Goal: Ask a question: Seek information or help from site administrators or community

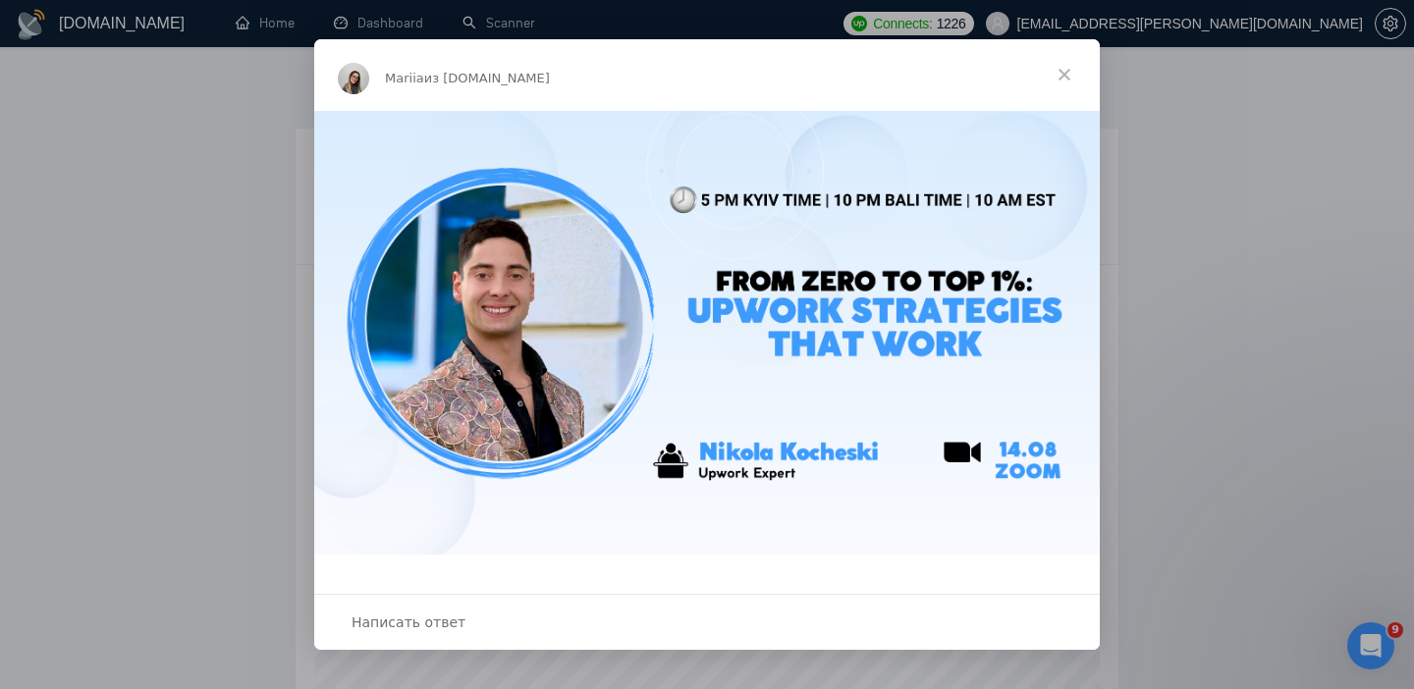
click at [1060, 72] on span "Закрыть" at bounding box center [1064, 74] width 71 height 71
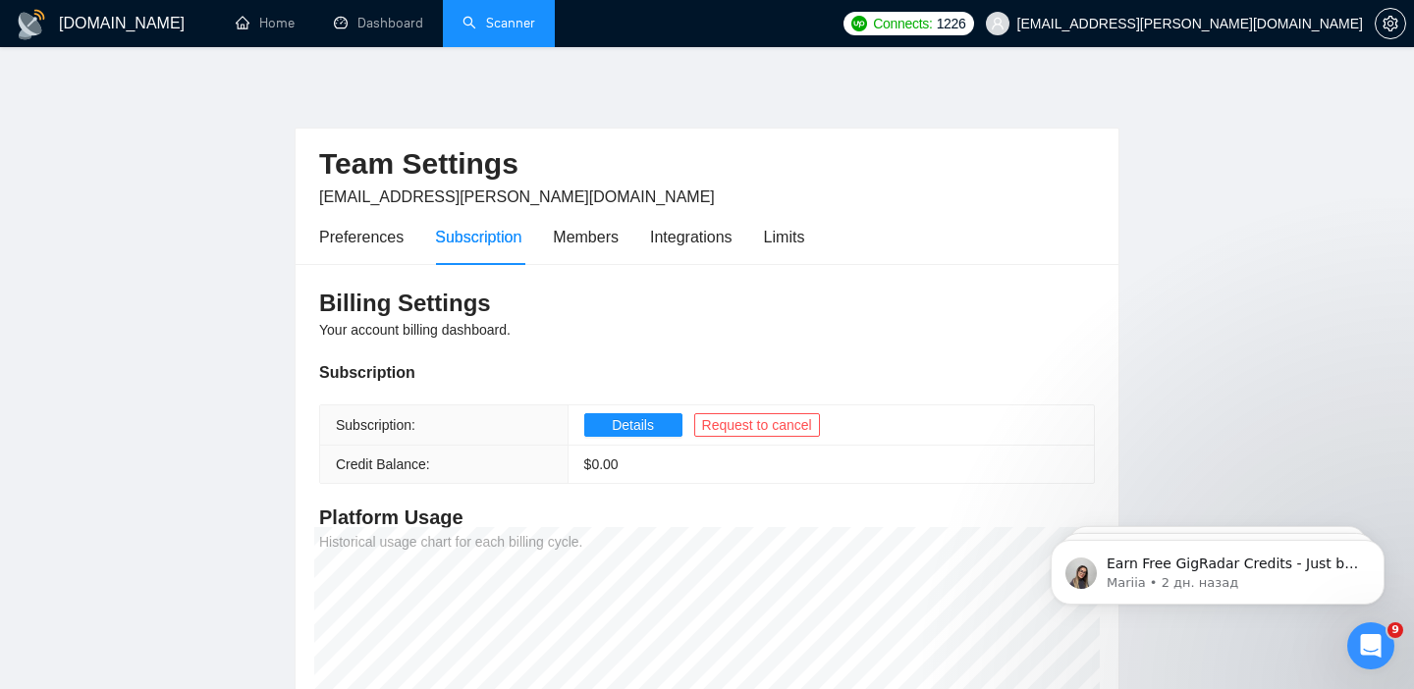
click at [487, 16] on link "Scanner" at bounding box center [498, 23] width 73 height 17
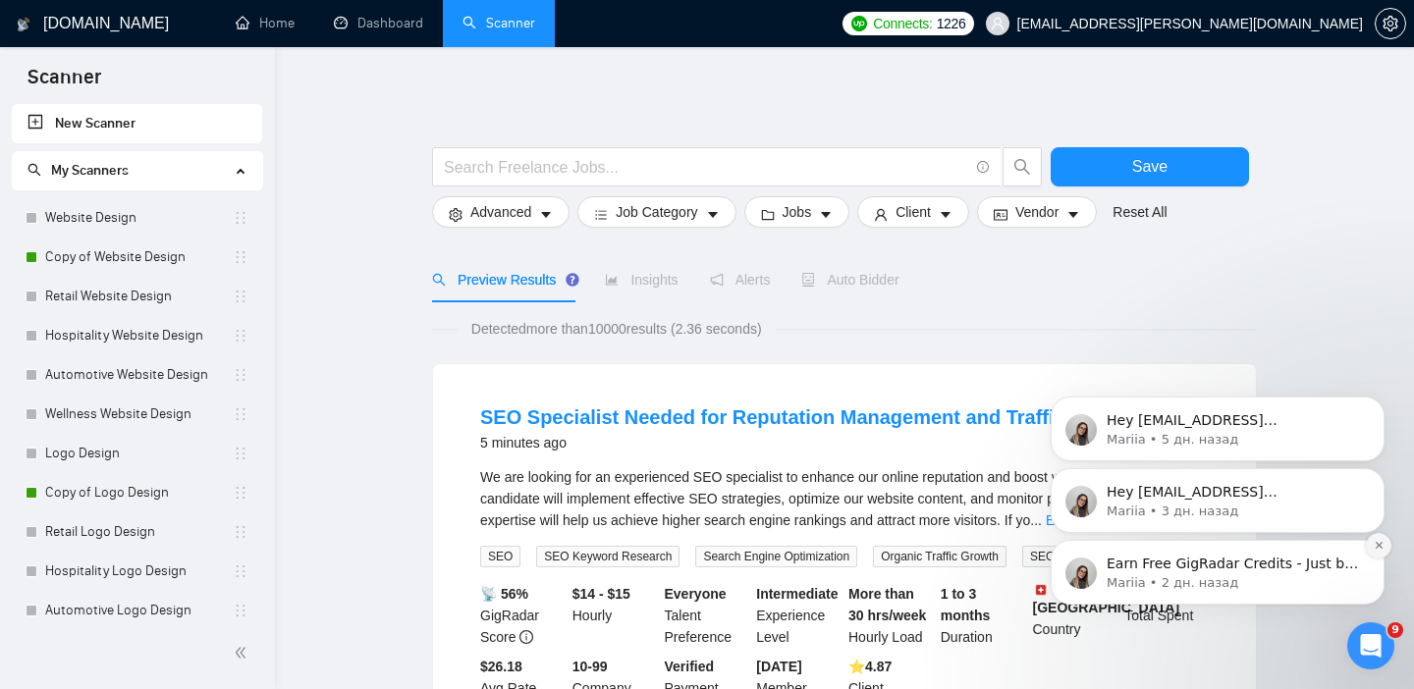
click at [1377, 547] on icon "Dismiss notification" at bounding box center [1379, 545] width 11 height 11
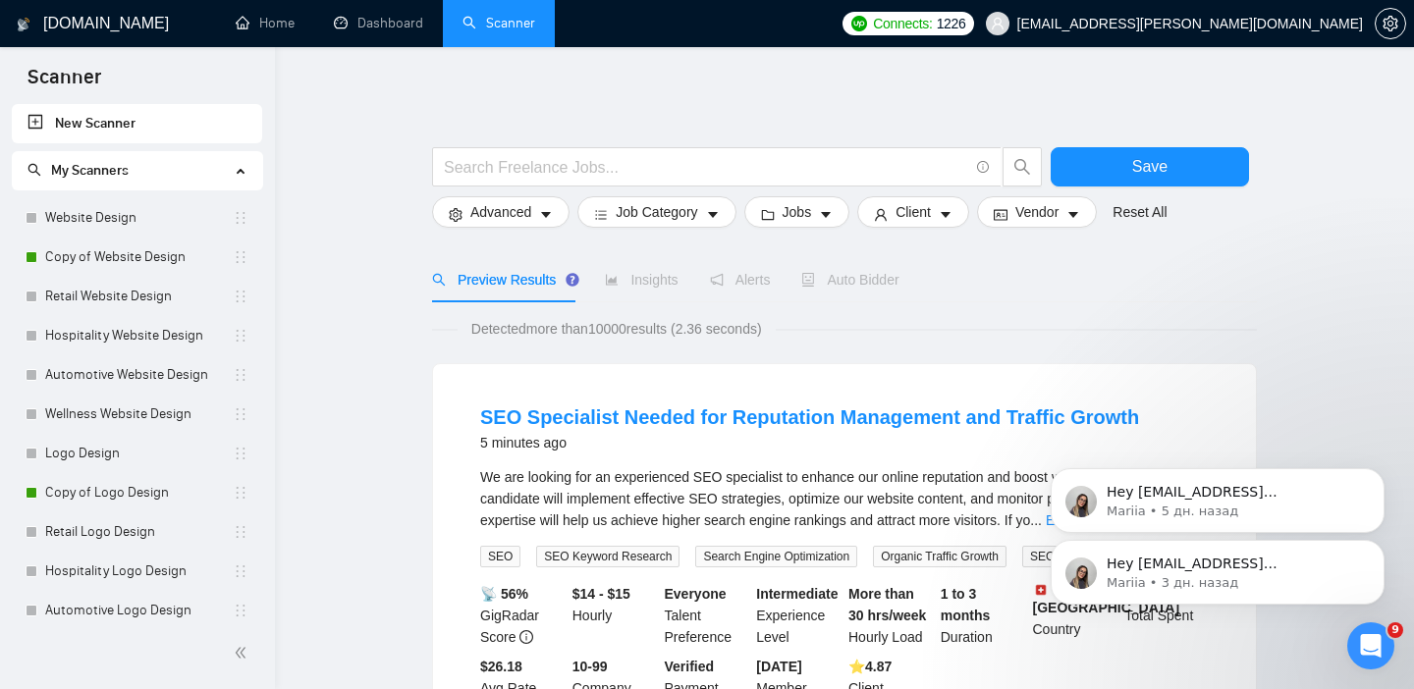
click at [1377, 547] on icon "Dismiss notification" at bounding box center [1379, 546] width 9 height 9
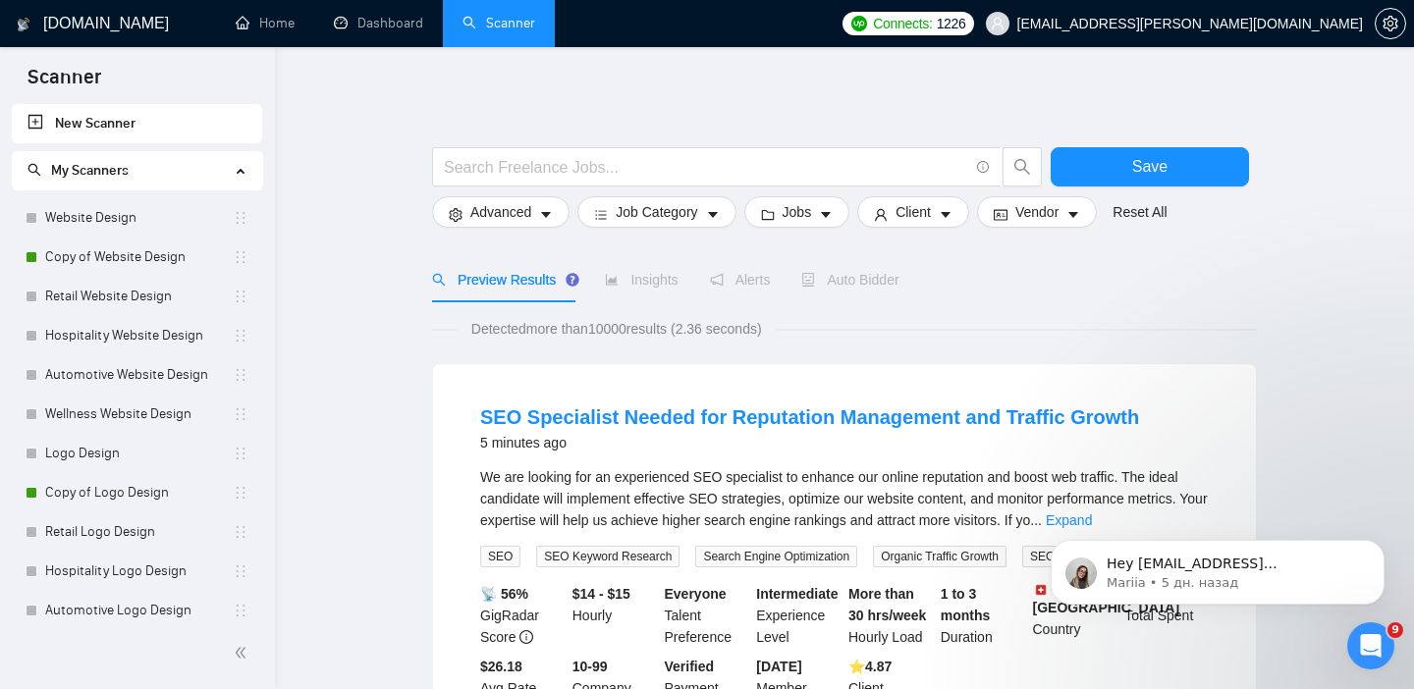
click at [1377, 547] on icon "Dismiss notification" at bounding box center [1379, 546] width 9 height 9
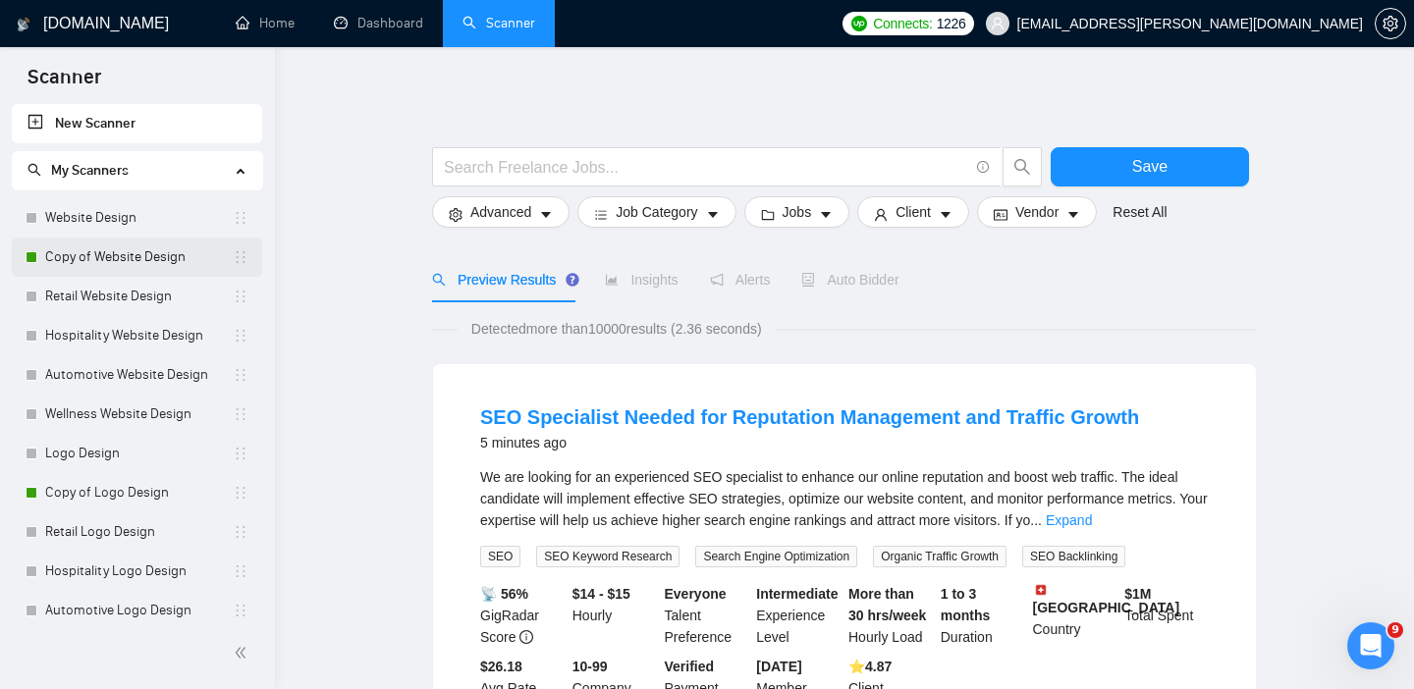
click at [107, 248] on link "Copy of Website Design" at bounding box center [139, 257] width 188 height 39
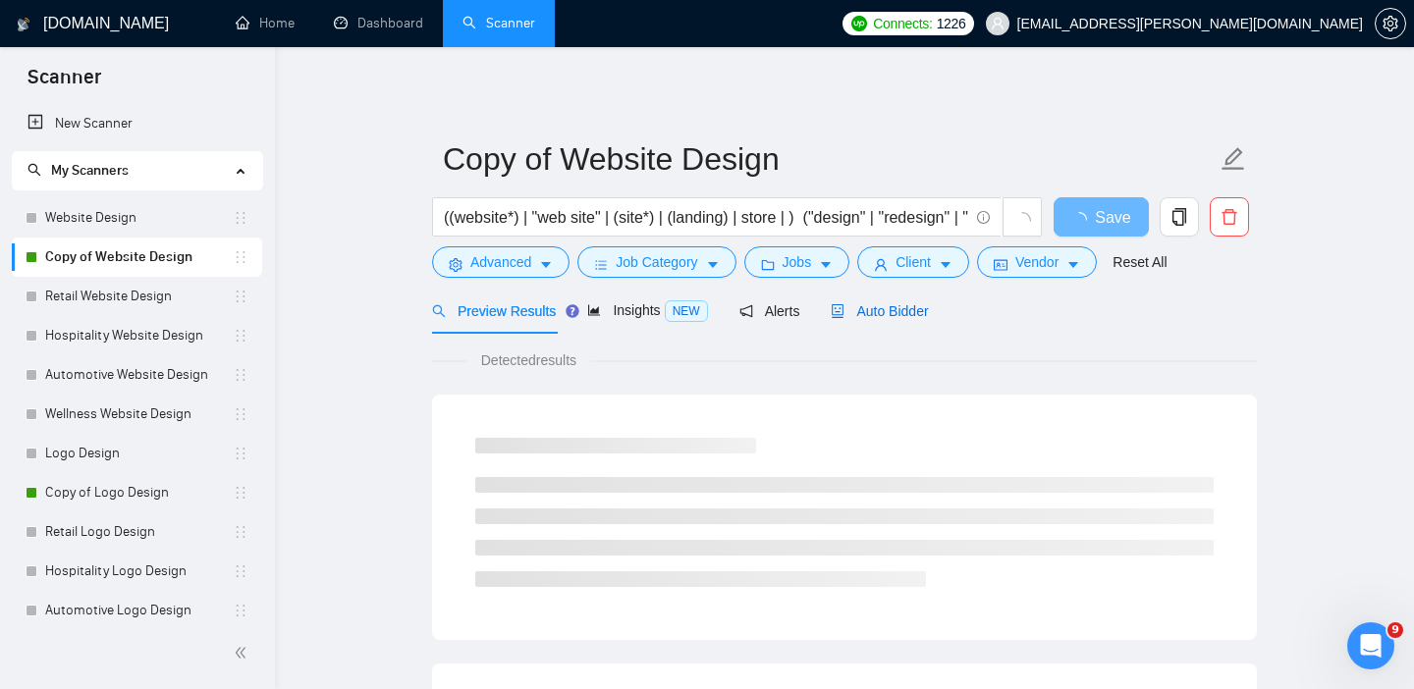
click at [890, 315] on span "Auto Bidder" at bounding box center [879, 311] width 97 height 16
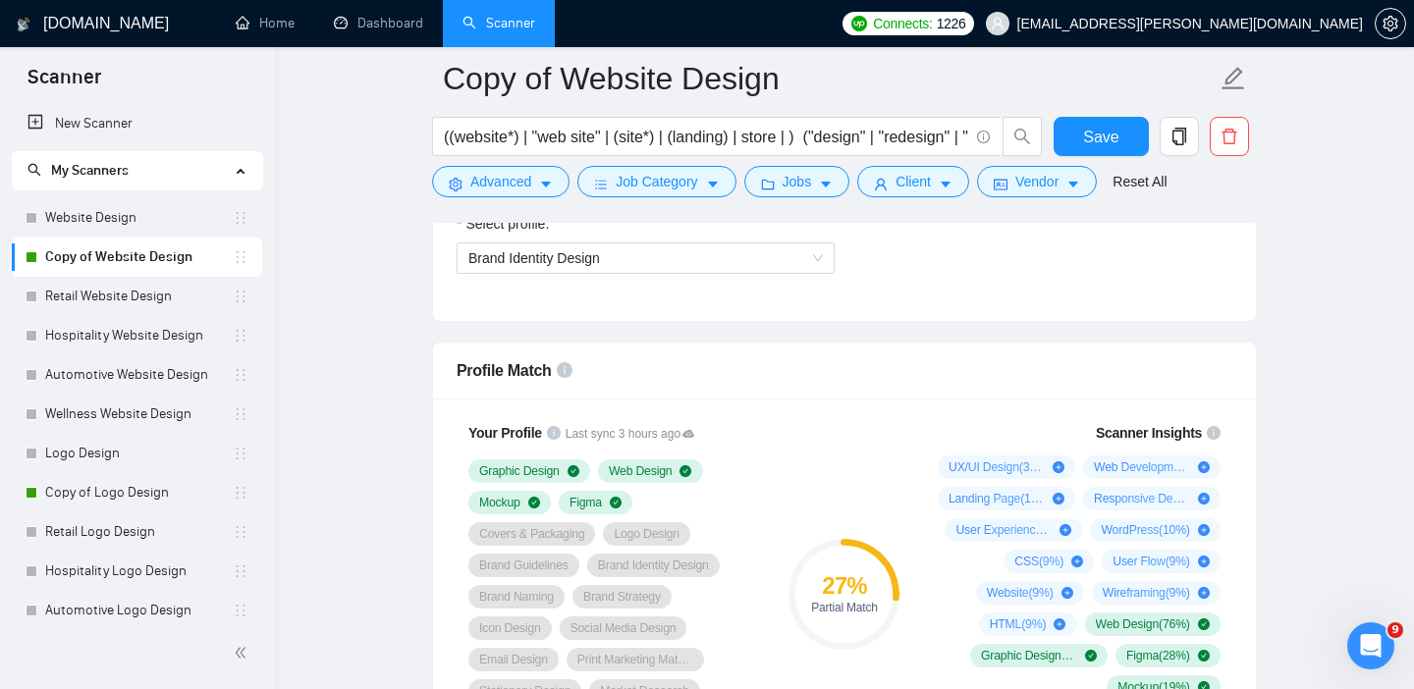
scroll to position [1267, 0]
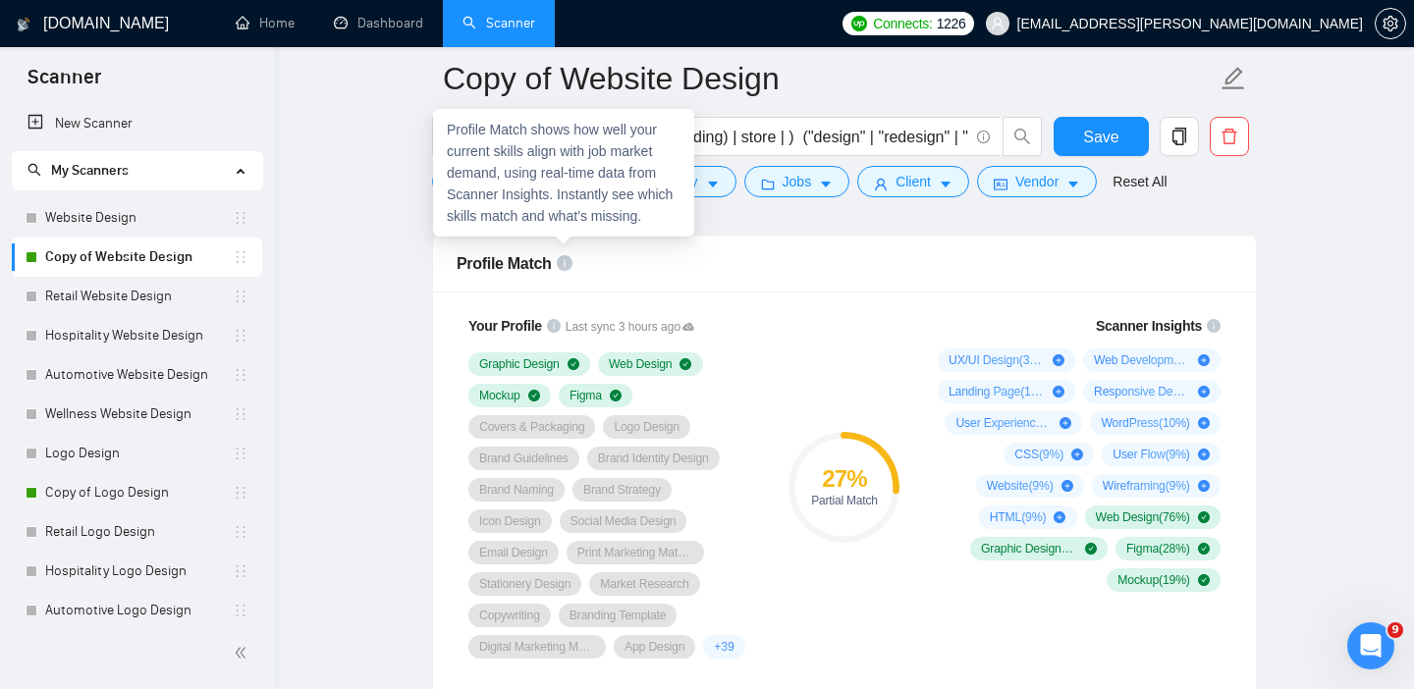
click at [565, 260] on icon "info-circle" at bounding box center [565, 263] width 16 height 16
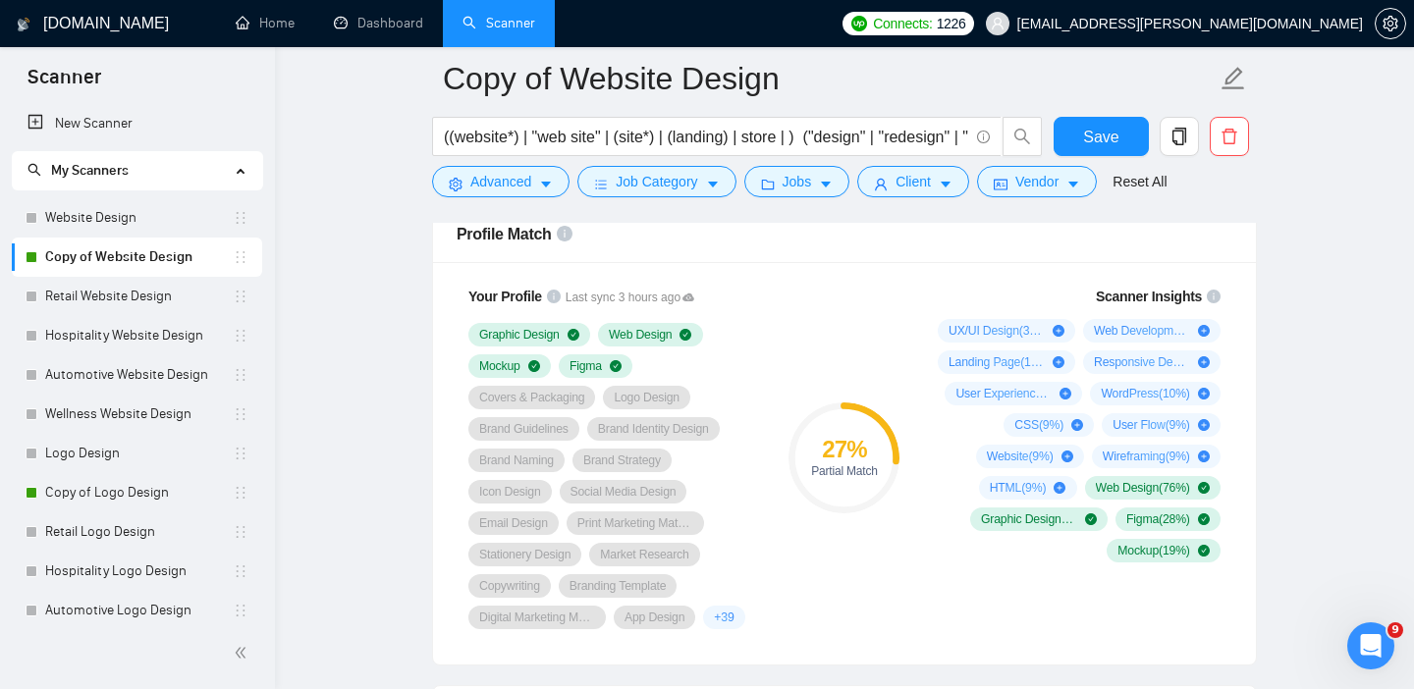
scroll to position [1304, 0]
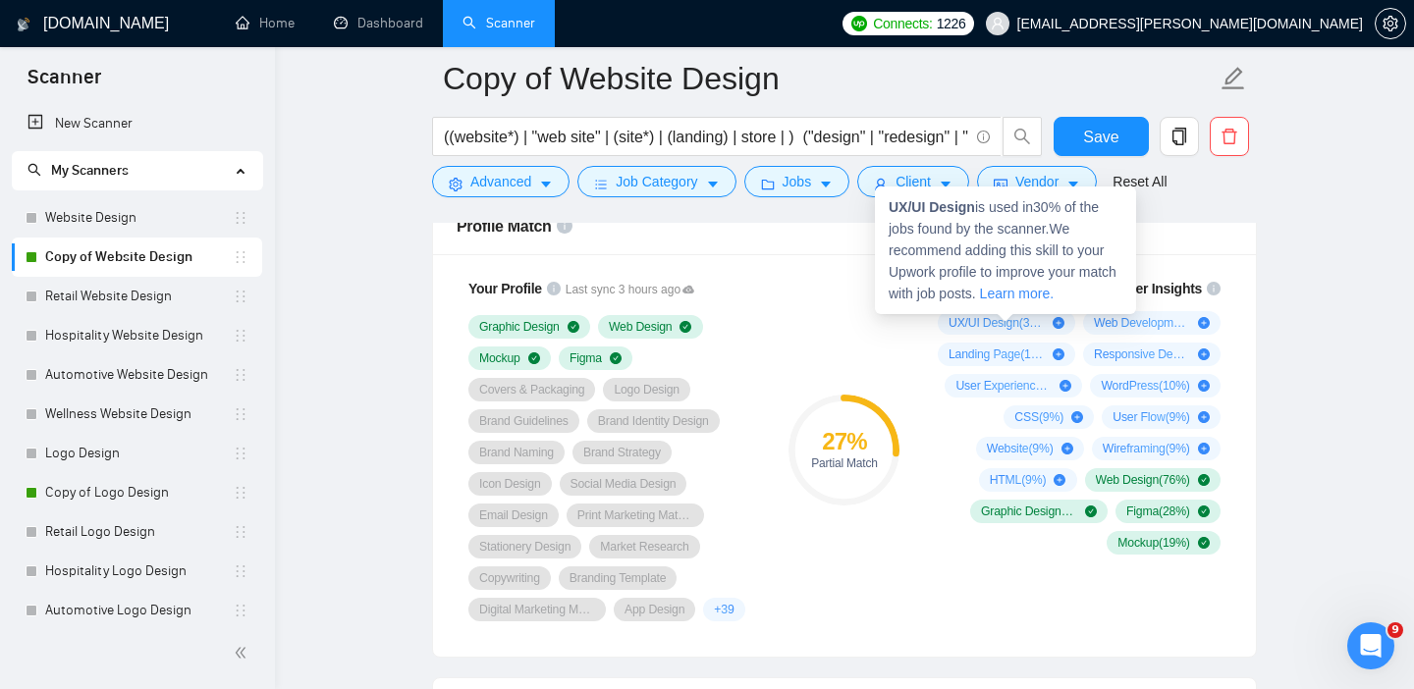
click at [1057, 324] on icon "plus-circle" at bounding box center [1058, 323] width 12 height 12
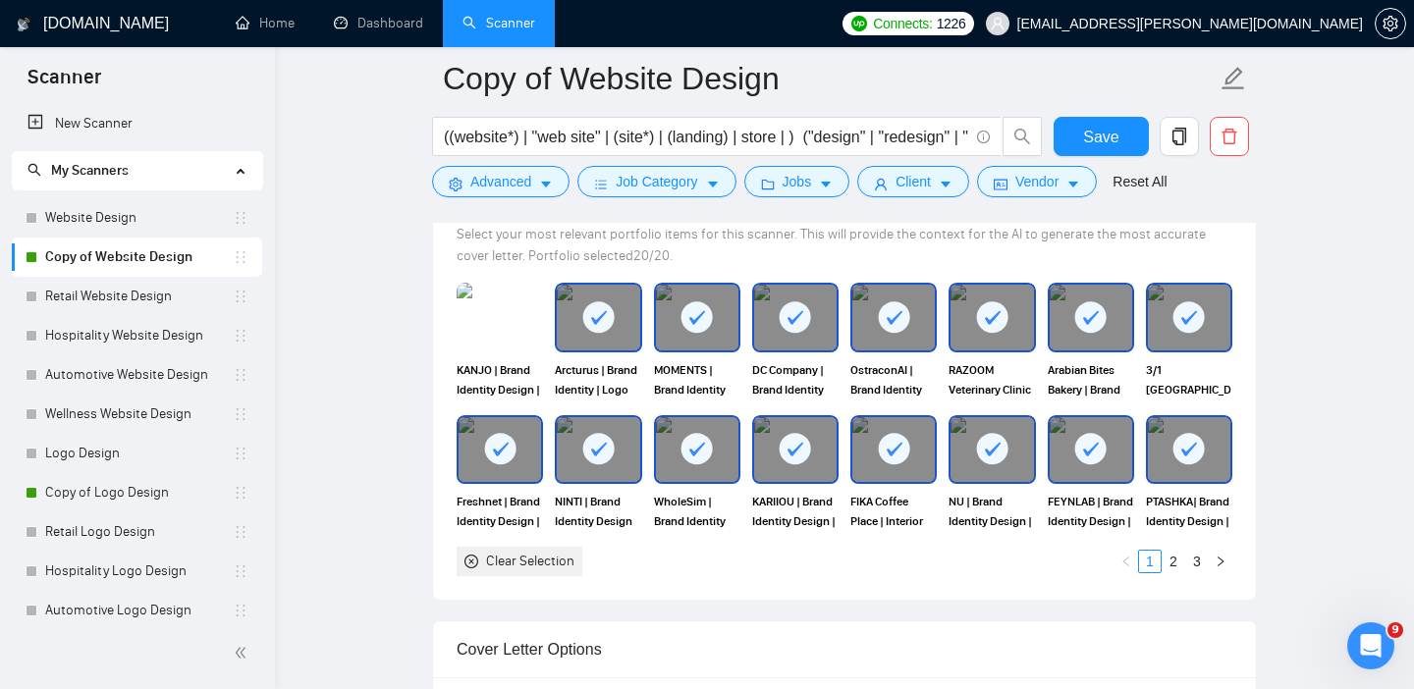
scroll to position [1881, 0]
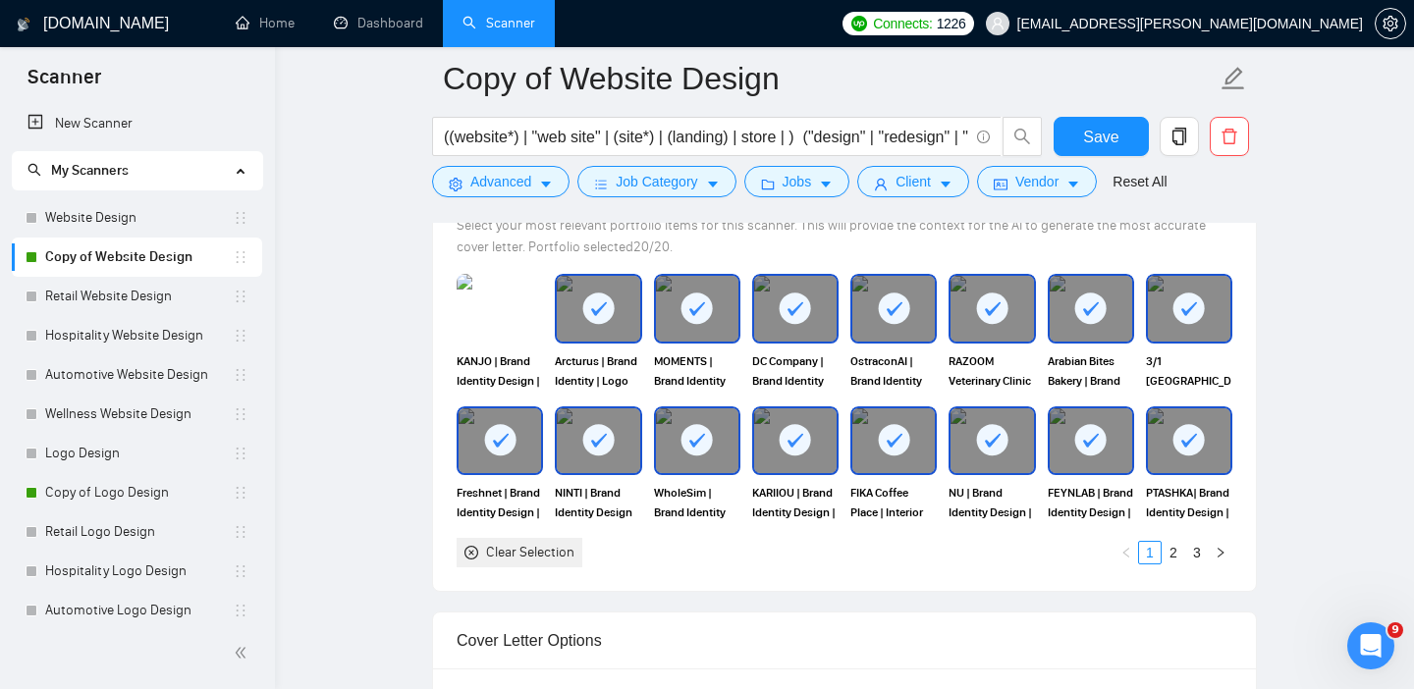
click at [597, 308] on rect at bounding box center [598, 308] width 31 height 31
click at [694, 307] on rect at bounding box center [696, 308] width 31 height 31
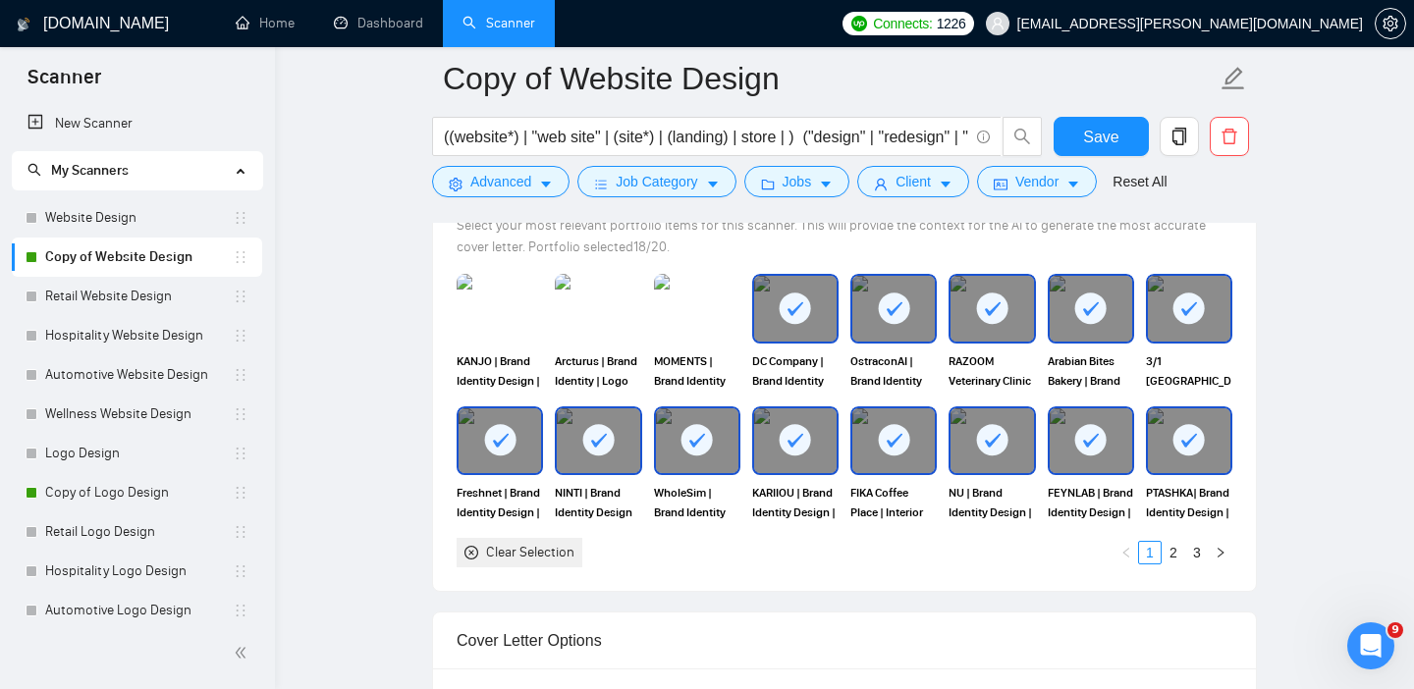
click at [993, 302] on rect at bounding box center [992, 308] width 31 height 31
click at [1090, 307] on rect at bounding box center [1090, 308] width 31 height 31
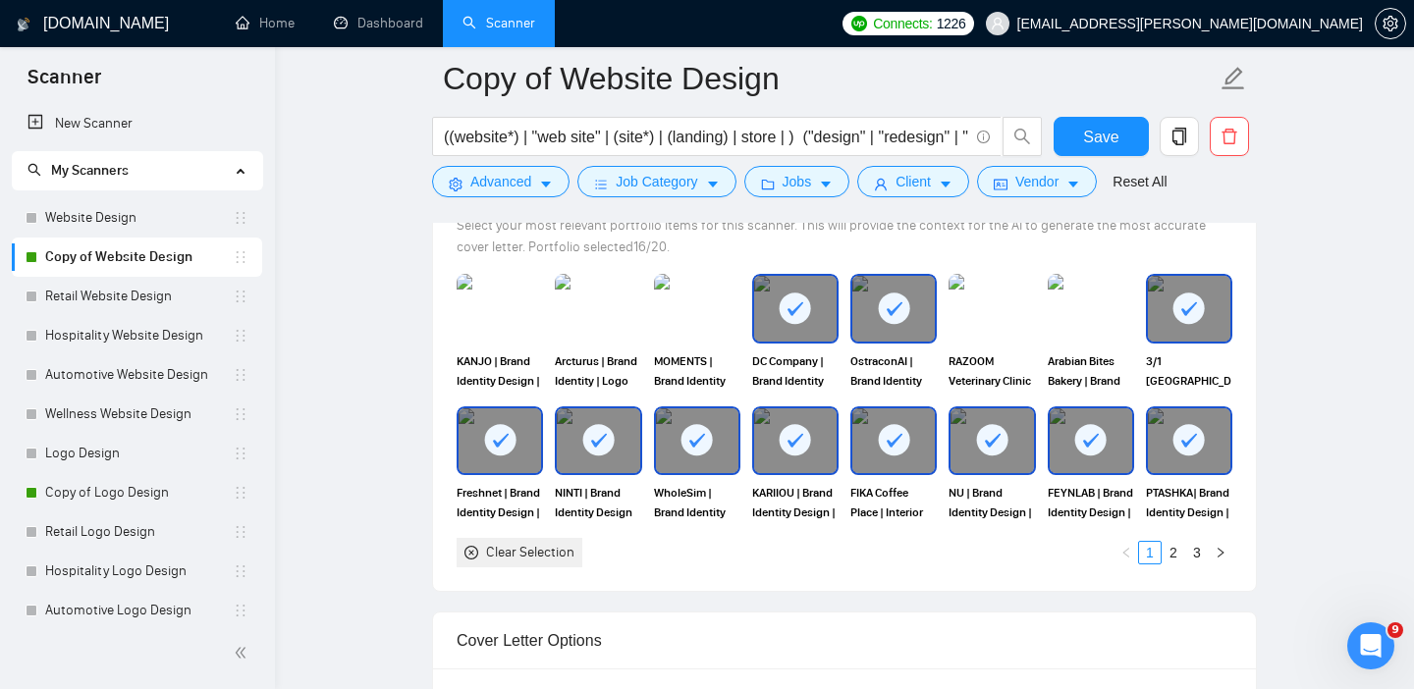
click at [1194, 299] on rect at bounding box center [1188, 308] width 31 height 31
click at [888, 435] on rect at bounding box center [893, 439] width 31 height 31
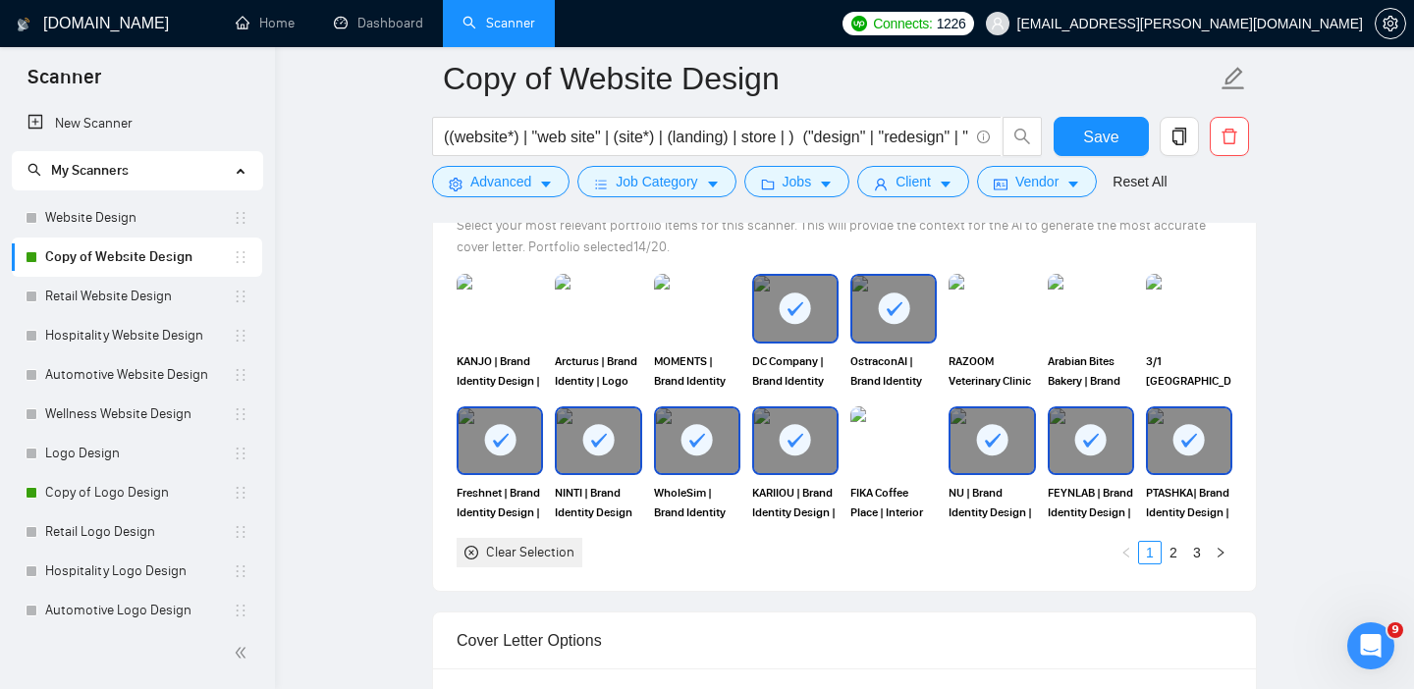
click at [771, 444] on div at bounding box center [795, 440] width 82 height 65
click at [984, 437] on rect at bounding box center [992, 439] width 31 height 31
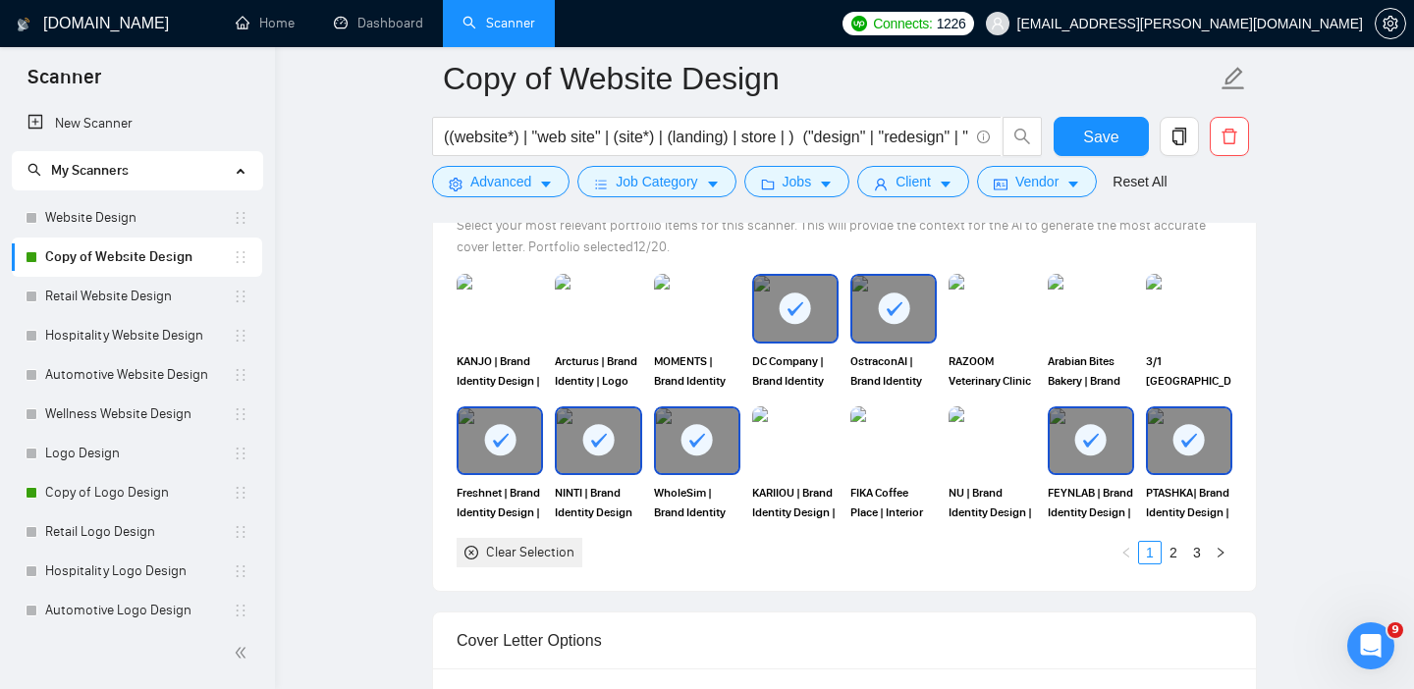
click at [1036, 447] on div "NU | Brand Identity Design | Logo Design" at bounding box center [992, 464] width 98 height 116
click at [1077, 445] on rect at bounding box center [1090, 439] width 31 height 31
click at [1190, 447] on rect at bounding box center [1188, 439] width 31 height 31
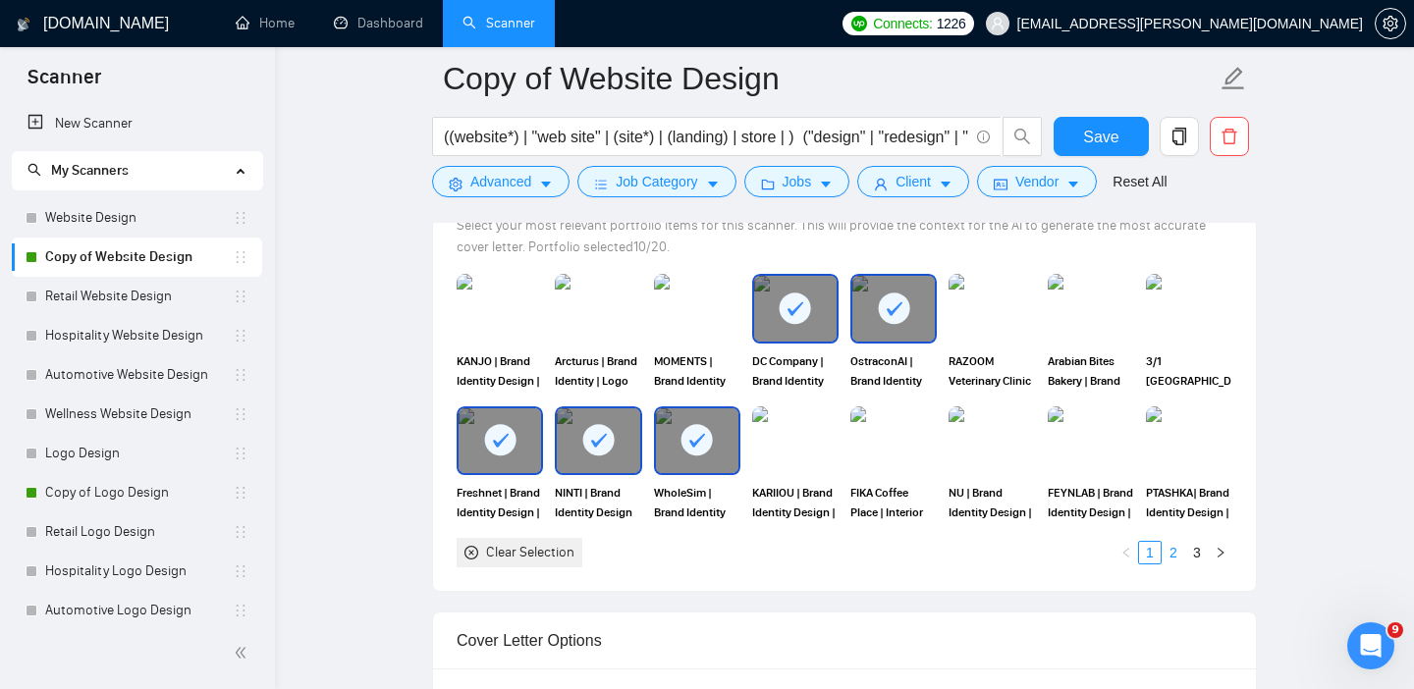
click at [1166, 550] on link "2" at bounding box center [1173, 553] width 22 height 22
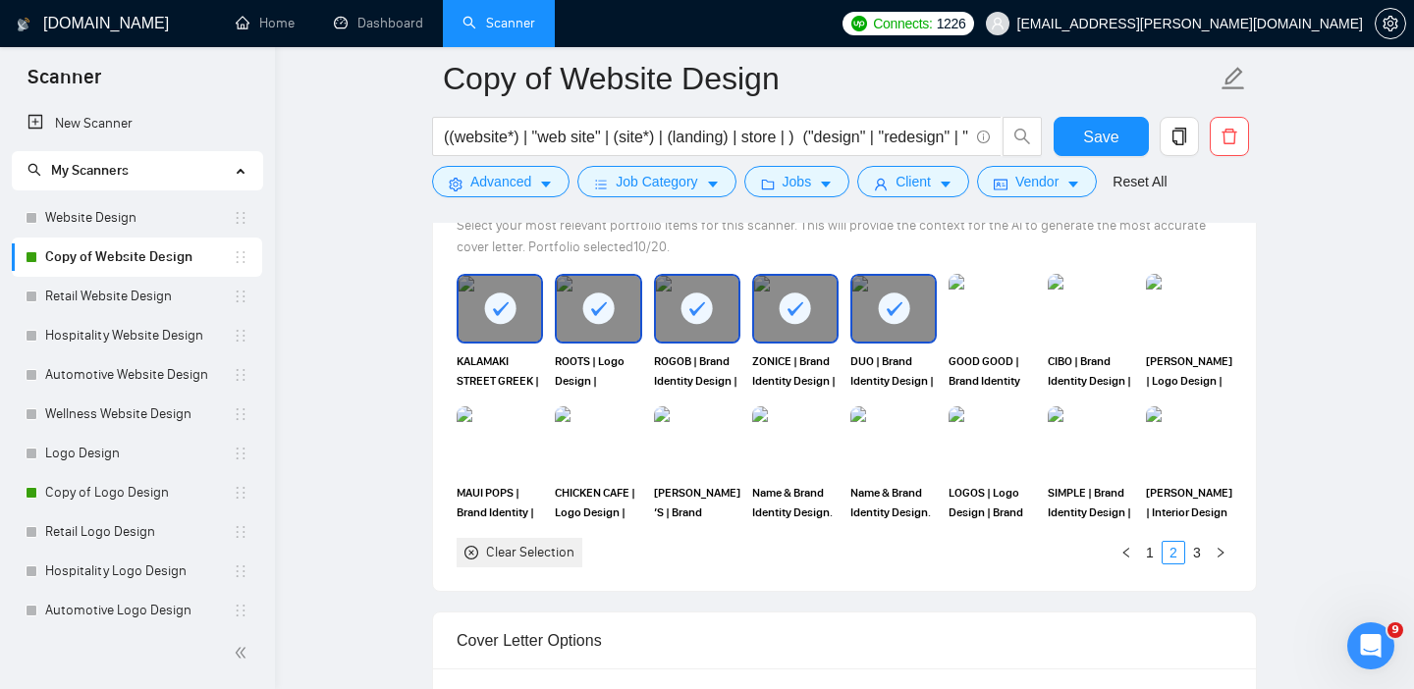
click at [908, 309] on rect at bounding box center [893, 308] width 31 height 31
click at [822, 309] on div at bounding box center [795, 308] width 82 height 65
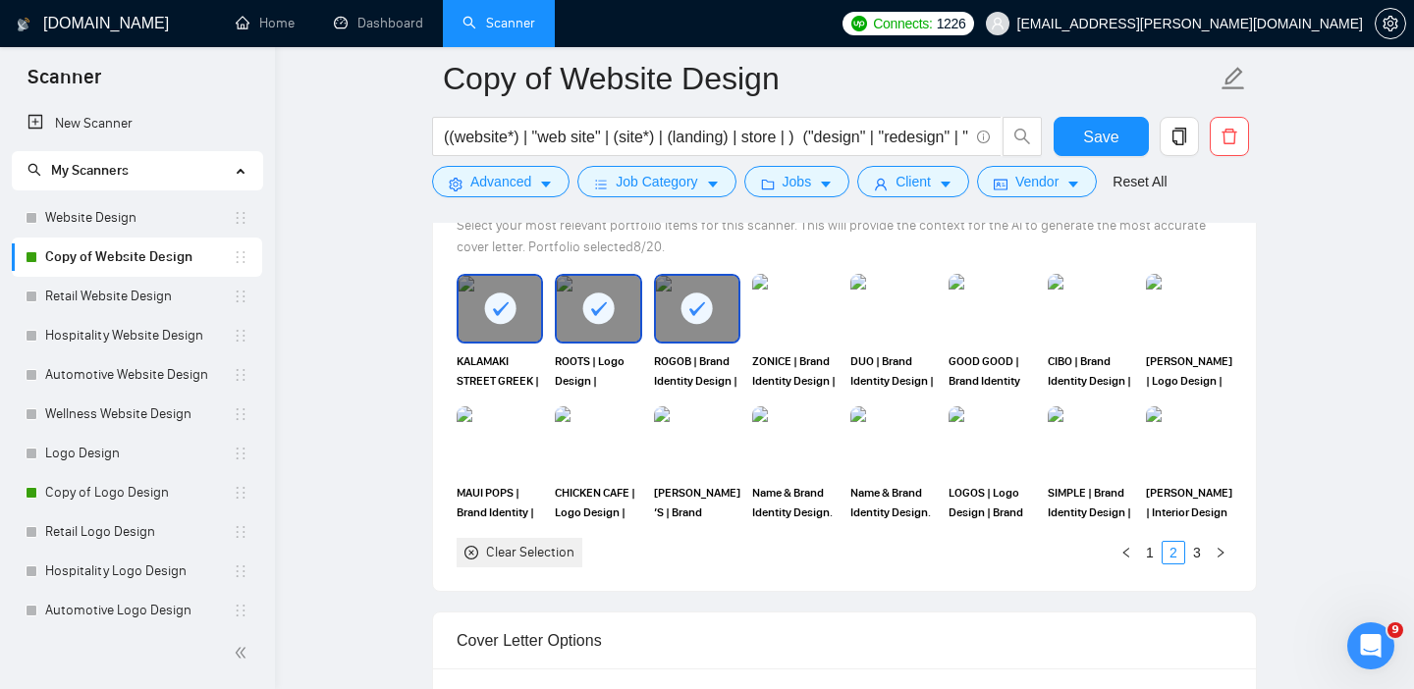
click at [697, 305] on rect at bounding box center [696, 308] width 31 height 31
click at [588, 299] on rect at bounding box center [598, 308] width 31 height 31
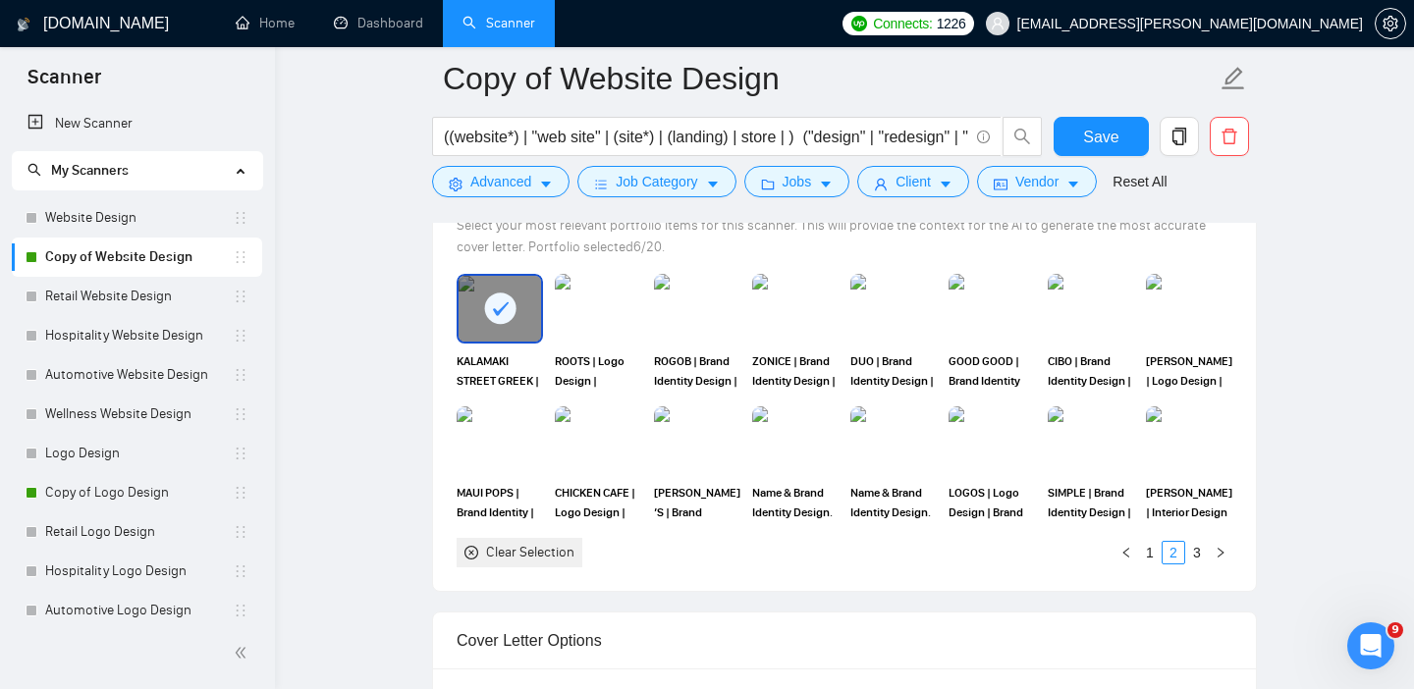
click at [498, 313] on icon at bounding box center [501, 309] width 16 height 14
click at [1192, 556] on link "3" at bounding box center [1197, 553] width 22 height 22
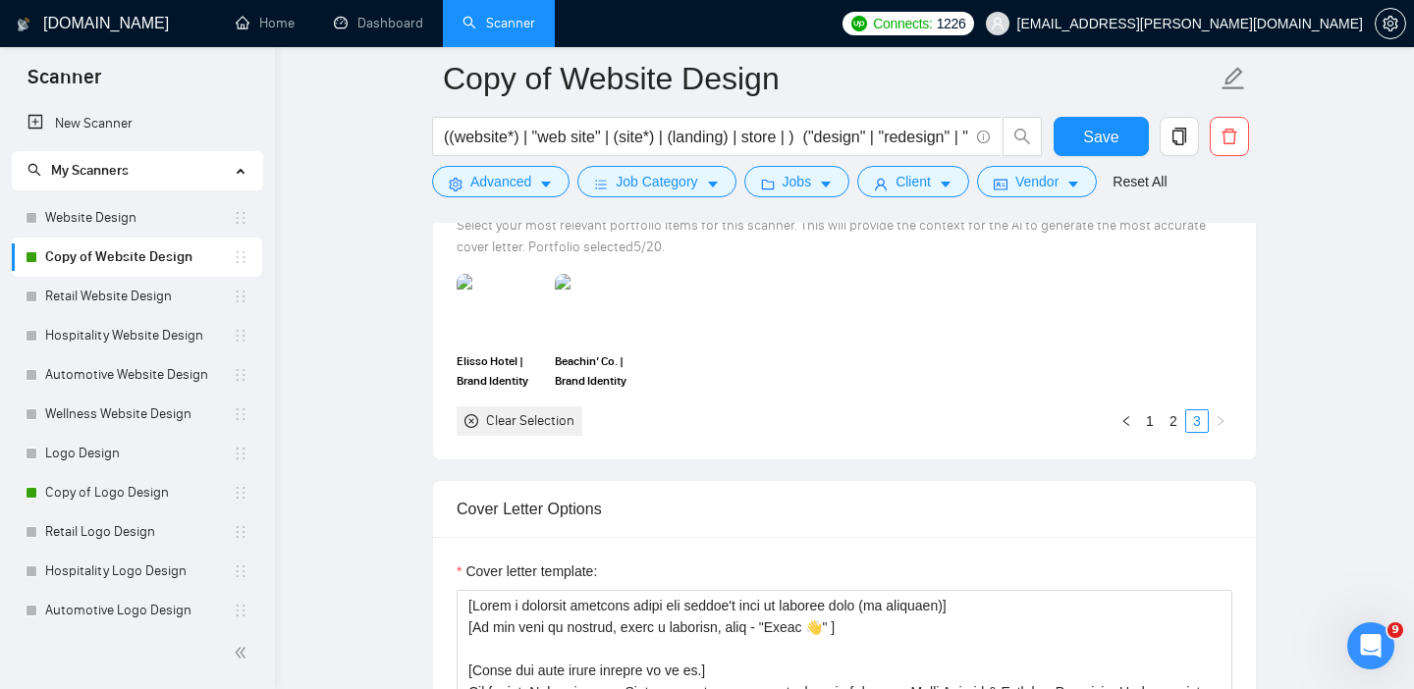
scroll to position [1766, 0]
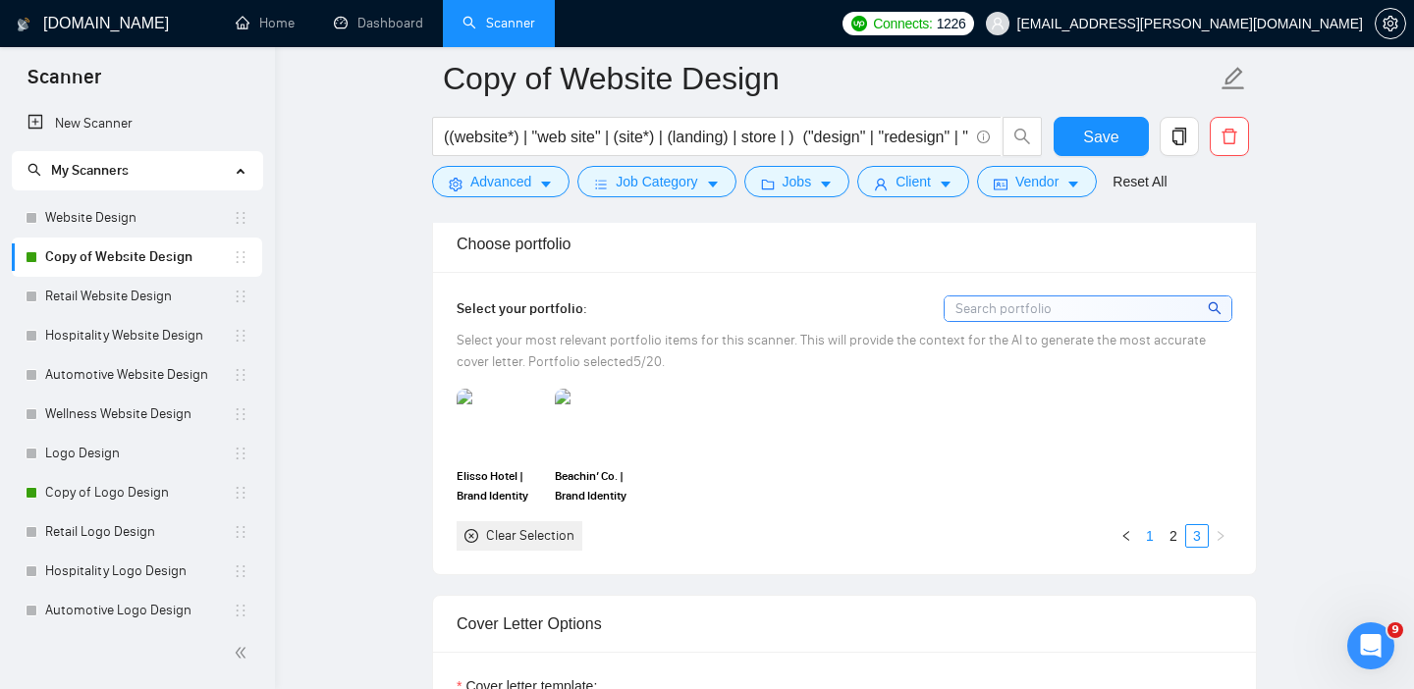
click at [1152, 537] on link "1" at bounding box center [1150, 536] width 22 height 22
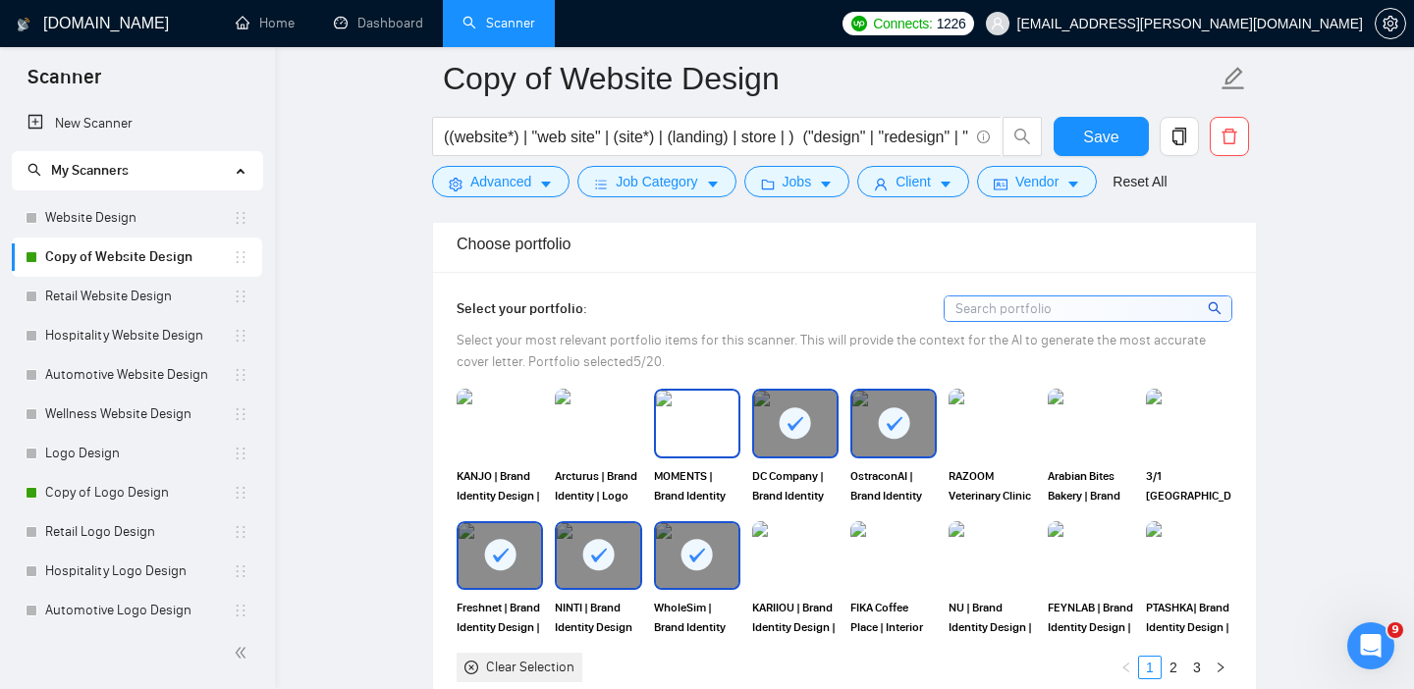
click at [677, 409] on img at bounding box center [697, 423] width 82 height 65
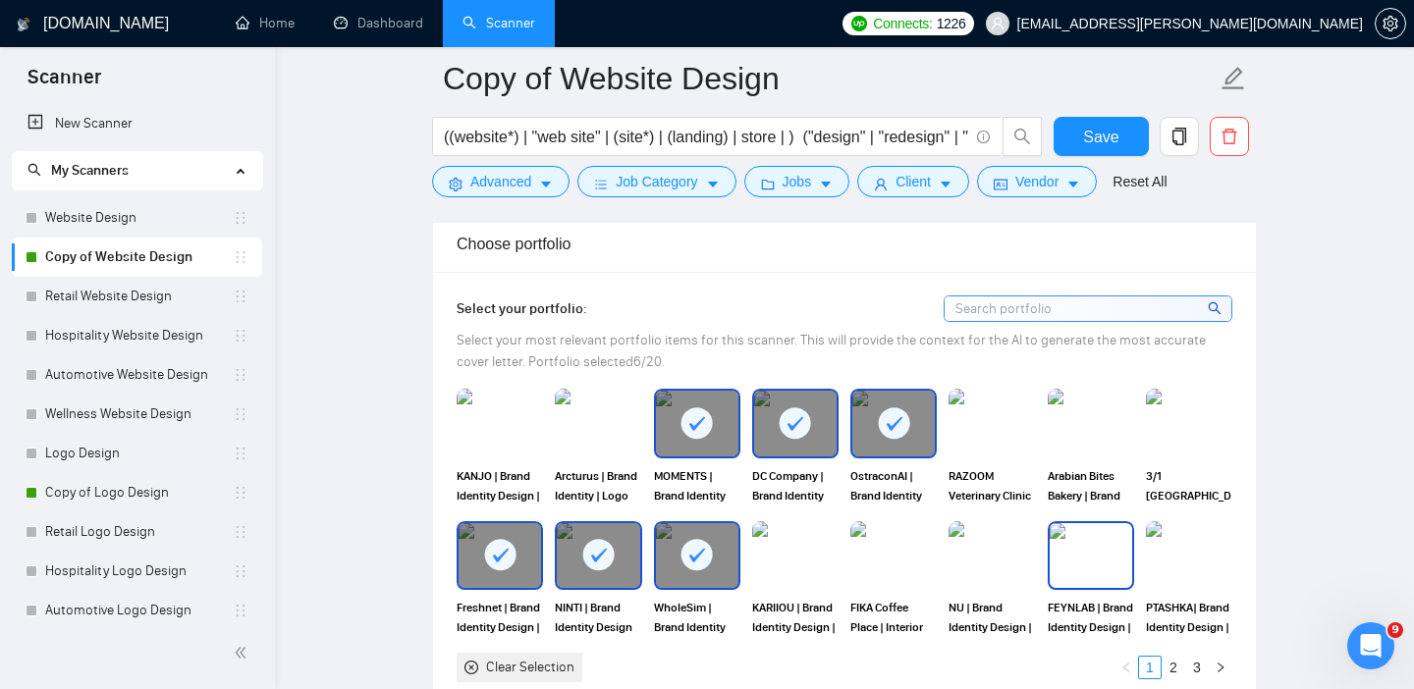
click at [1081, 560] on img at bounding box center [1091, 555] width 82 height 65
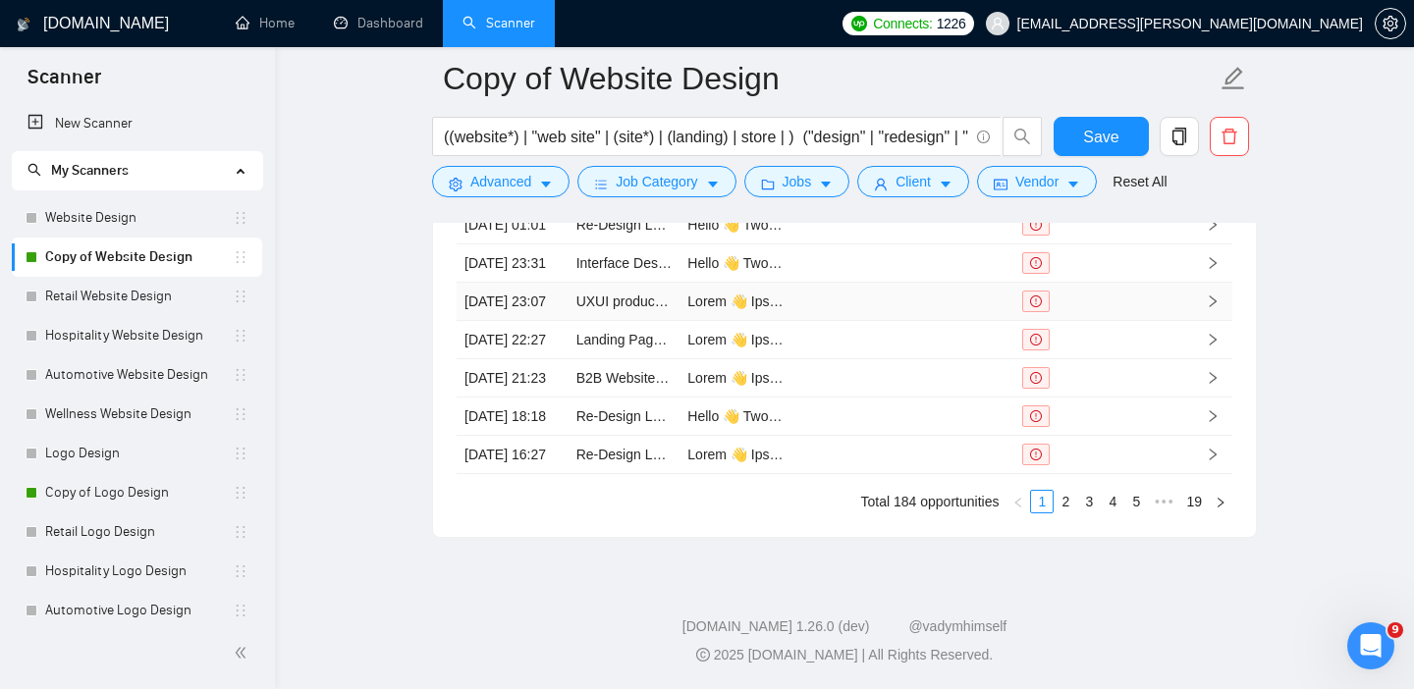
scroll to position [5425, 0]
click at [1062, 513] on link "2" at bounding box center [1065, 502] width 22 height 22
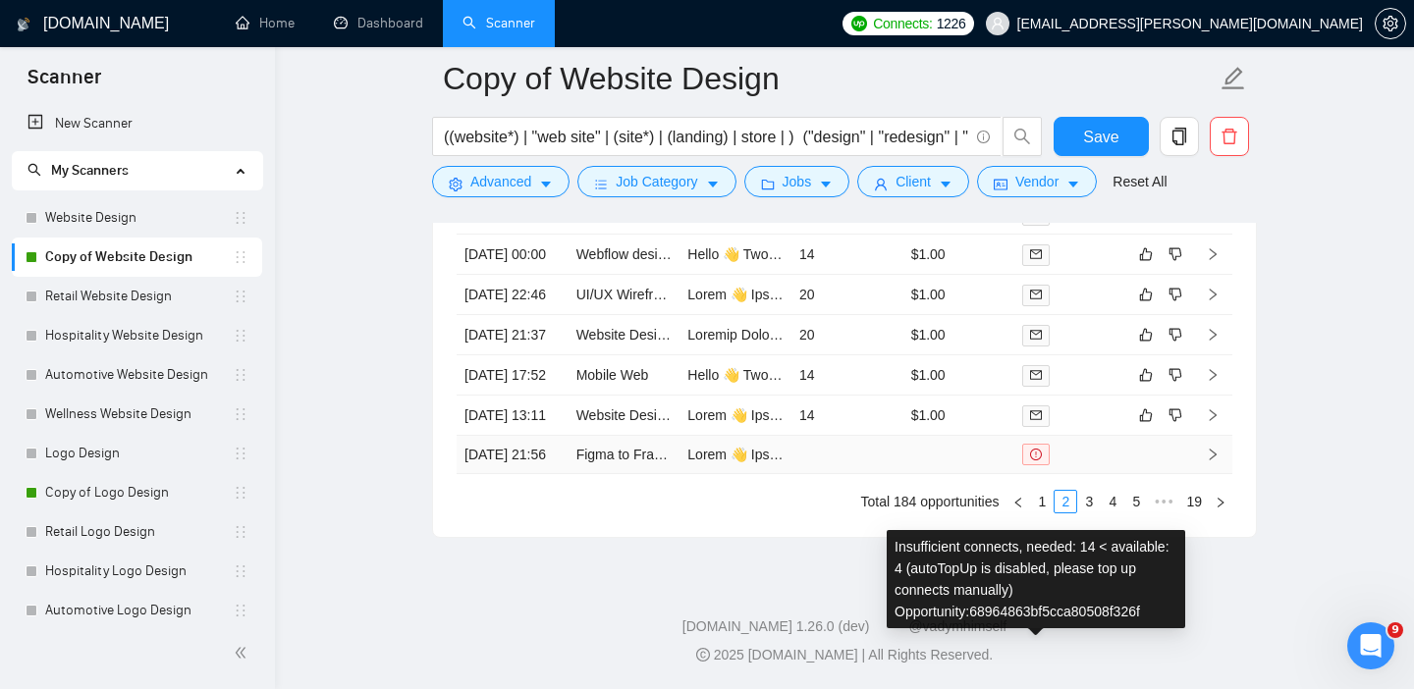
scroll to position [5439, 0]
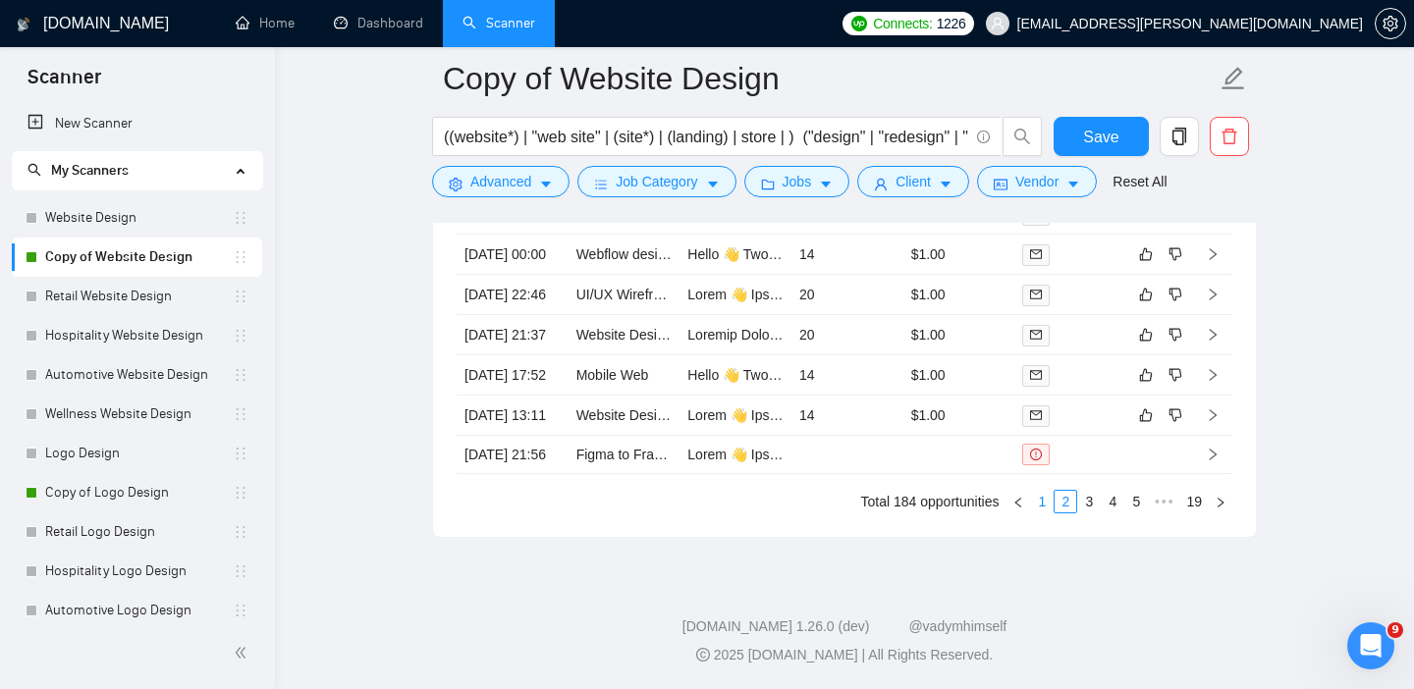
click at [1042, 498] on link "1" at bounding box center [1042, 502] width 22 height 22
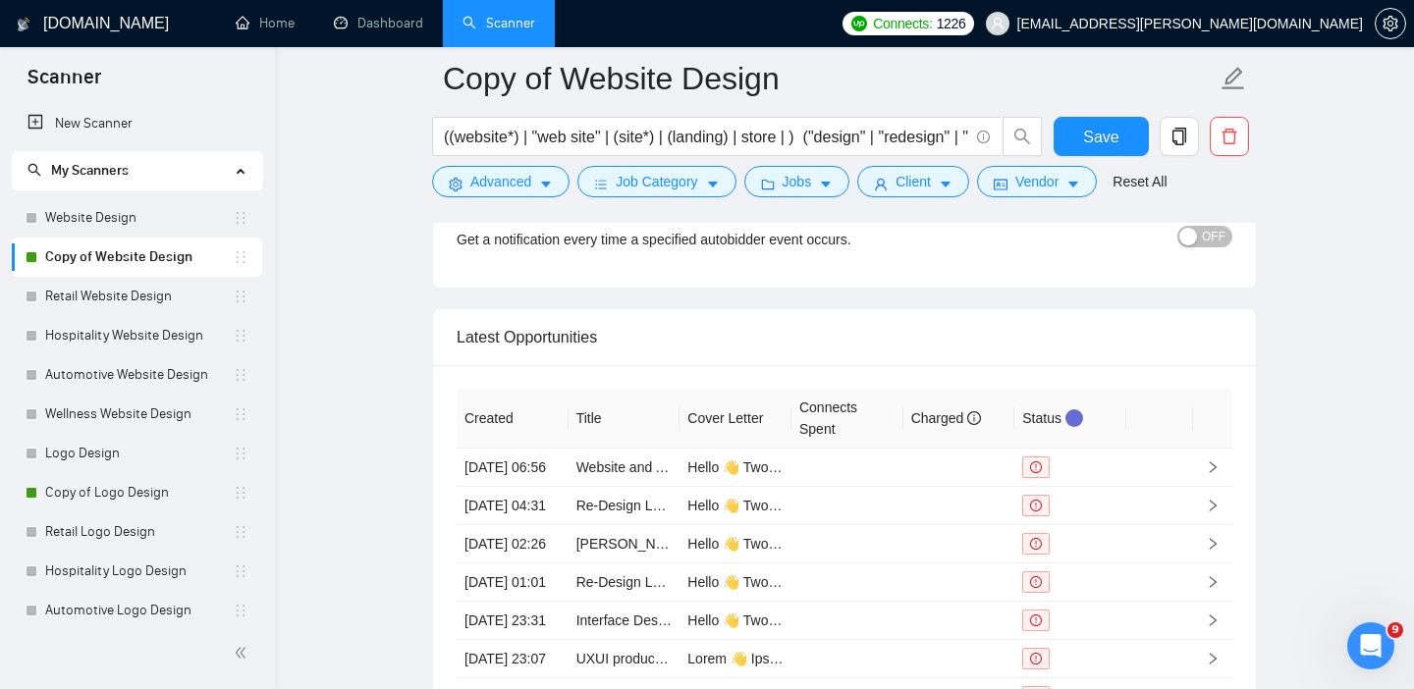
scroll to position [4917, 0]
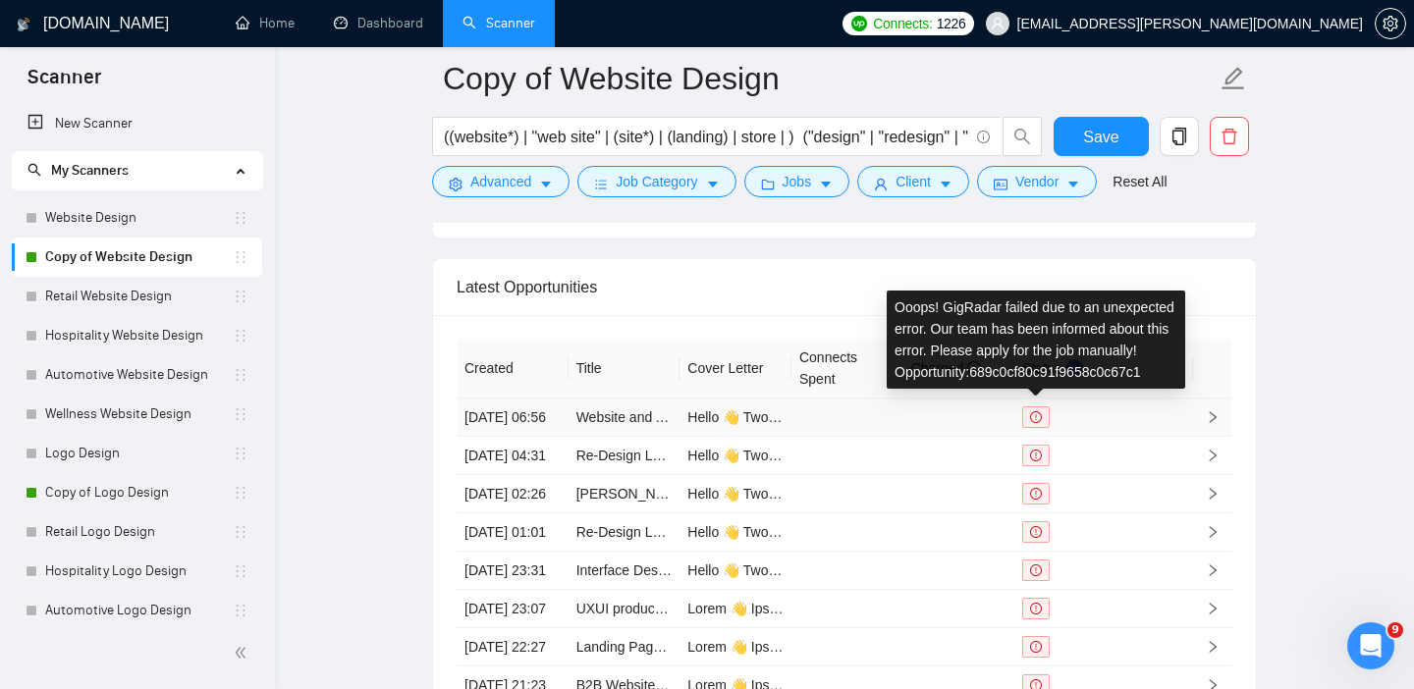
click at [1036, 423] on icon "exclamation-circle" at bounding box center [1036, 417] width 12 height 12
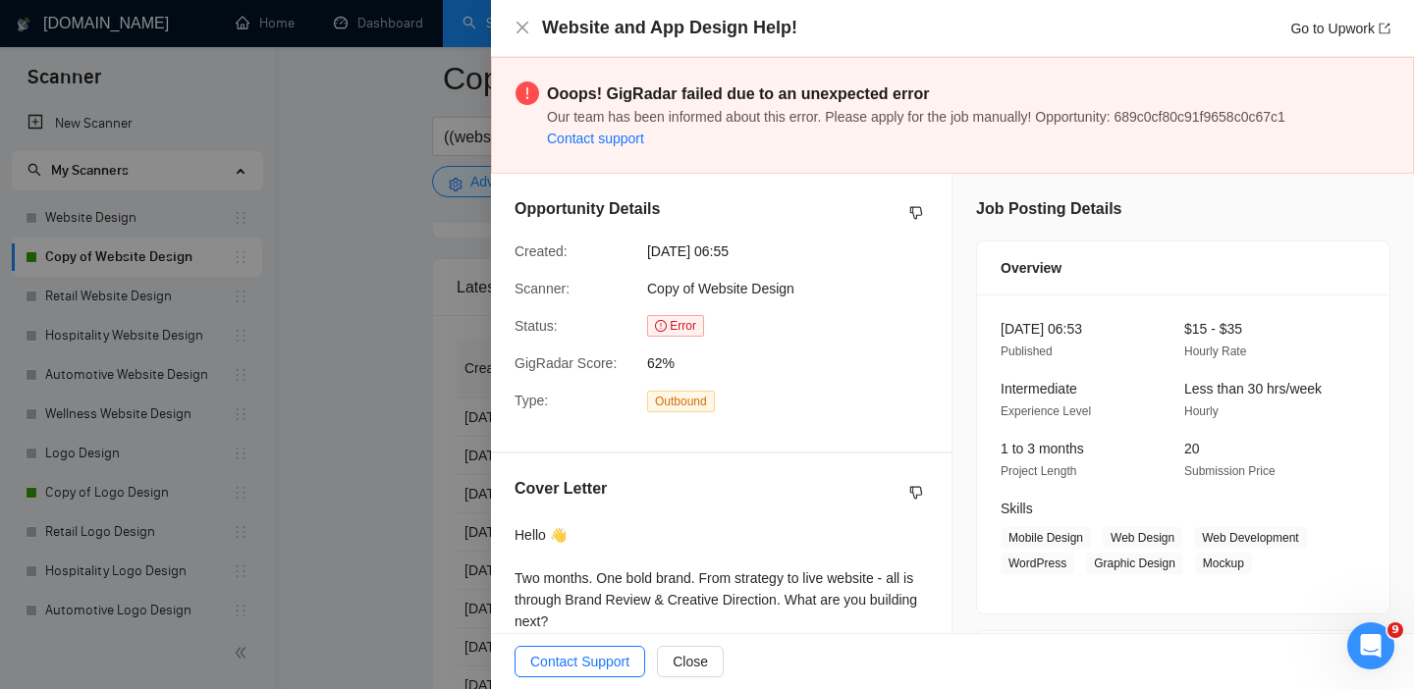
click at [565, 139] on link "Contact support" at bounding box center [595, 139] width 97 height 16
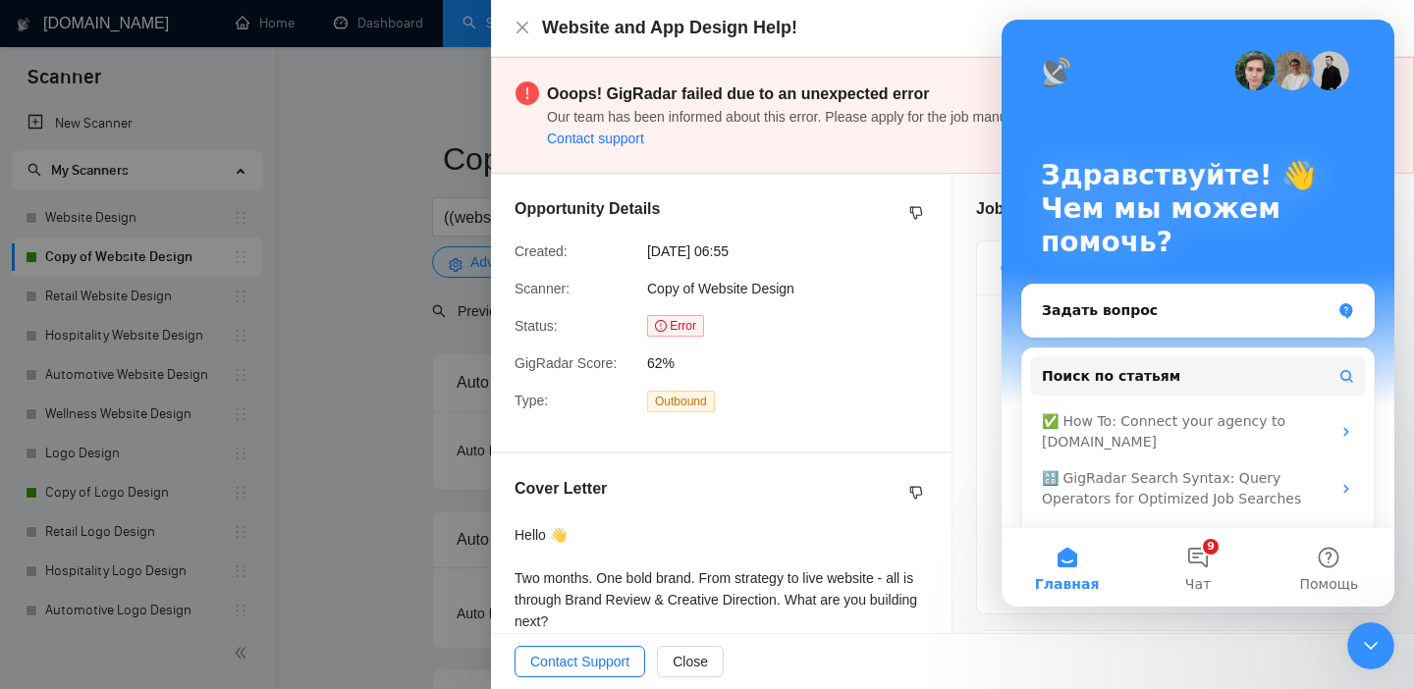
click at [1350, 652] on div "Закрыть службу сообщений Intercom" at bounding box center [1370, 645] width 47 height 47
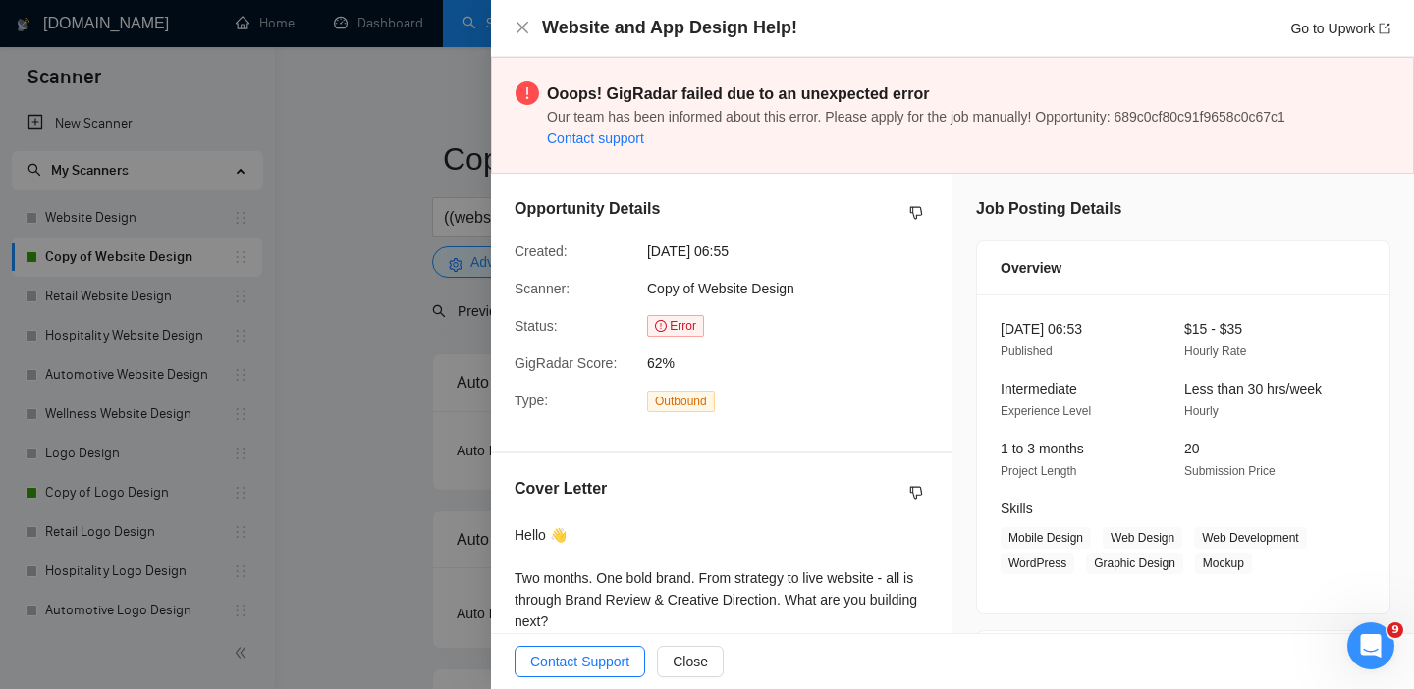
click at [1366, 639] on icon "Открыть службу сообщений Intercom" at bounding box center [1371, 646] width 32 height 32
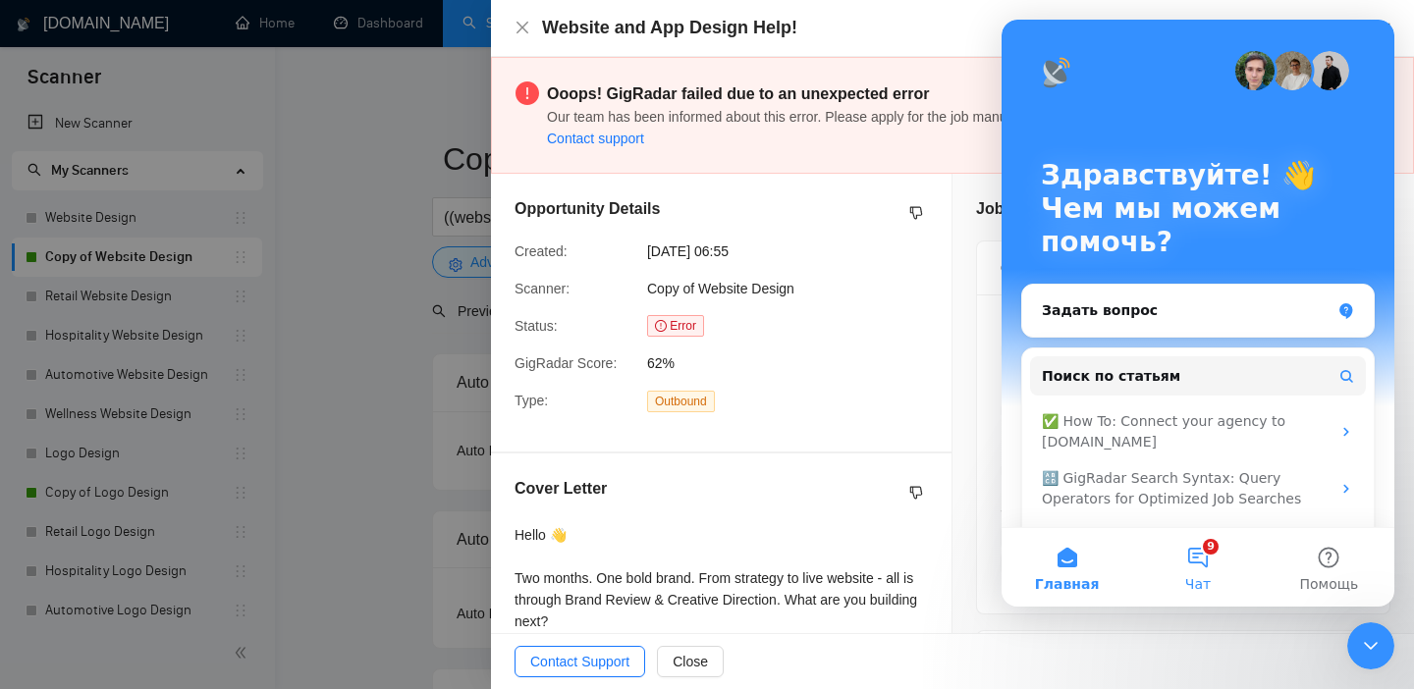
click at [1182, 557] on button "9 Чат" at bounding box center [1197, 567] width 131 height 79
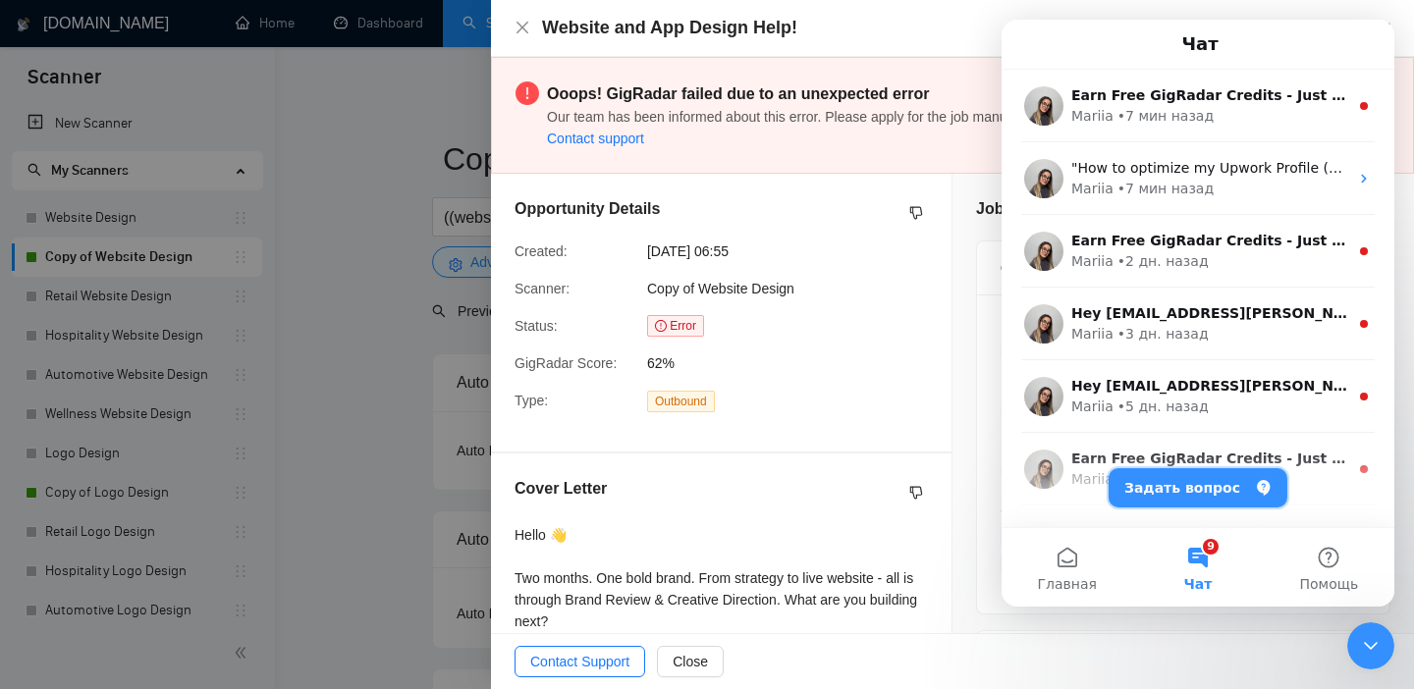
click at [1199, 483] on button "Задать вопрос" at bounding box center [1197, 487] width 179 height 39
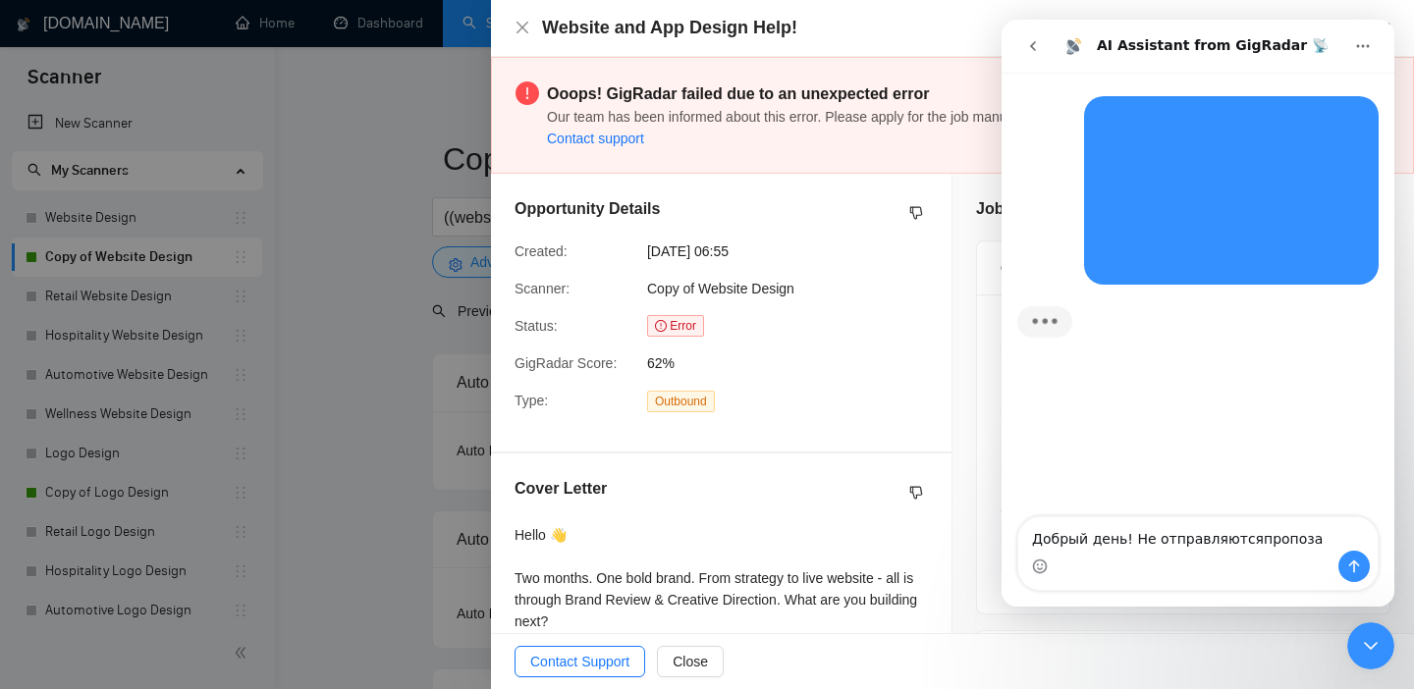
click at [1245, 534] on textarea "Добрый день! Не отправляютсяпропоза" at bounding box center [1197, 533] width 359 height 33
click at [1303, 537] on textarea "Добрый день! Не отправляются пропоза" at bounding box center [1197, 533] width 359 height 33
type textarea "Добрый день! Не отправляются пропозалы"
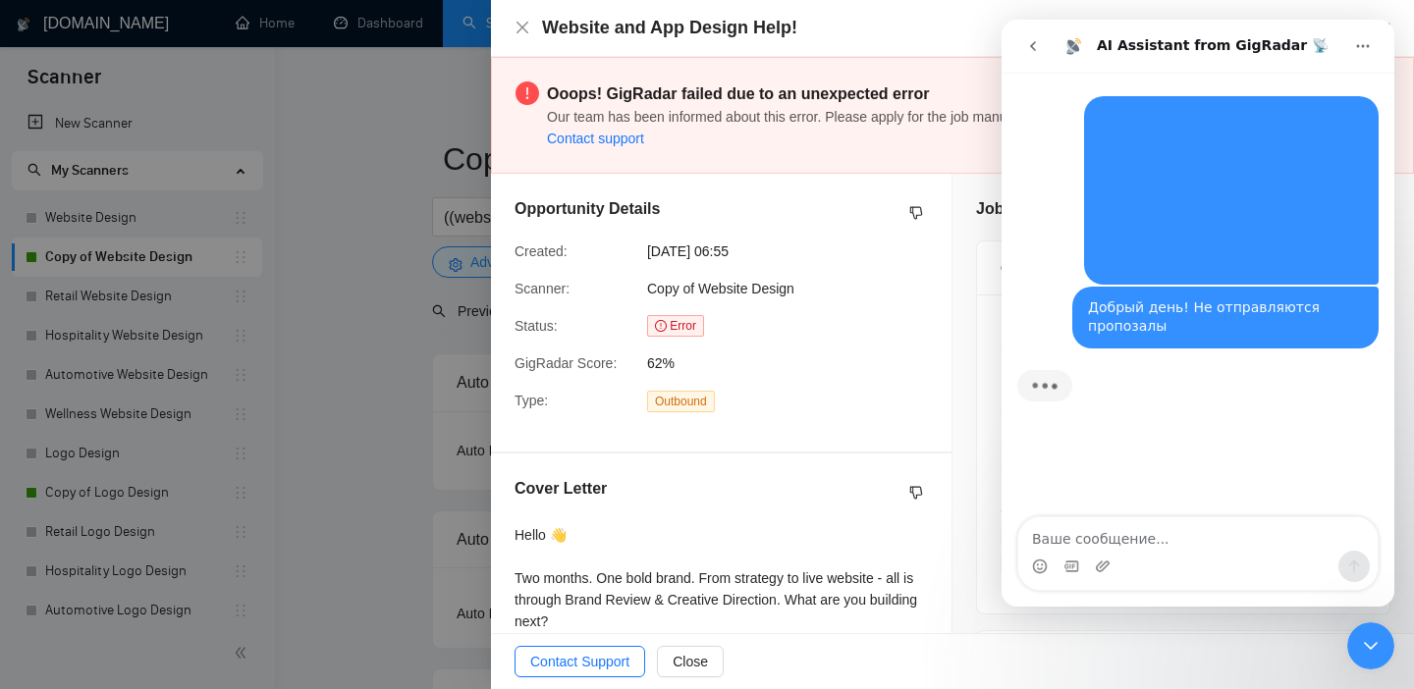
click at [418, 313] on div at bounding box center [707, 344] width 1414 height 689
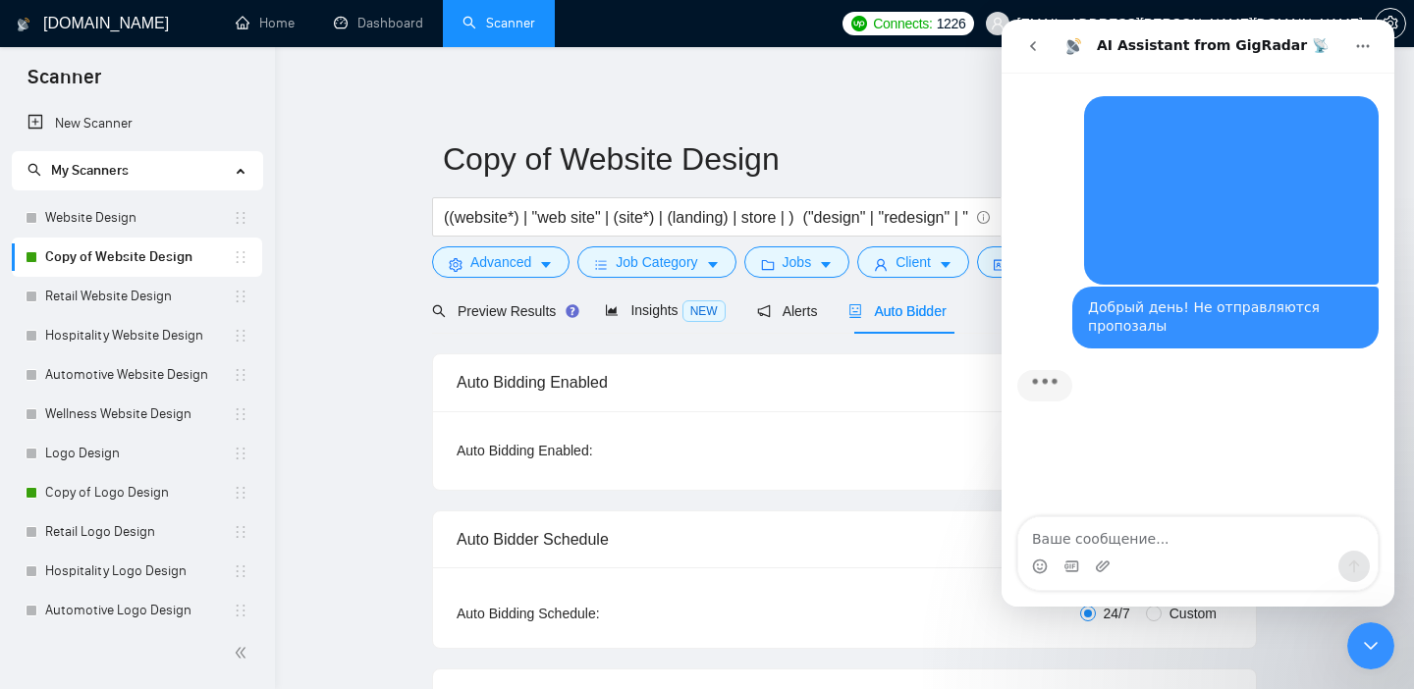
click at [1375, 635] on icon "Закрыть службу сообщений Intercom" at bounding box center [1371, 646] width 24 height 24
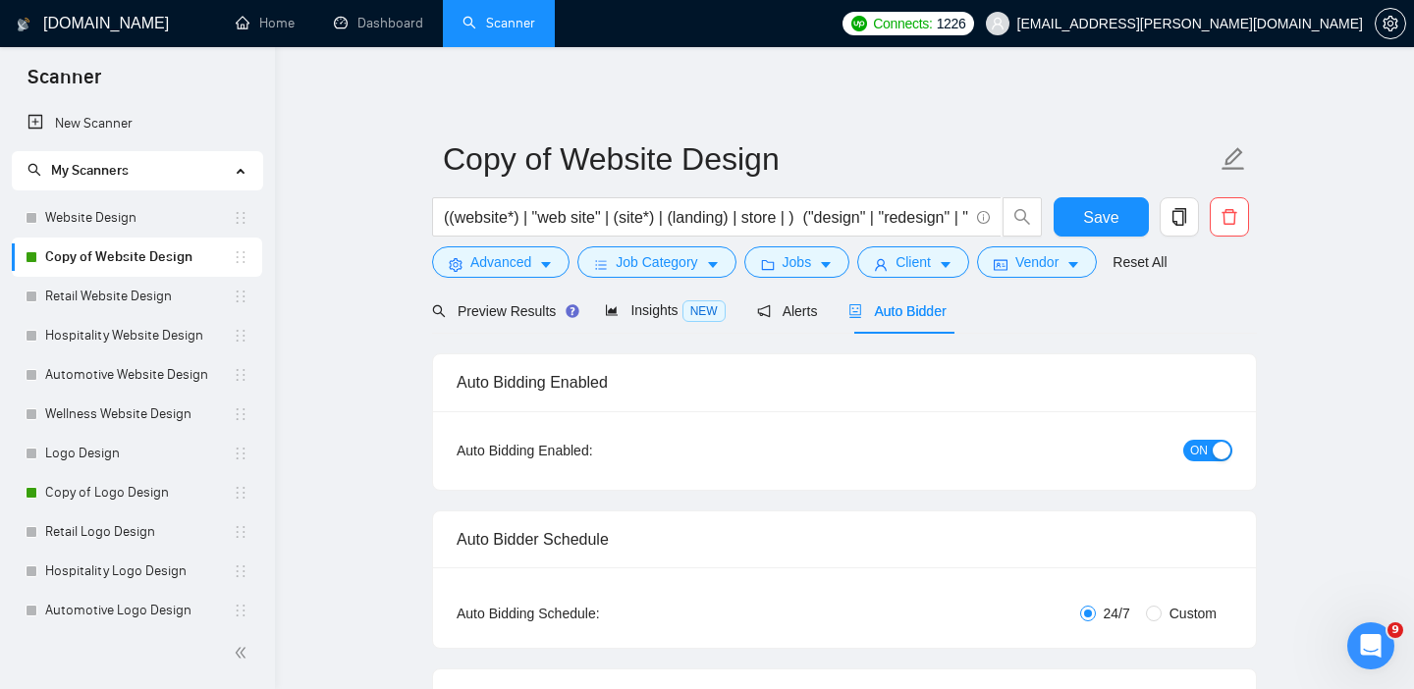
scroll to position [198, 0]
click at [1368, 643] on icon "Открыть службу сообщений Intercom" at bounding box center [1371, 646] width 32 height 32
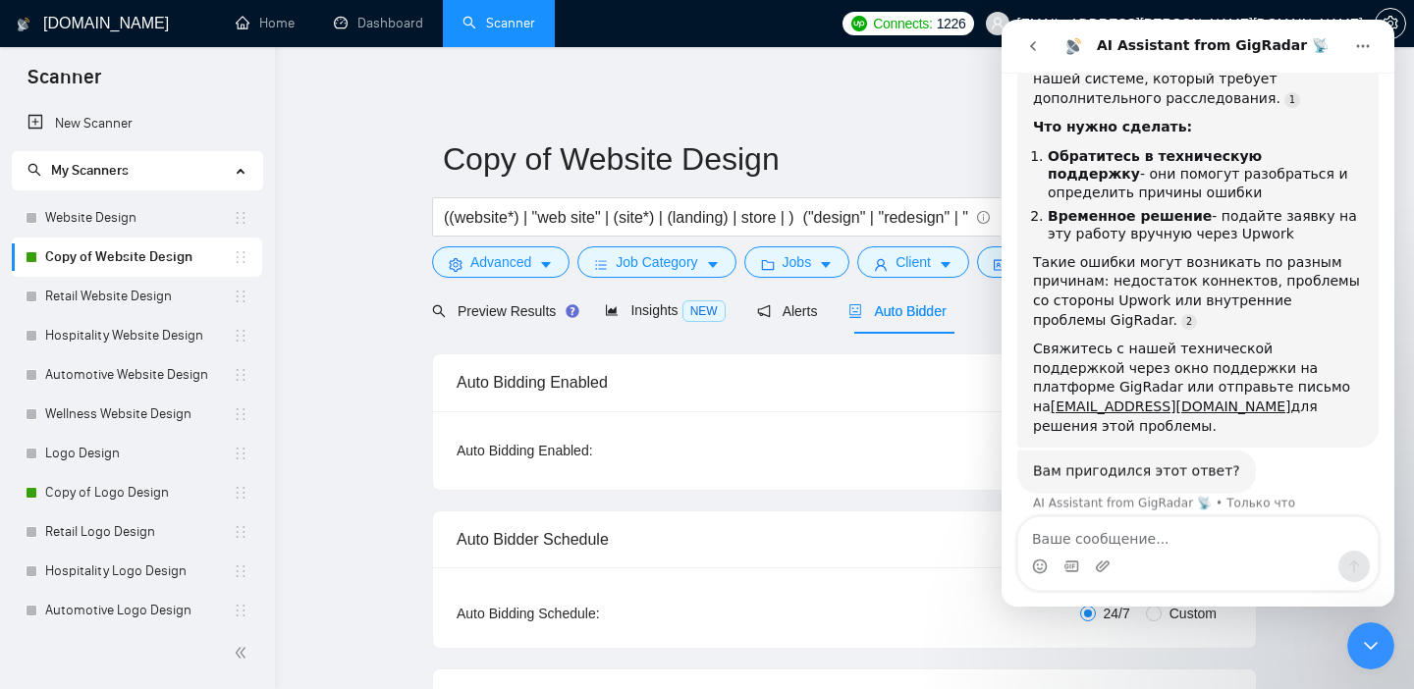
scroll to position [390, 0]
click at [1253, 399] on link "[EMAIL_ADDRESS][DOMAIN_NAME]" at bounding box center [1171, 407] width 241 height 16
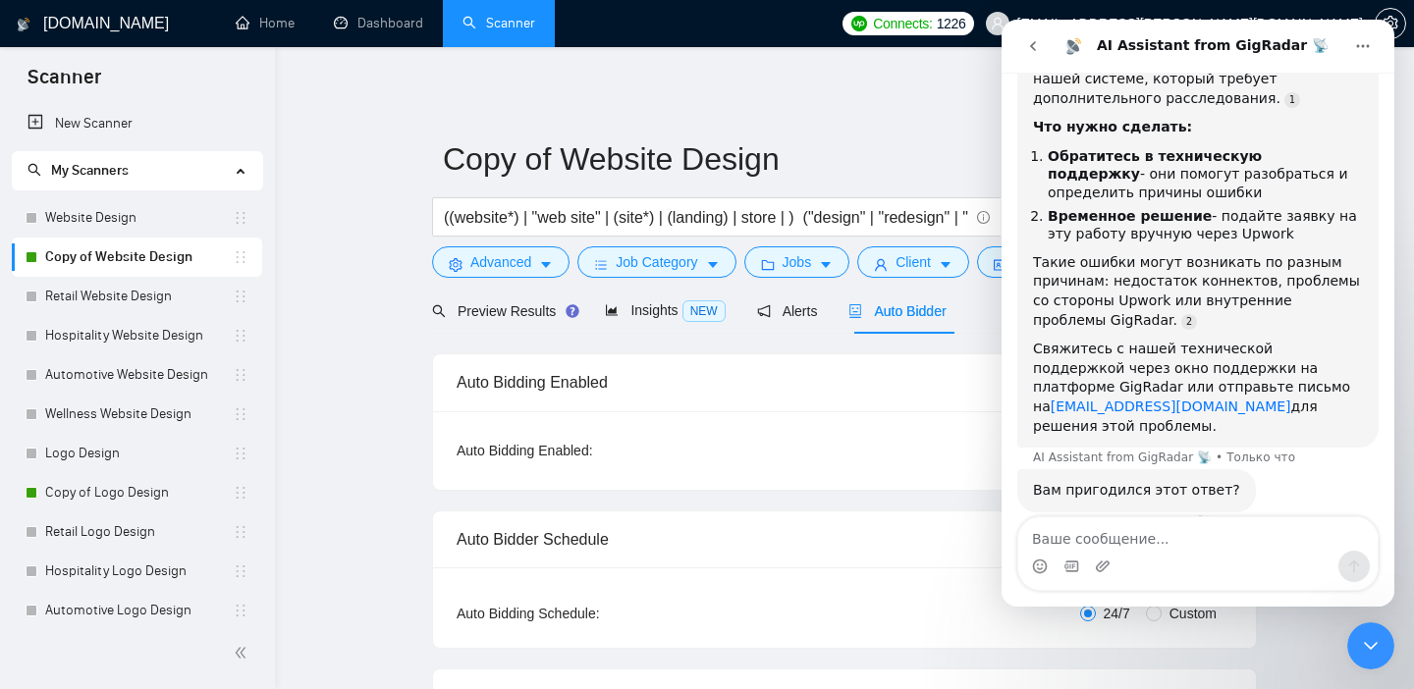
scroll to position [409, 0]
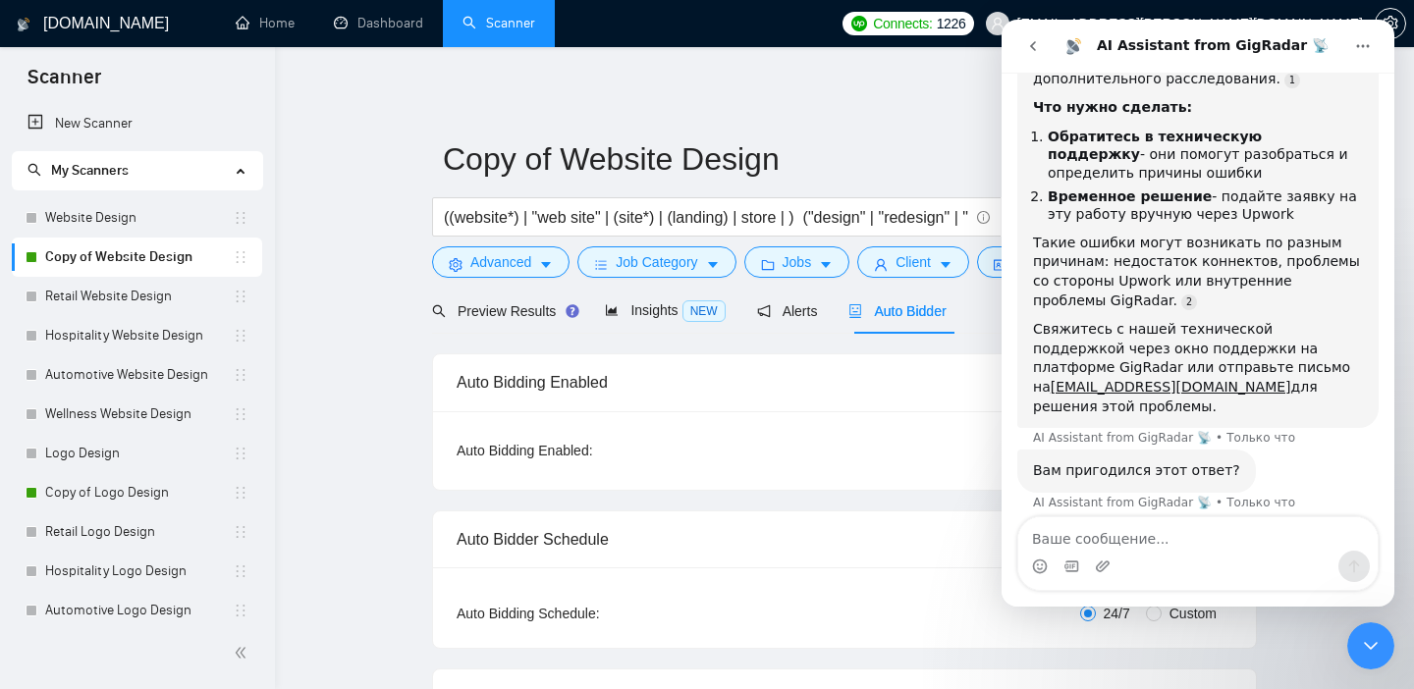
click at [1039, 46] on icon "go back" at bounding box center [1033, 46] width 16 height 16
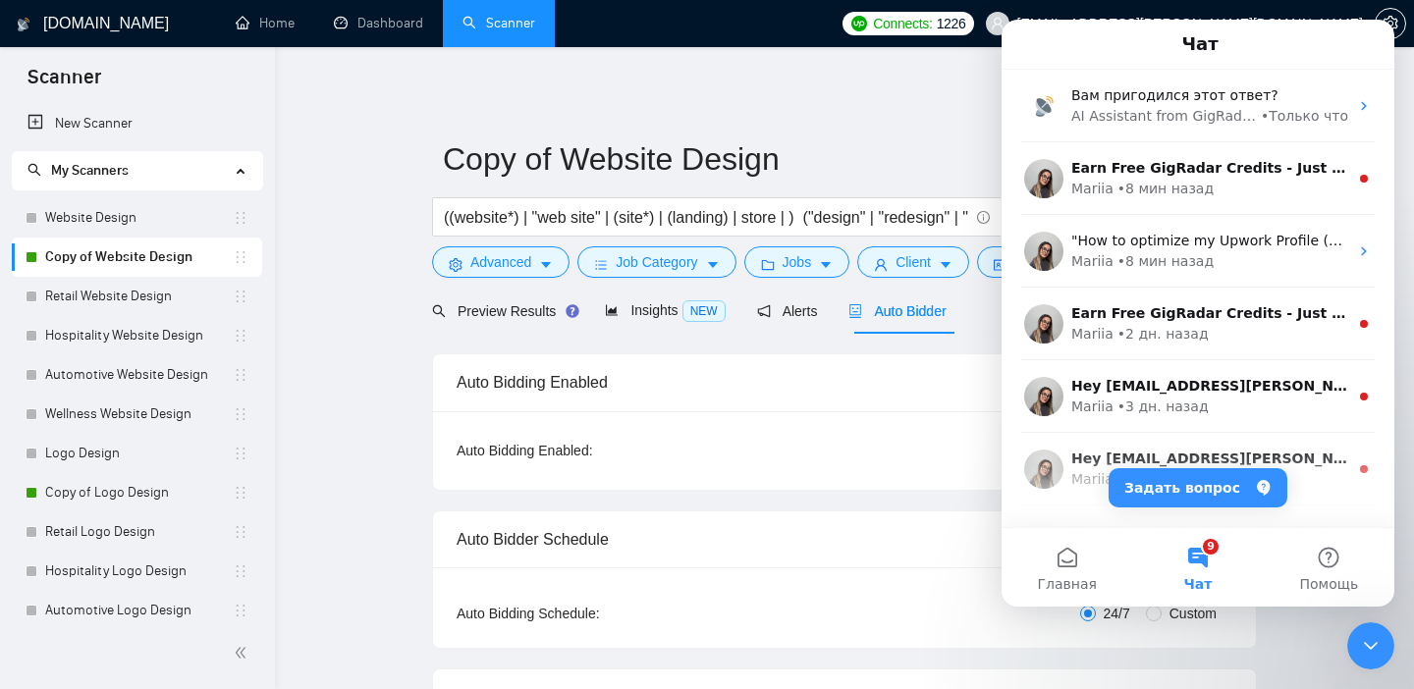
scroll to position [0, 0]
click at [1344, 549] on button "Помощь" at bounding box center [1329, 567] width 131 height 79
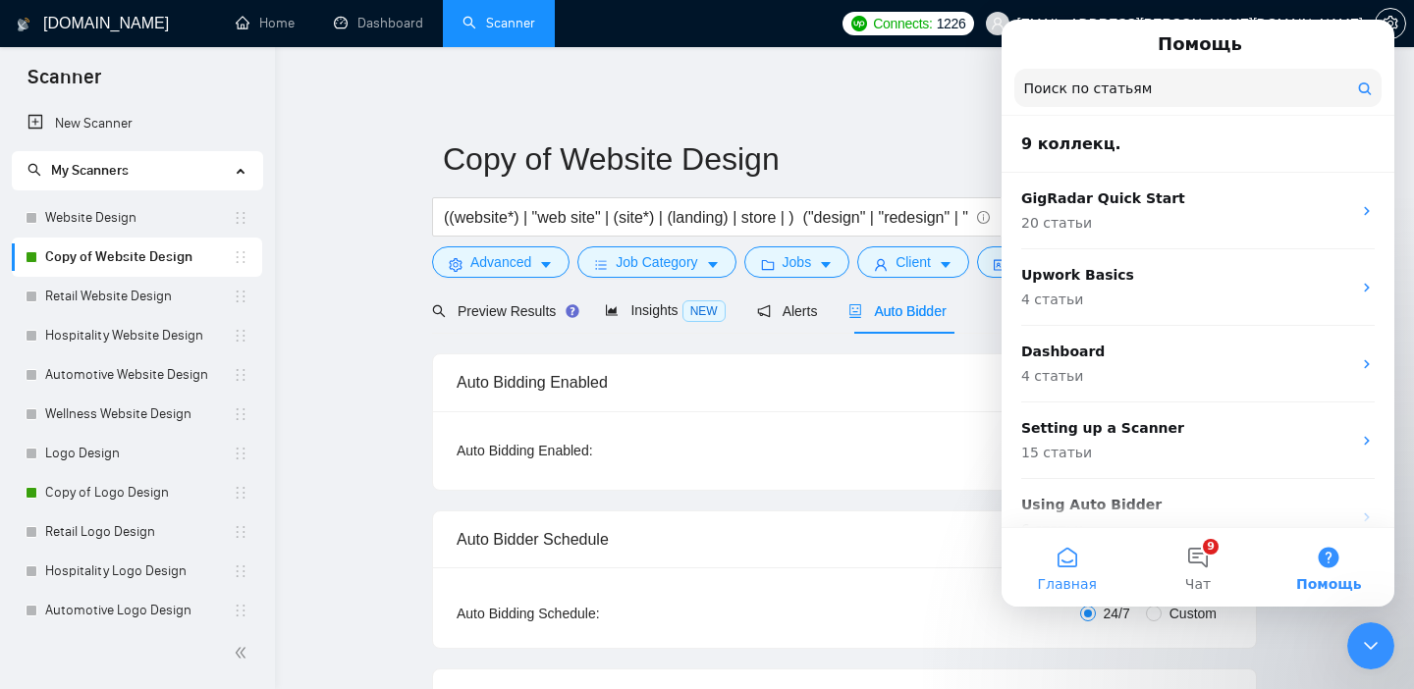
click at [1093, 578] on button "Главная" at bounding box center [1066, 567] width 131 height 79
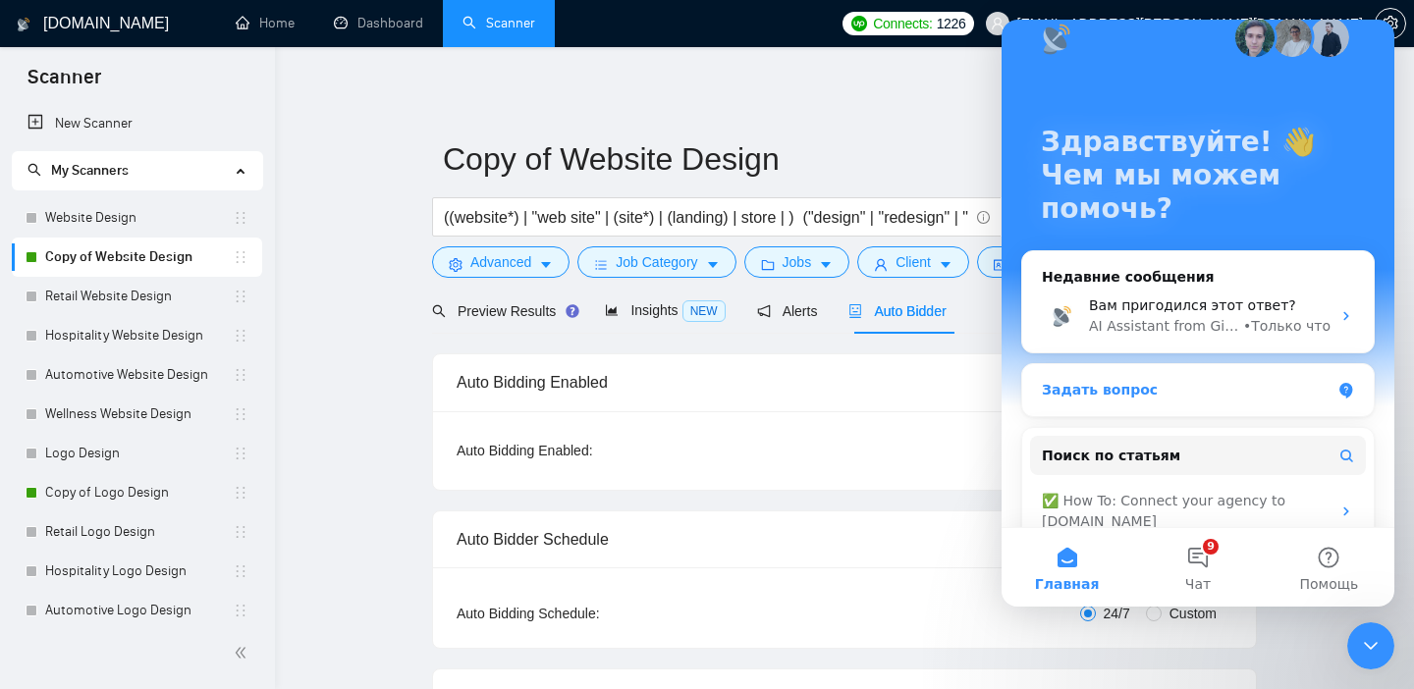
scroll to position [30, 0]
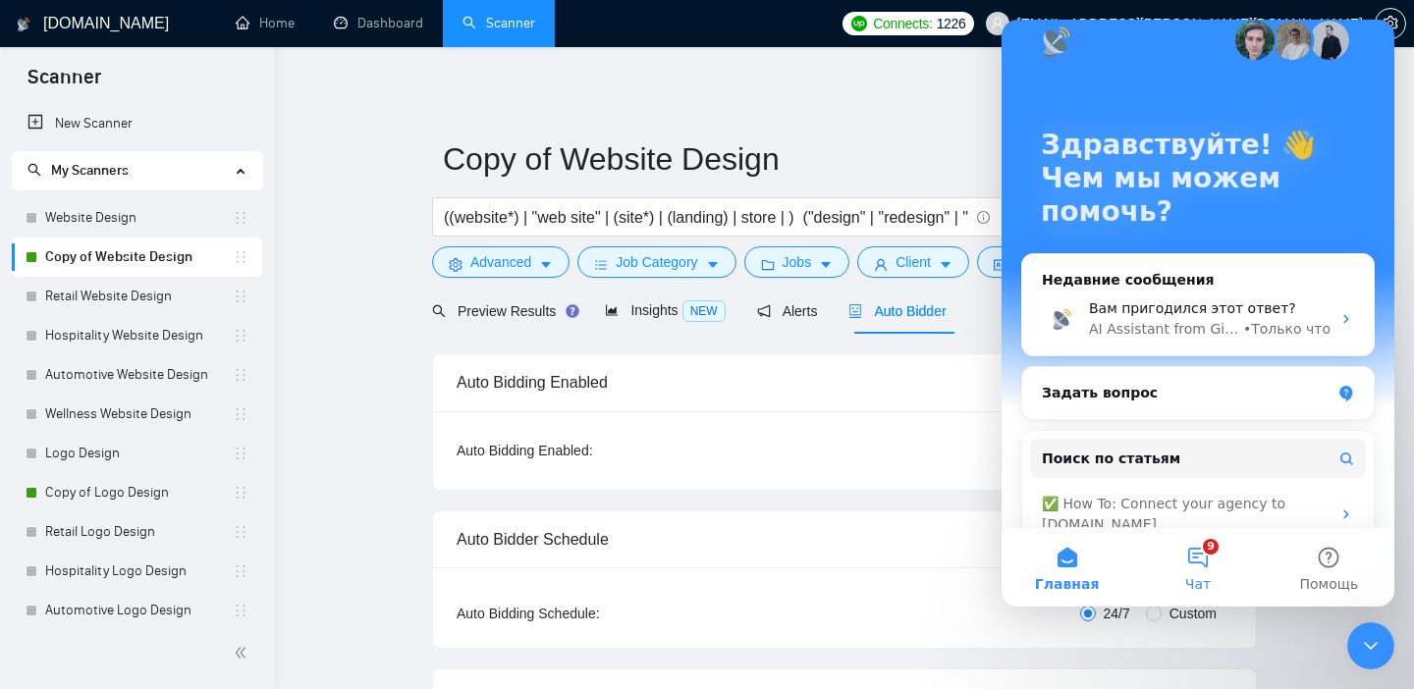
click at [1183, 558] on button "9 Чат" at bounding box center [1197, 567] width 131 height 79
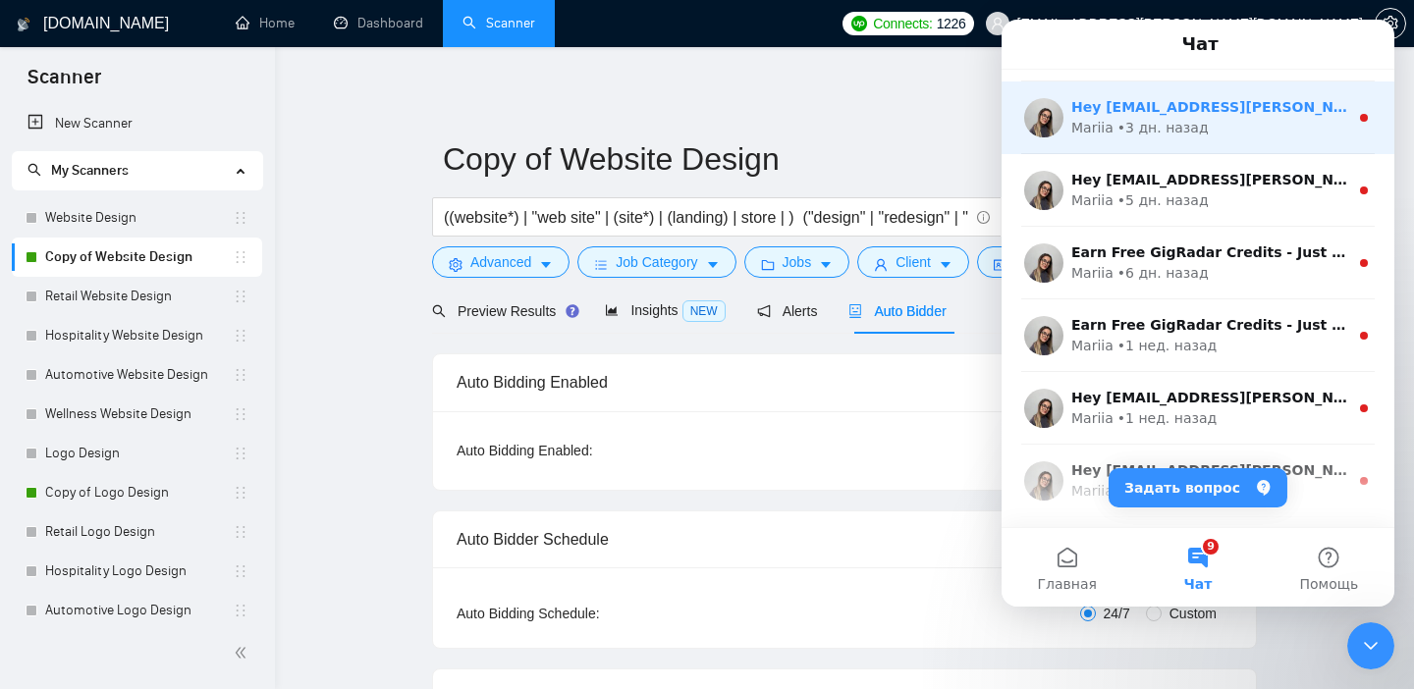
scroll to position [288, 0]
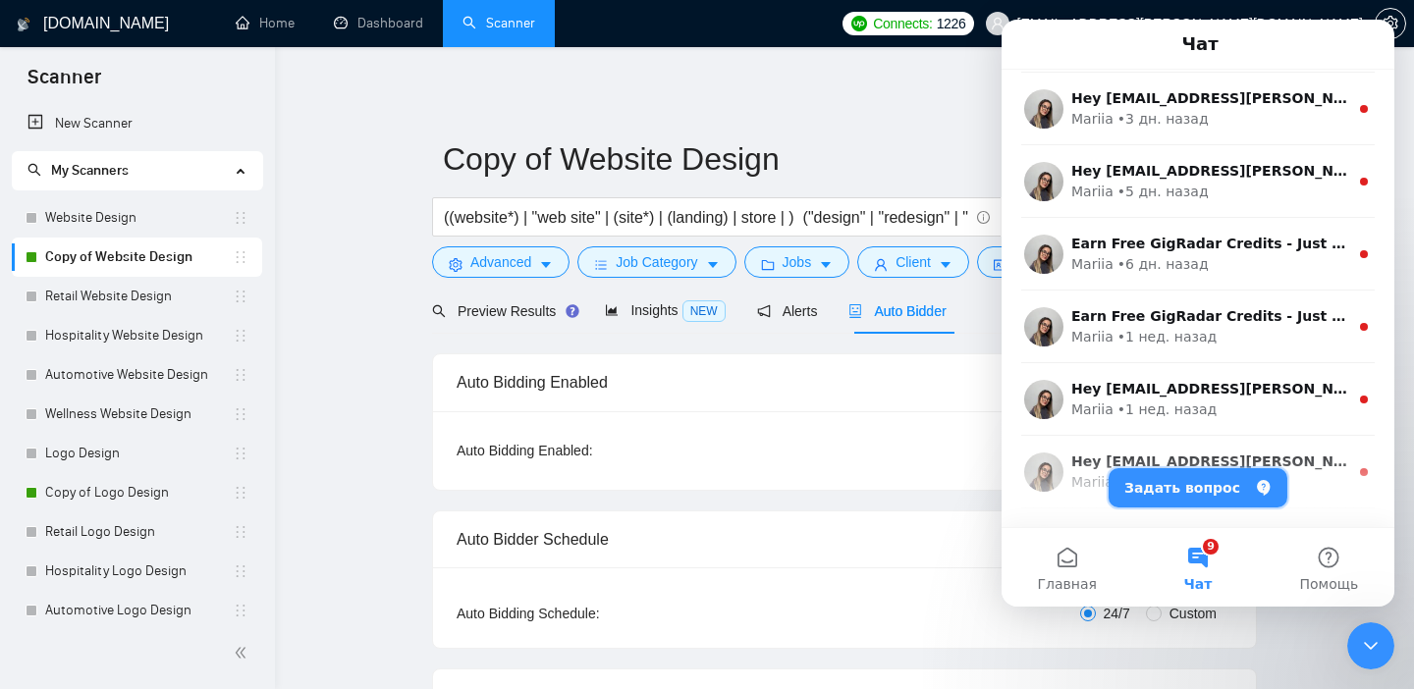
click at [1198, 500] on button "Задать вопрос" at bounding box center [1197, 487] width 179 height 39
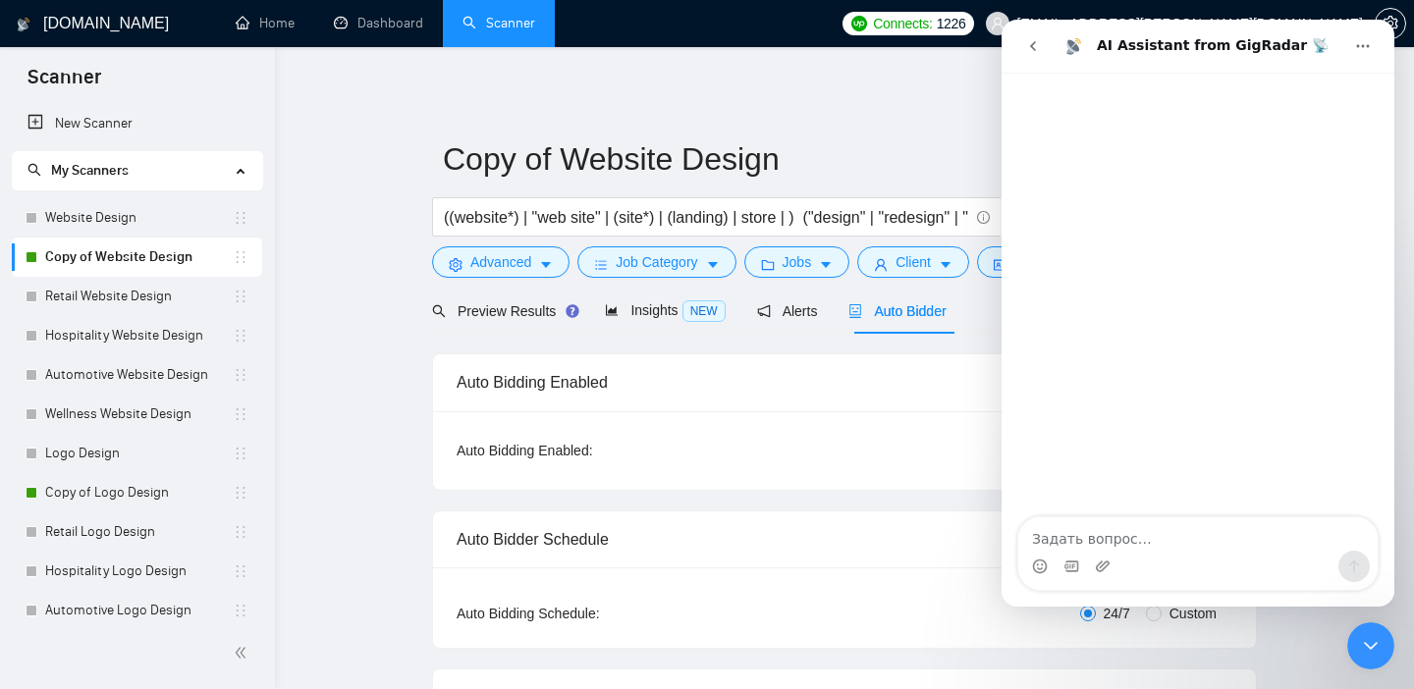
click at [1030, 33] on button "go back" at bounding box center [1032, 45] width 37 height 37
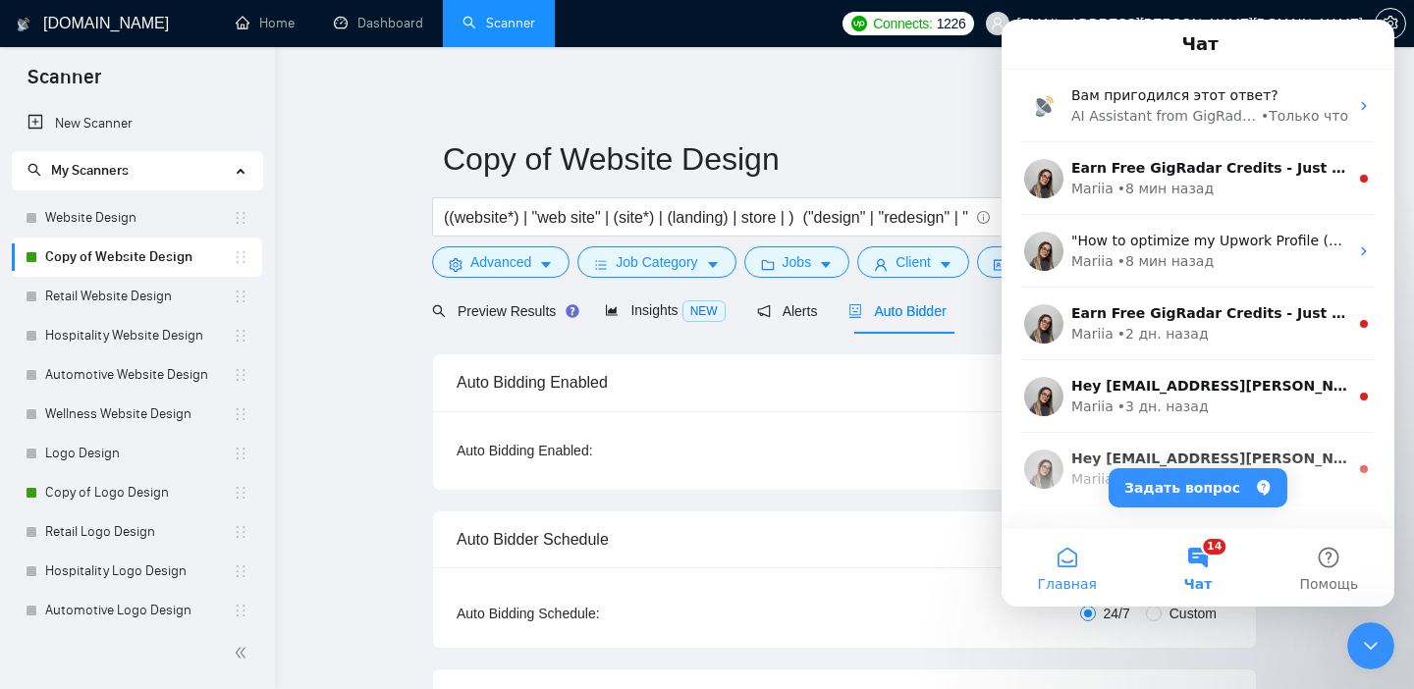
click at [1047, 559] on button "Главная" at bounding box center [1066, 567] width 131 height 79
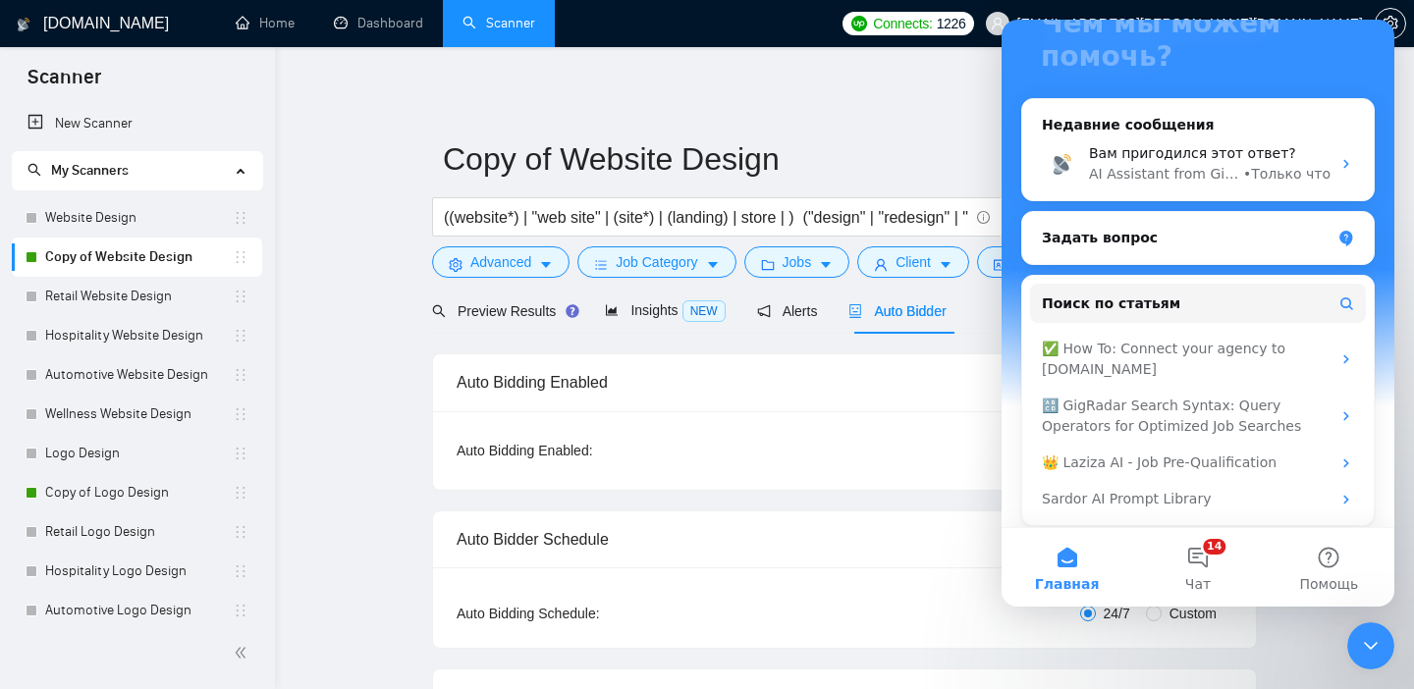
scroll to position [194, 0]
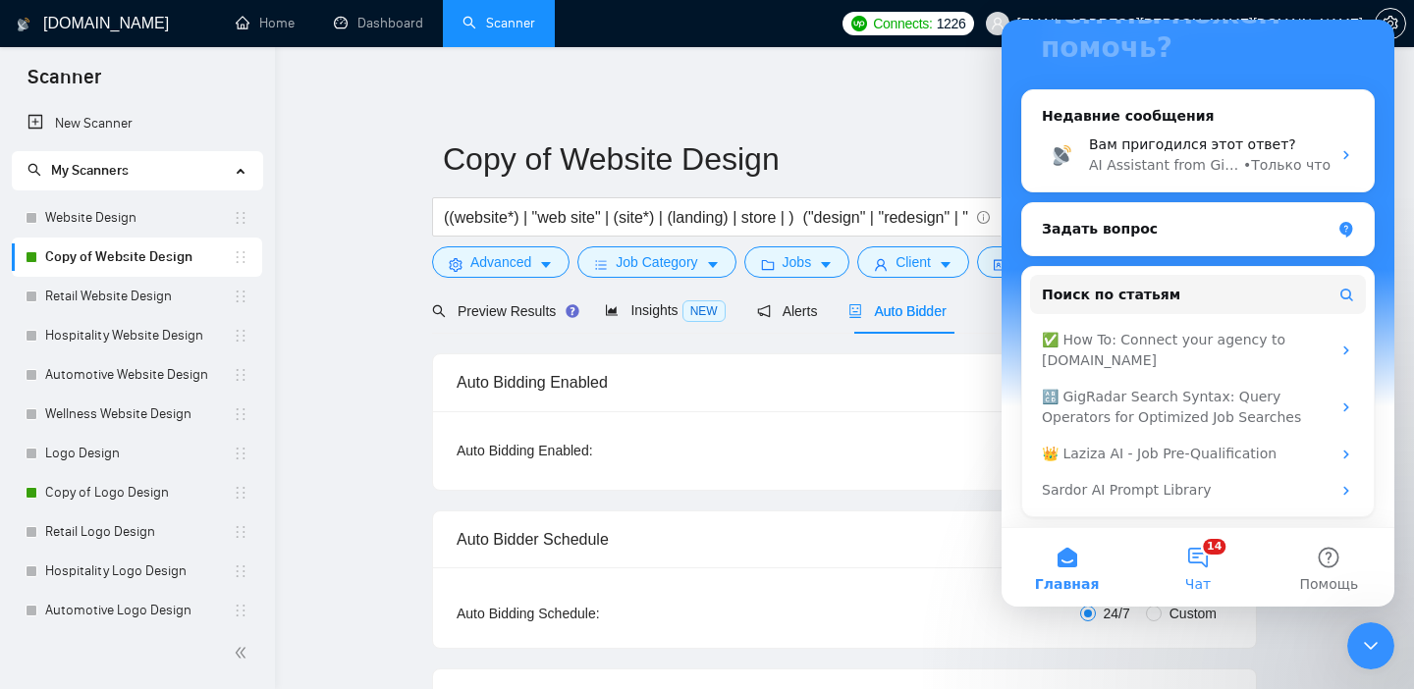
click at [1200, 570] on button "14 Чат" at bounding box center [1197, 567] width 131 height 79
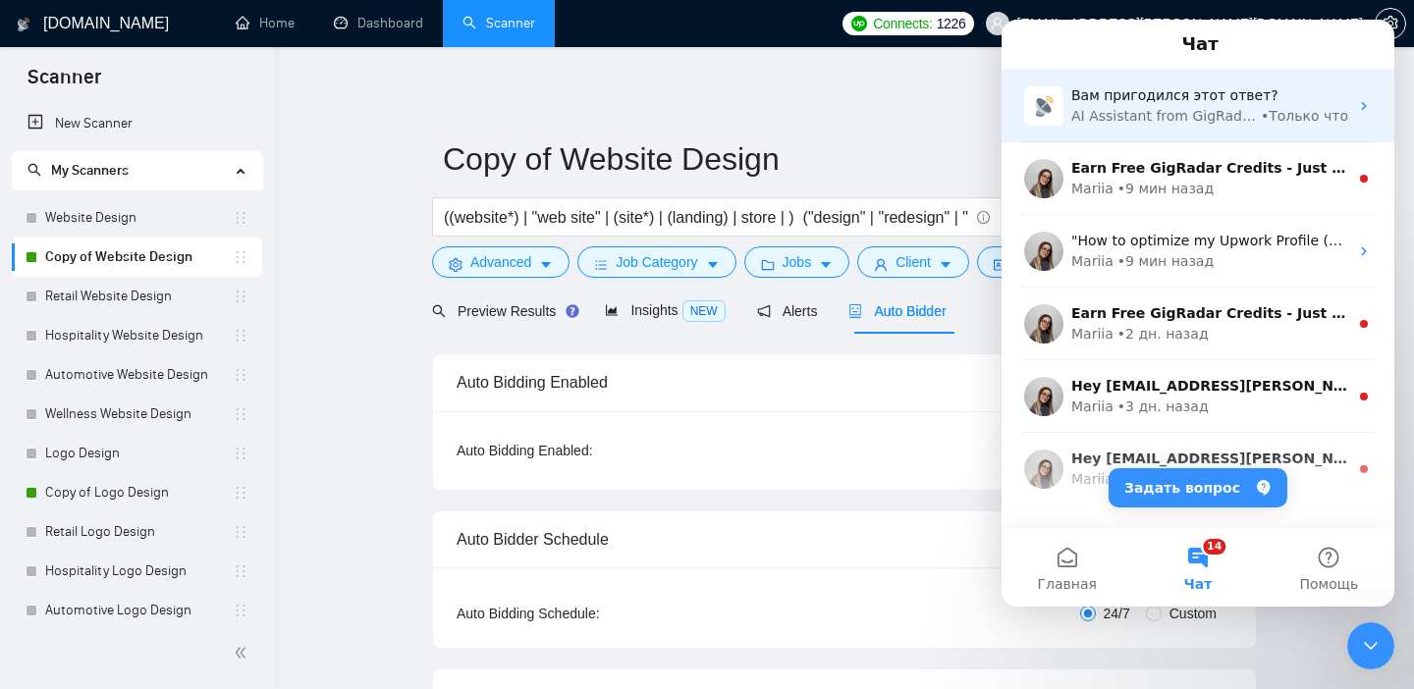
click at [1182, 130] on div "Вам пригодился этот ответ? AI Assistant from GigRadar 📡 • Только что" at bounding box center [1197, 106] width 393 height 73
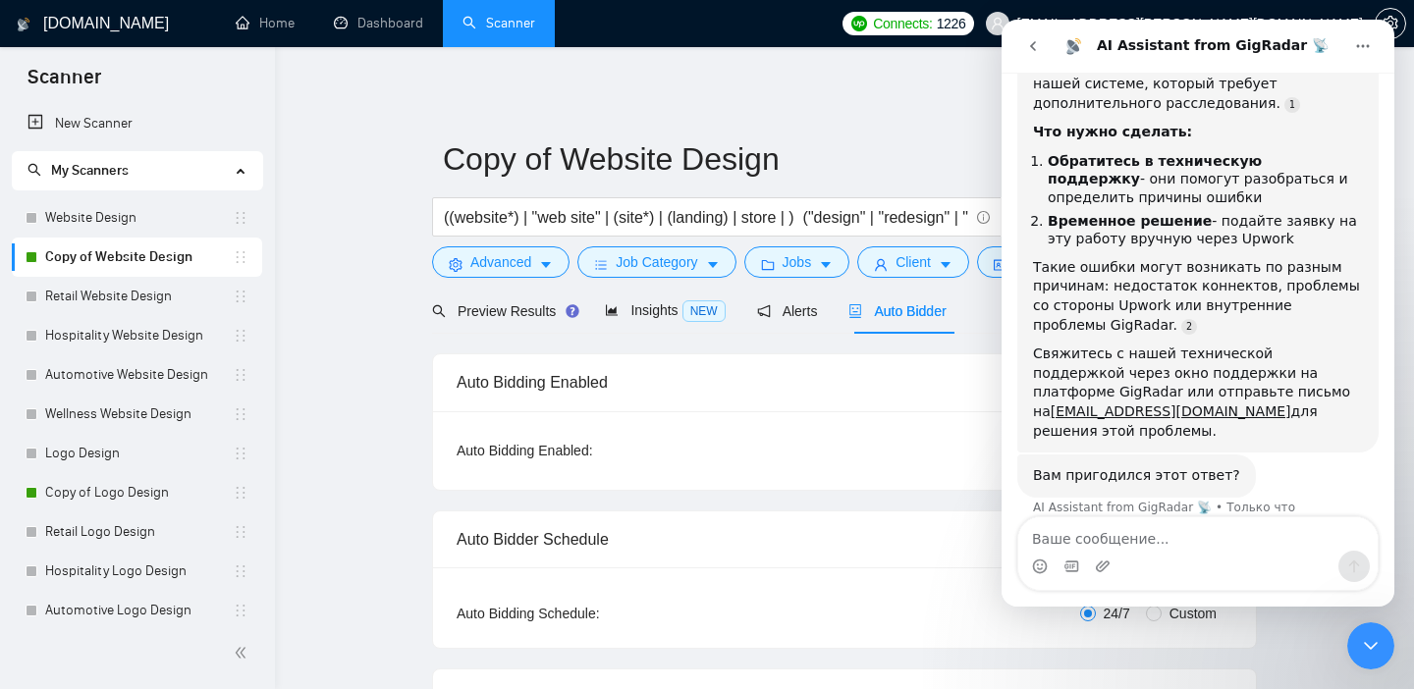
scroll to position [390, 0]
click at [908, 374] on div "Auto Bidding Enabled" at bounding box center [845, 382] width 776 height 56
click at [1363, 49] on icon "Главная" at bounding box center [1363, 46] width 16 height 16
click at [1376, 633] on div "Закрыть службу сообщений Intercom" at bounding box center [1370, 645] width 47 height 47
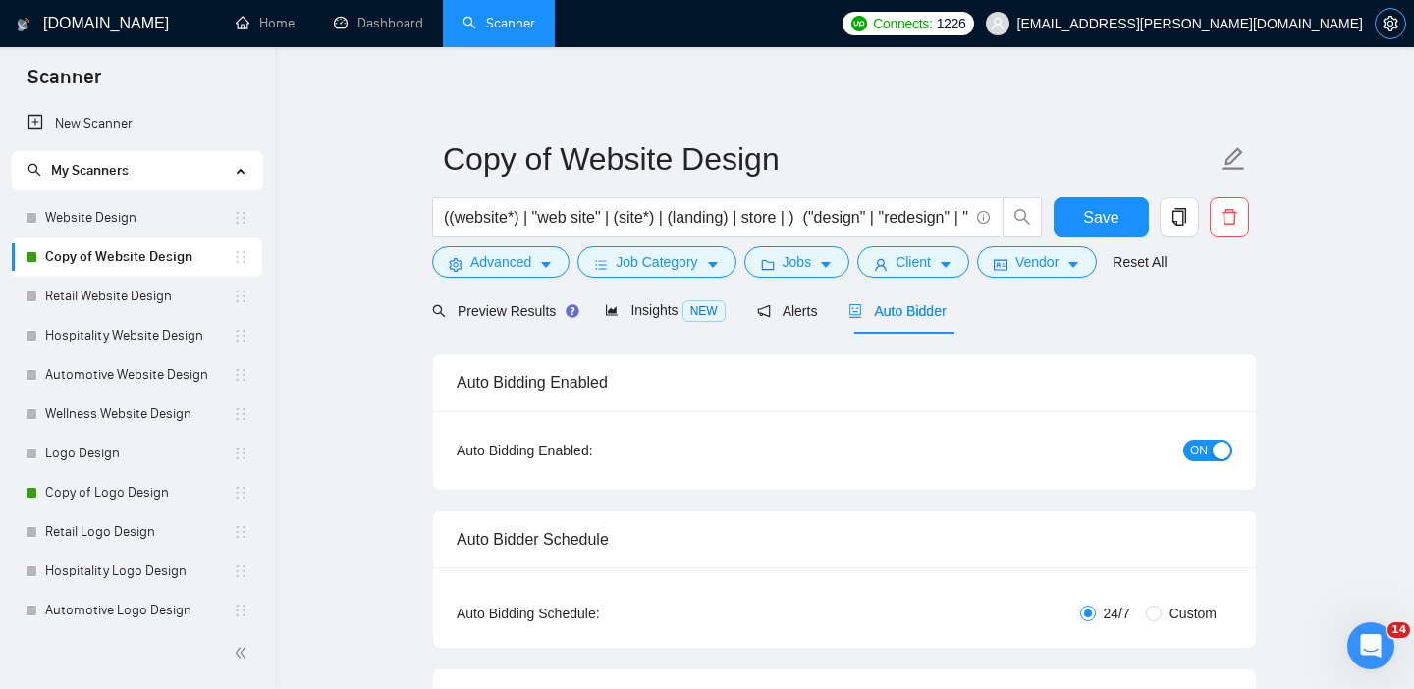
click at [1392, 22] on icon "setting" at bounding box center [1390, 24] width 16 height 16
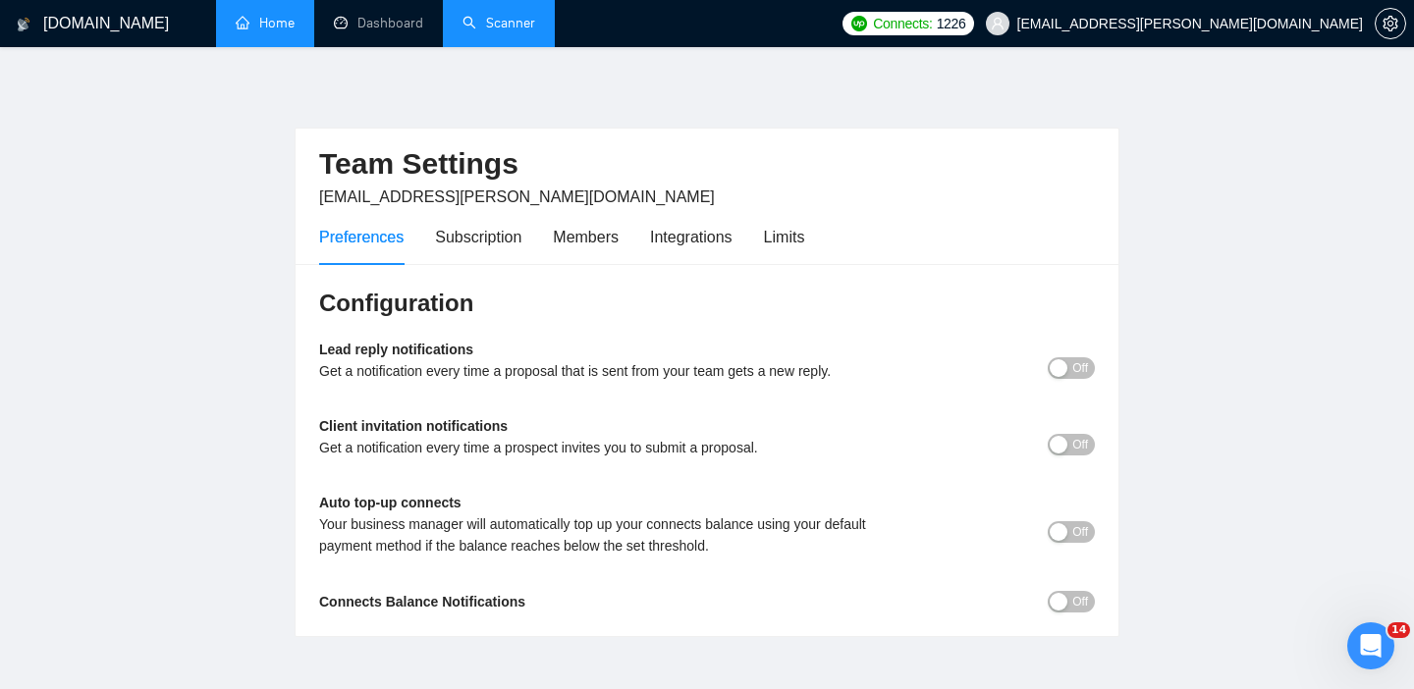
click at [266, 19] on link "Home" at bounding box center [265, 23] width 59 height 17
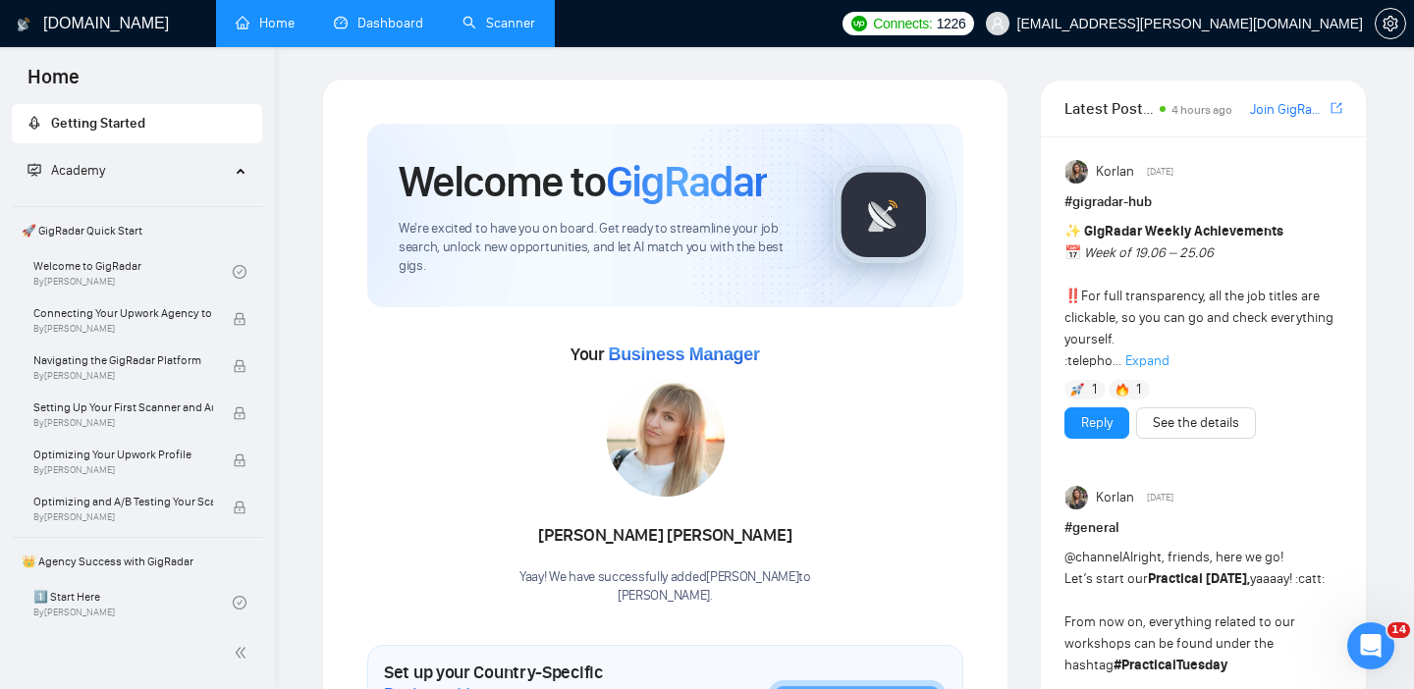
click at [377, 24] on link "Dashboard" at bounding box center [378, 23] width 89 height 17
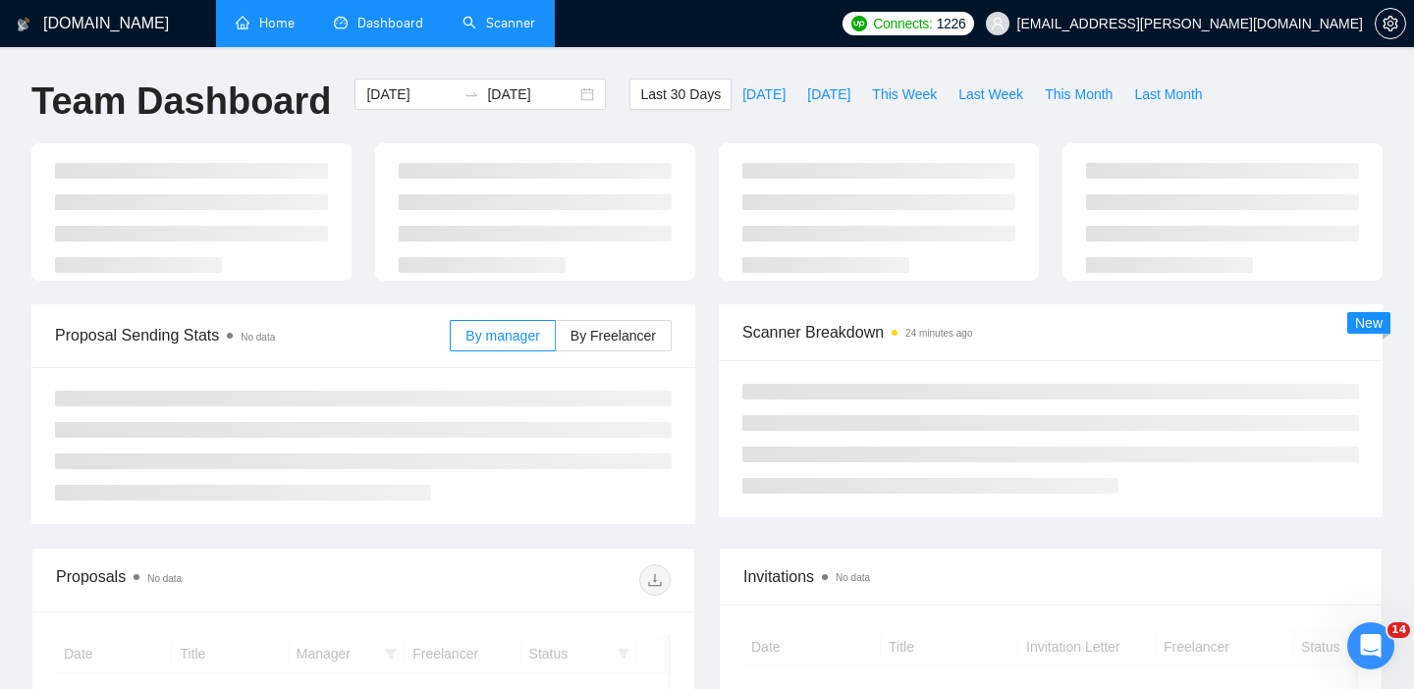
click at [519, 18] on link "Scanner" at bounding box center [498, 23] width 73 height 17
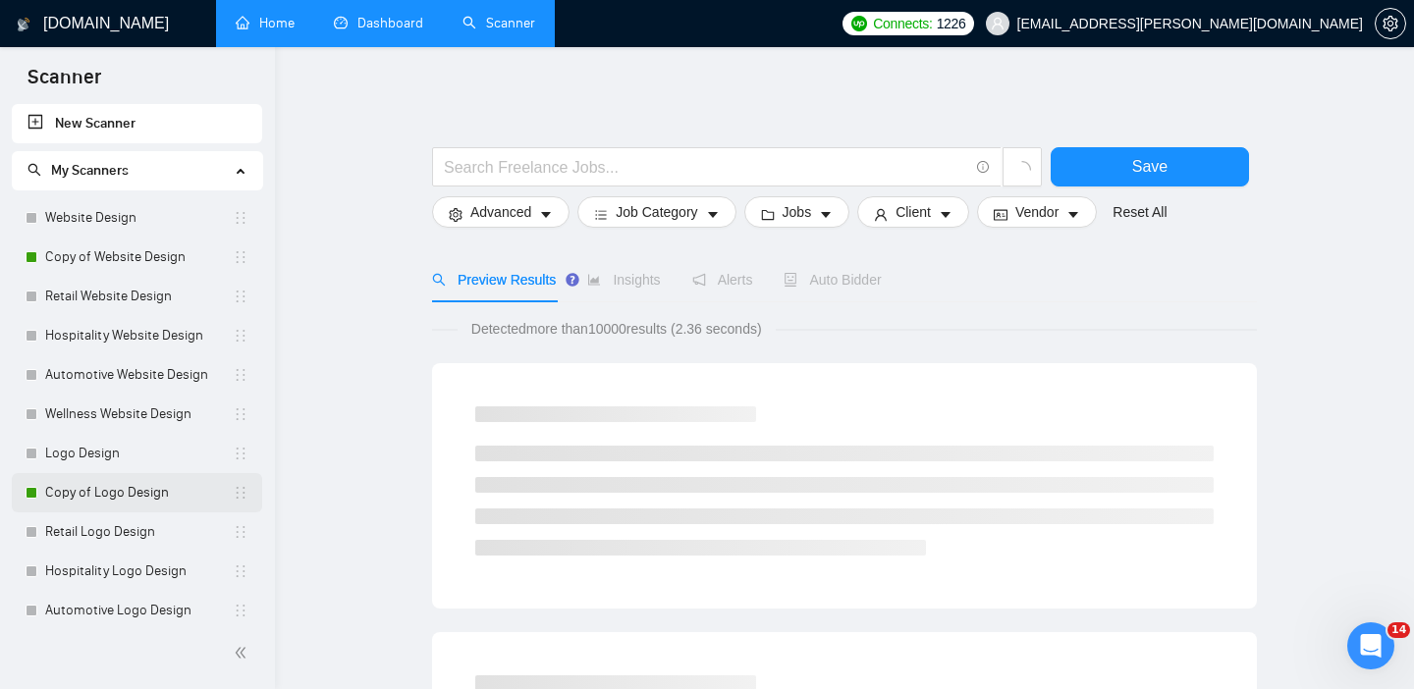
click at [88, 502] on link "Copy of Logo Design" at bounding box center [139, 492] width 188 height 39
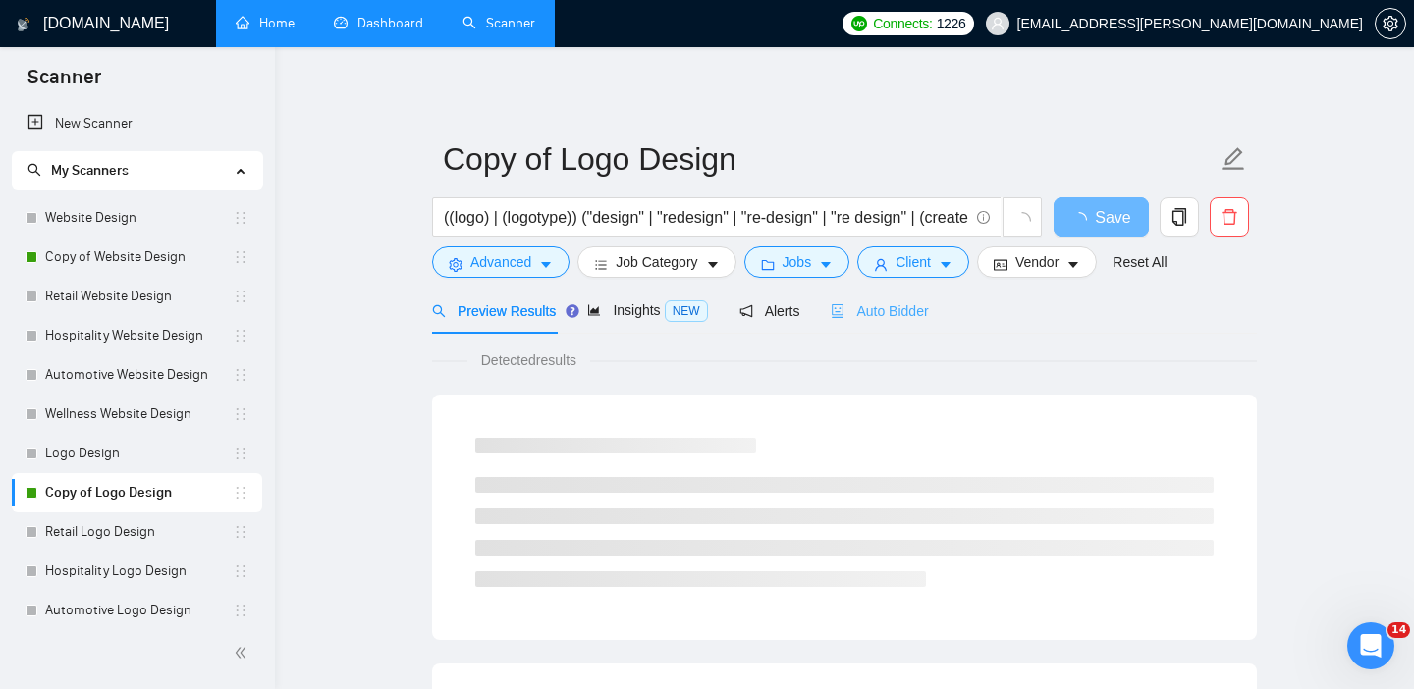
click at [884, 321] on div "Auto Bidder" at bounding box center [879, 311] width 97 height 46
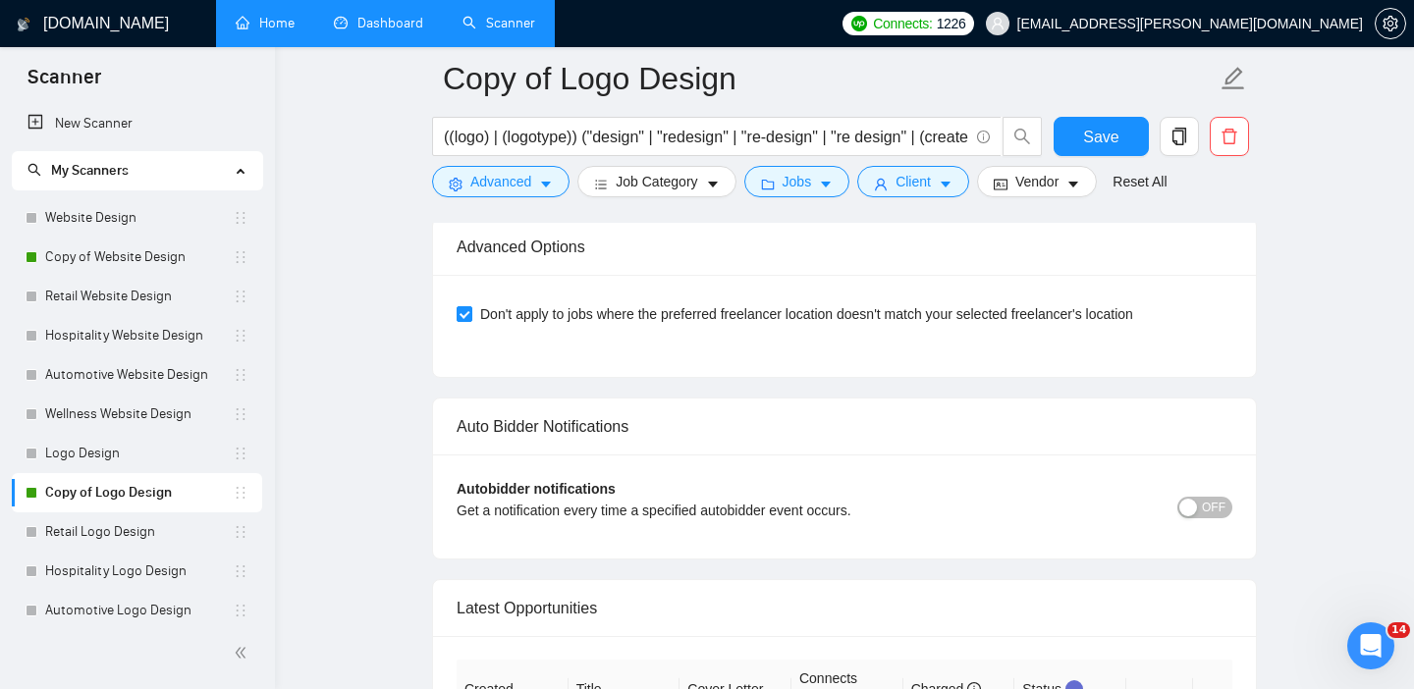
scroll to position [4584, 0]
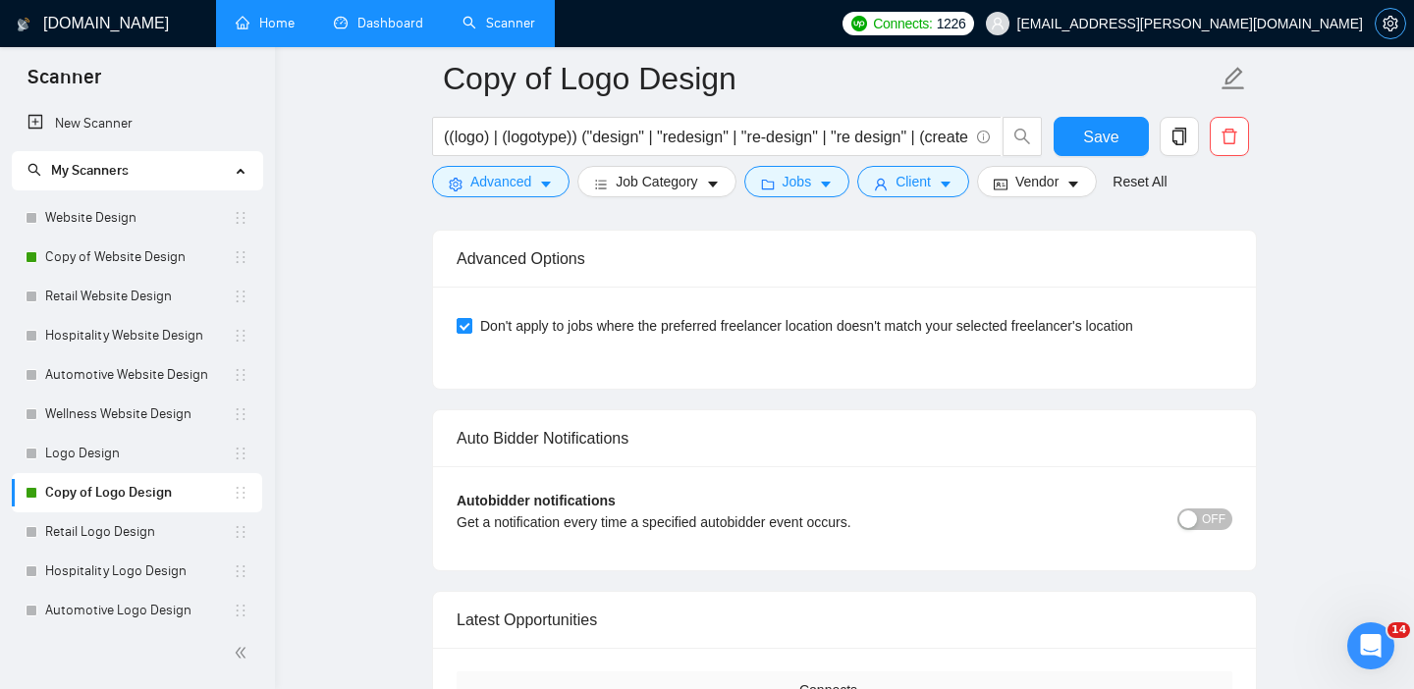
click at [1378, 16] on span "setting" at bounding box center [1390, 24] width 29 height 16
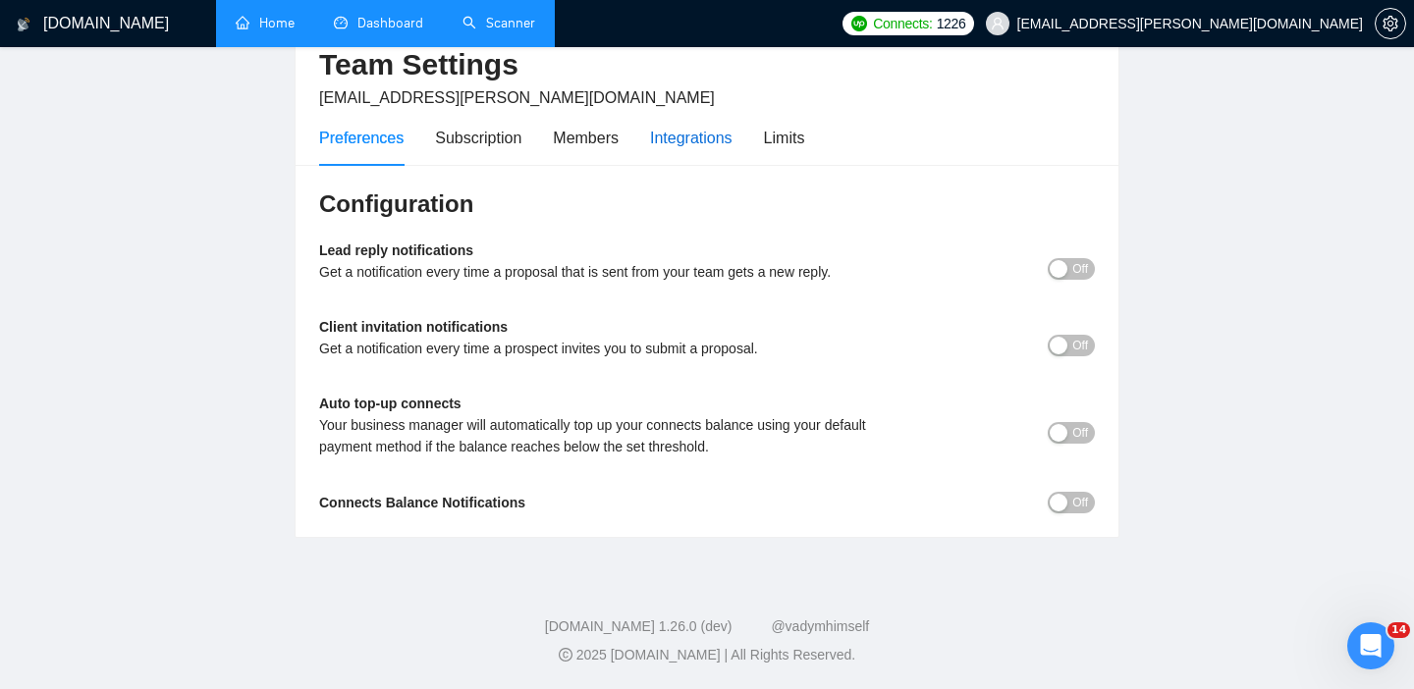
click at [686, 136] on div "Integrations" at bounding box center [691, 138] width 82 height 25
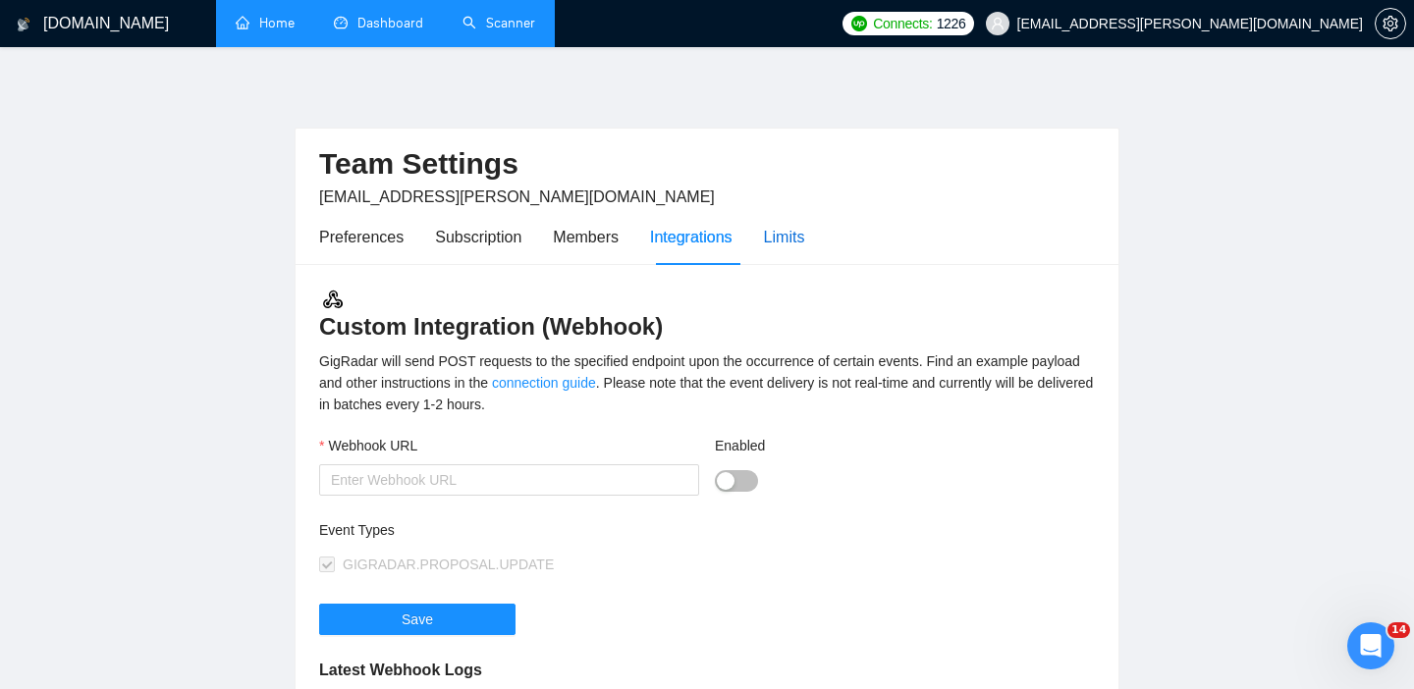
click at [784, 237] on div "Limits" at bounding box center [784, 237] width 41 height 25
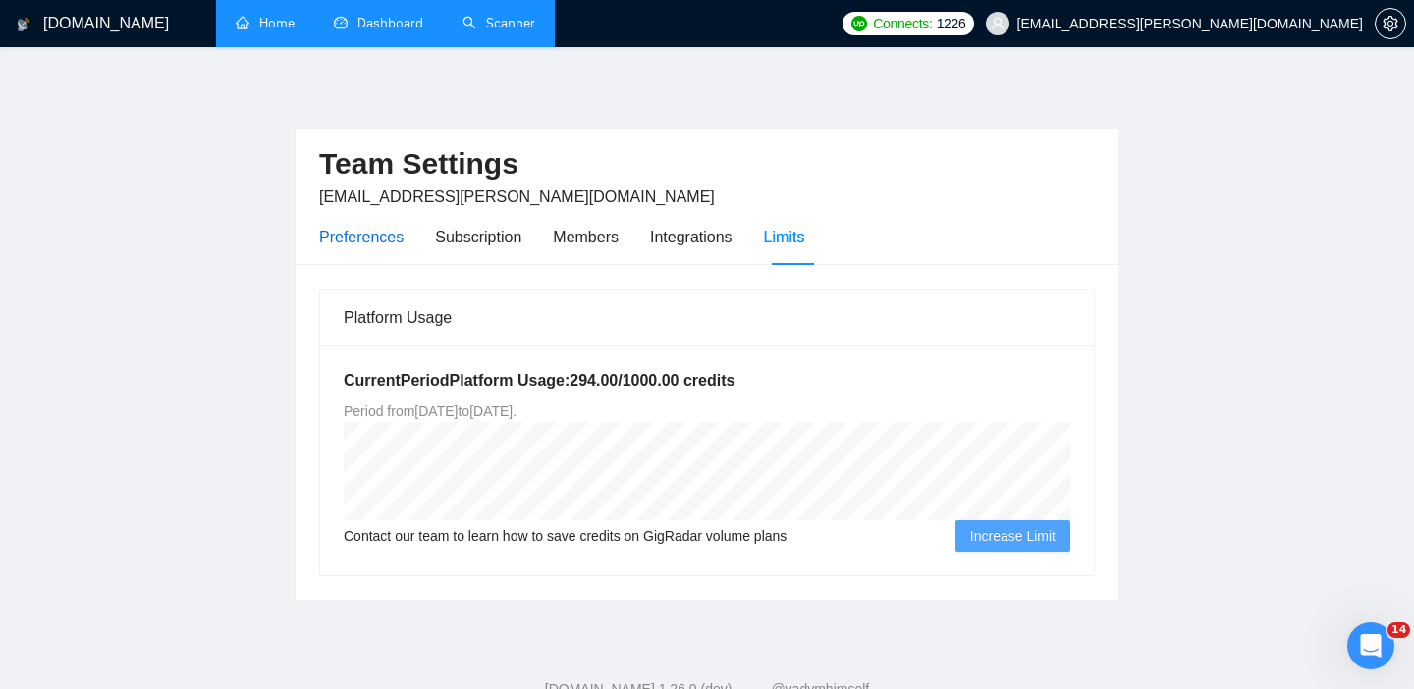
click at [387, 246] on div "Preferences" at bounding box center [361, 237] width 84 height 25
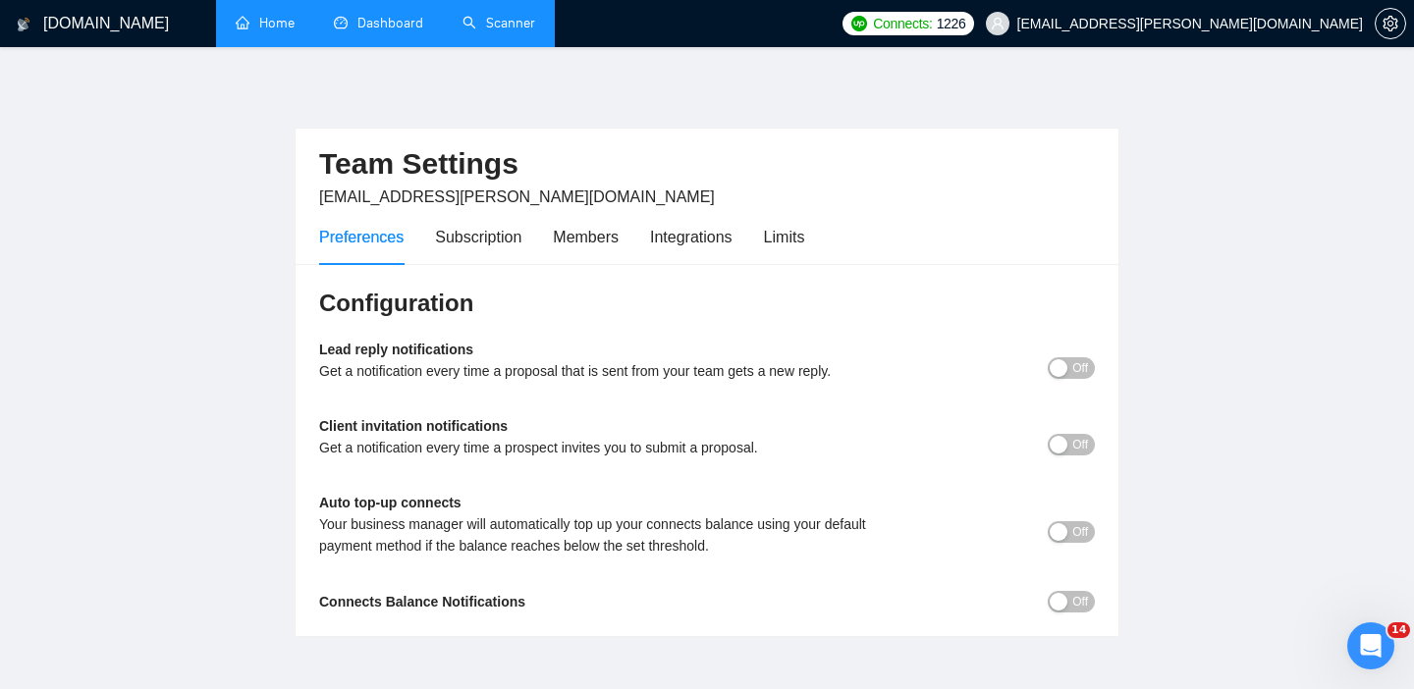
click at [1388, 641] on div "Открыть службу сообщений Intercom" at bounding box center [1370, 646] width 65 height 65
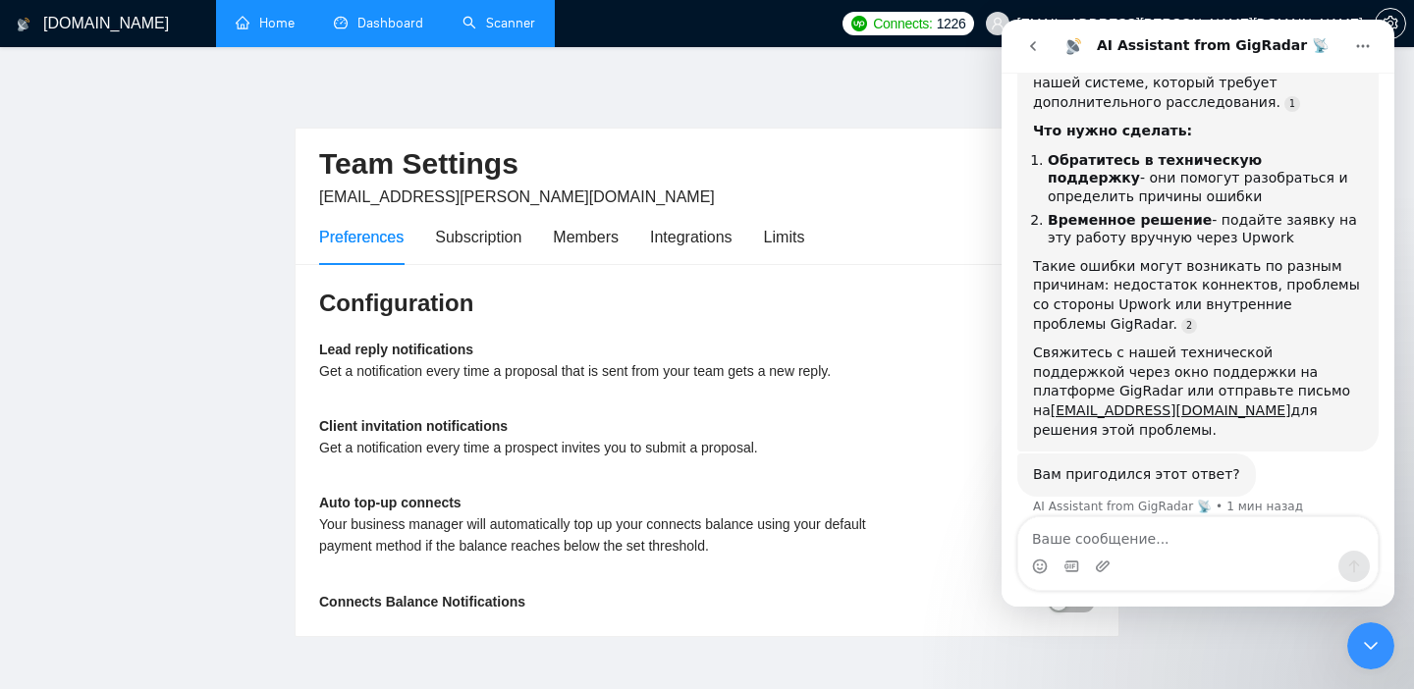
scroll to position [390, 0]
click at [1111, 382] on div "Свяжитесь с нашей технической поддержкой через окно поддержки на платформе GigR…" at bounding box center [1198, 391] width 330 height 96
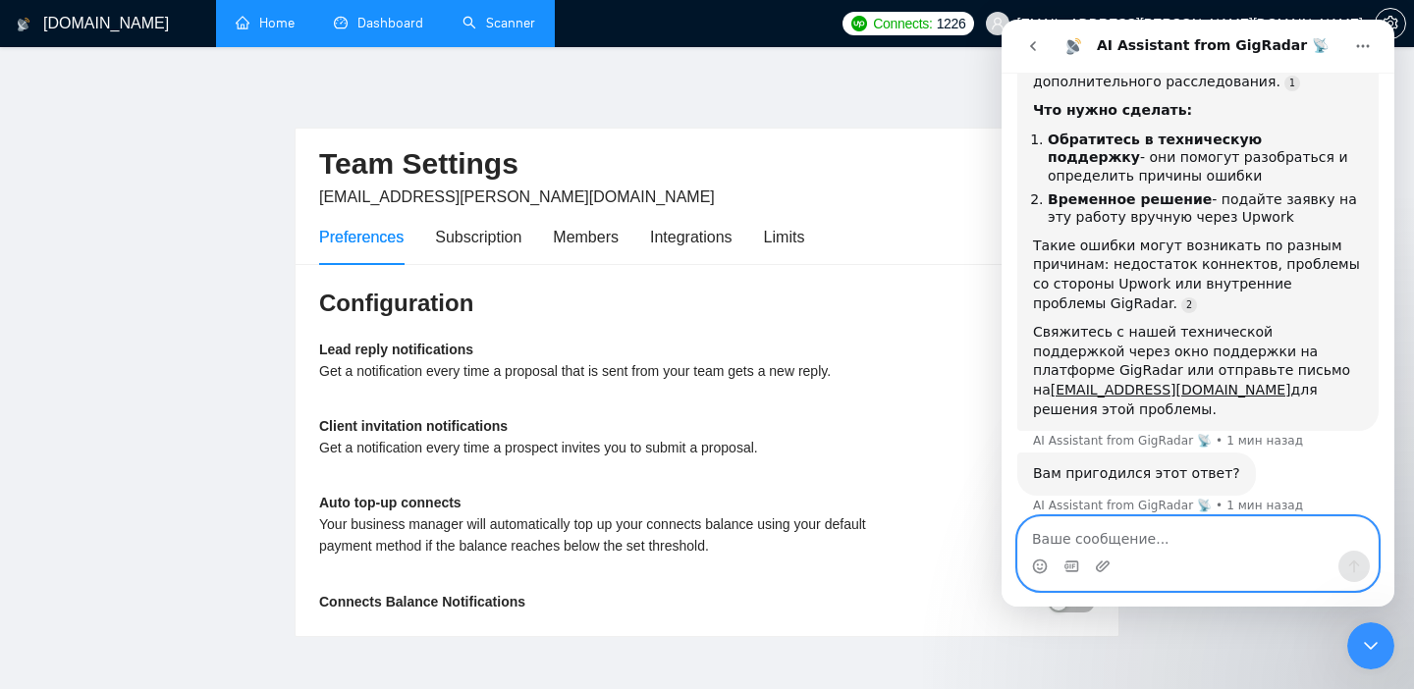
click at [1094, 534] on textarea "Ваше сообщение..." at bounding box center [1197, 533] width 359 height 33
type textarea "что такое окно поддержки?"
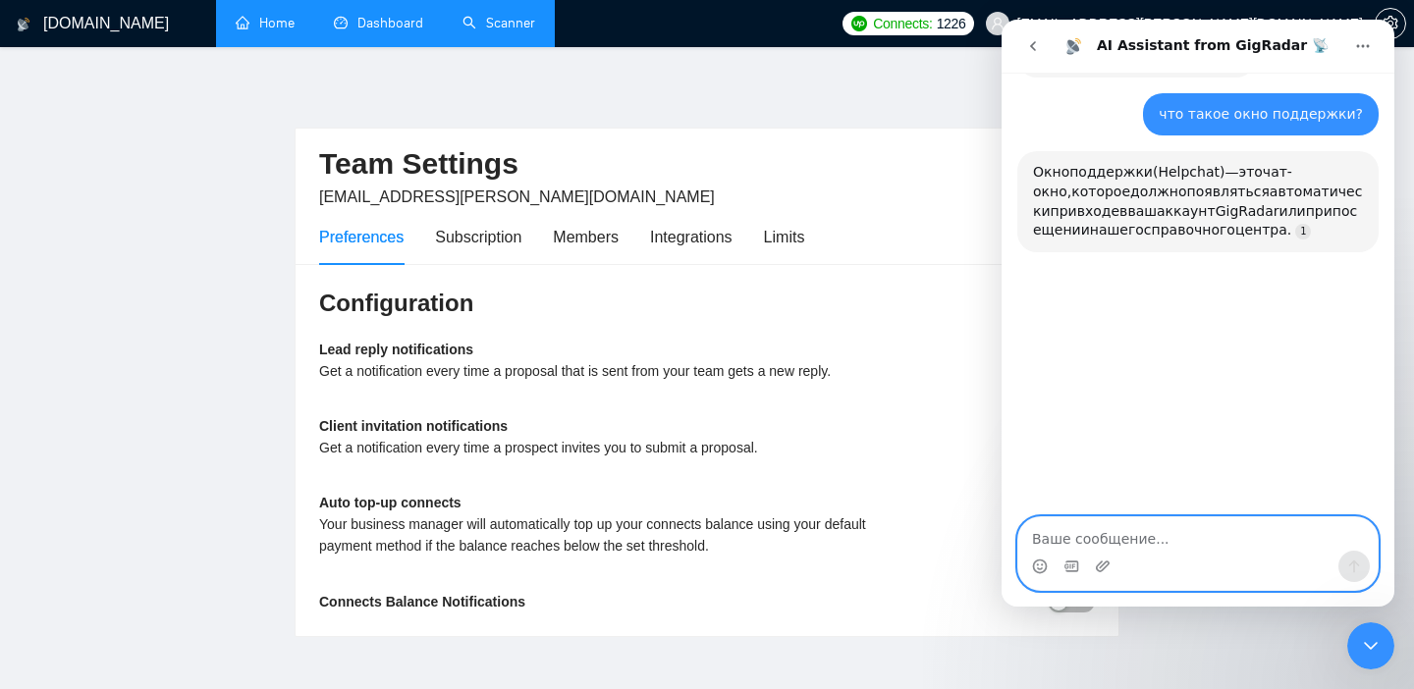
scroll to position [834, 0]
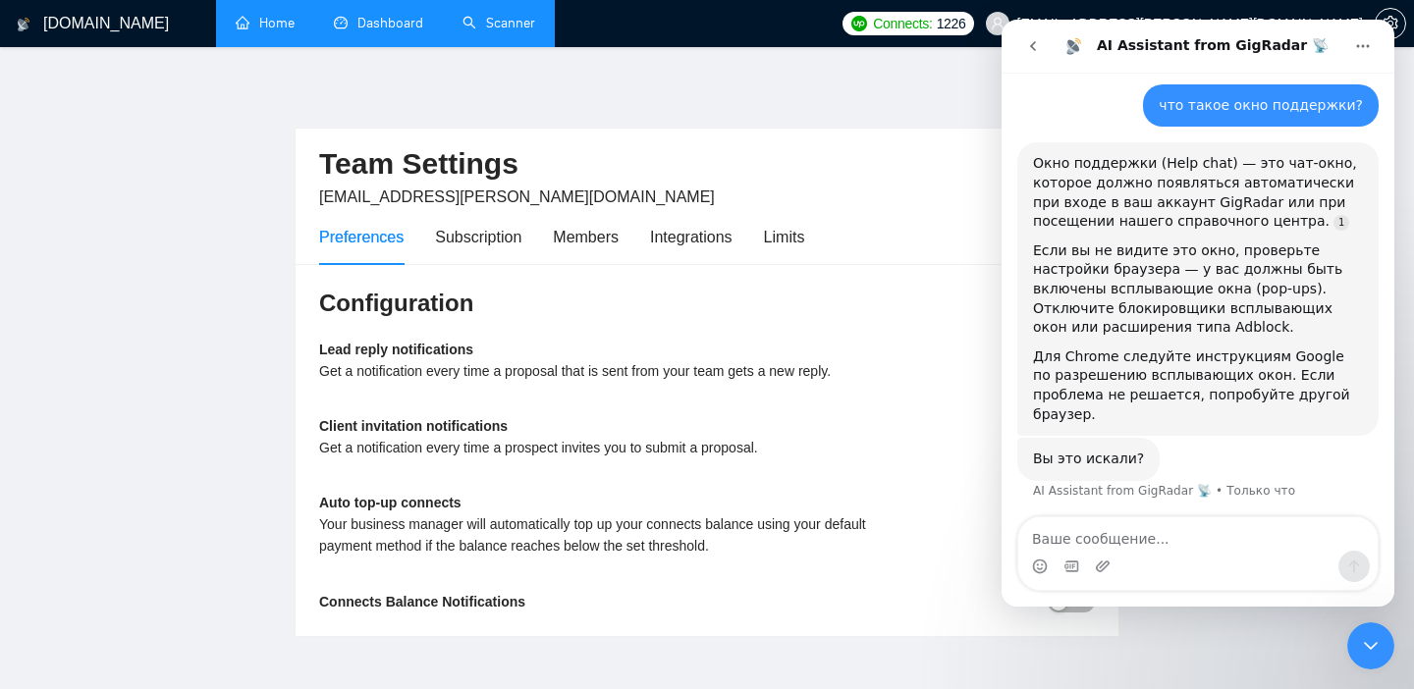
click at [49, 30] on h1 "[DOMAIN_NAME]" at bounding box center [106, 23] width 126 height 47
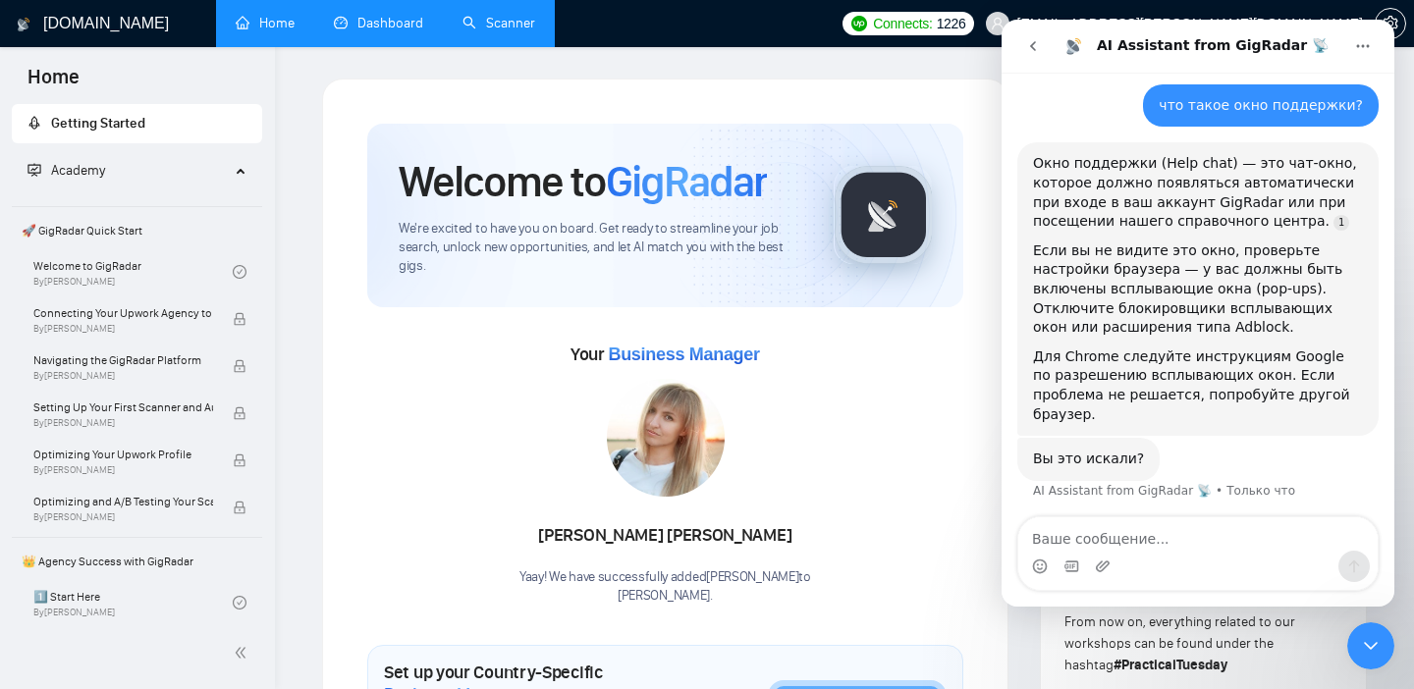
click at [1370, 666] on div "Закрыть службу сообщений Intercom" at bounding box center [1370, 645] width 47 height 47
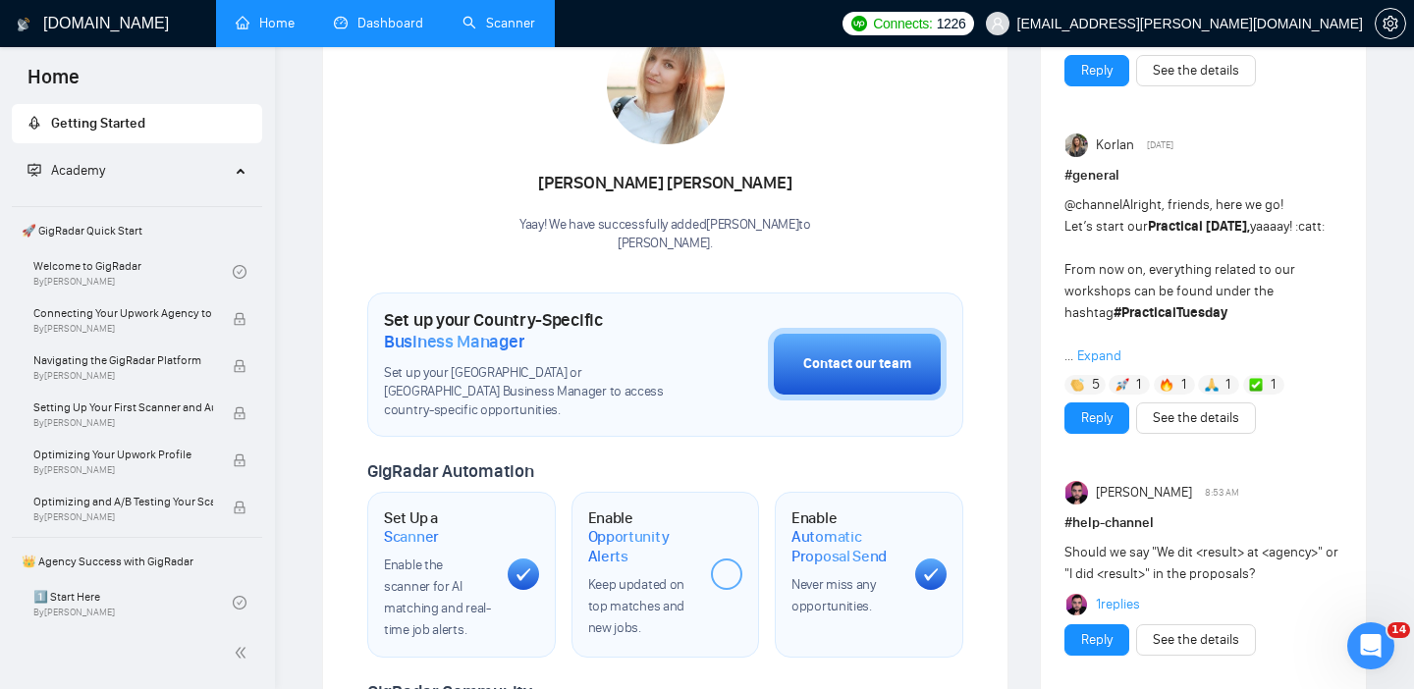
scroll to position [362, 0]
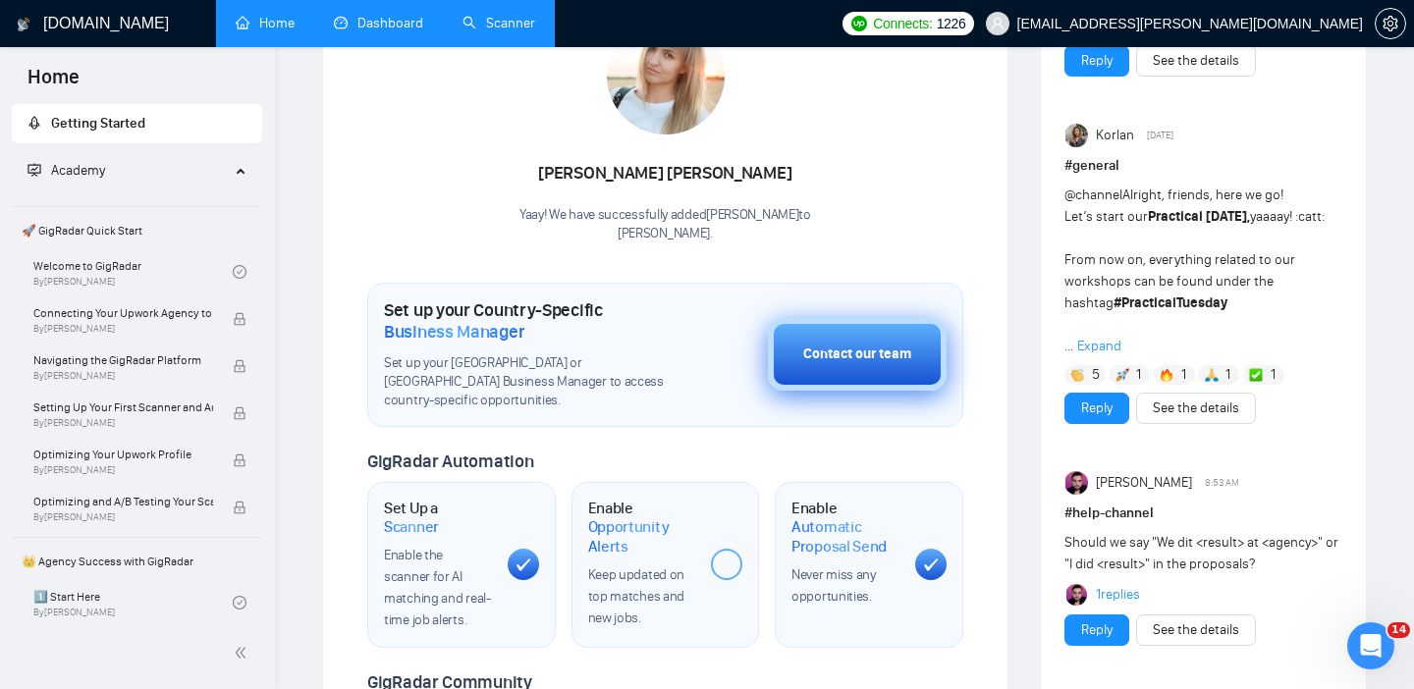
click at [851, 333] on button "Contact our team" at bounding box center [857, 354] width 179 height 73
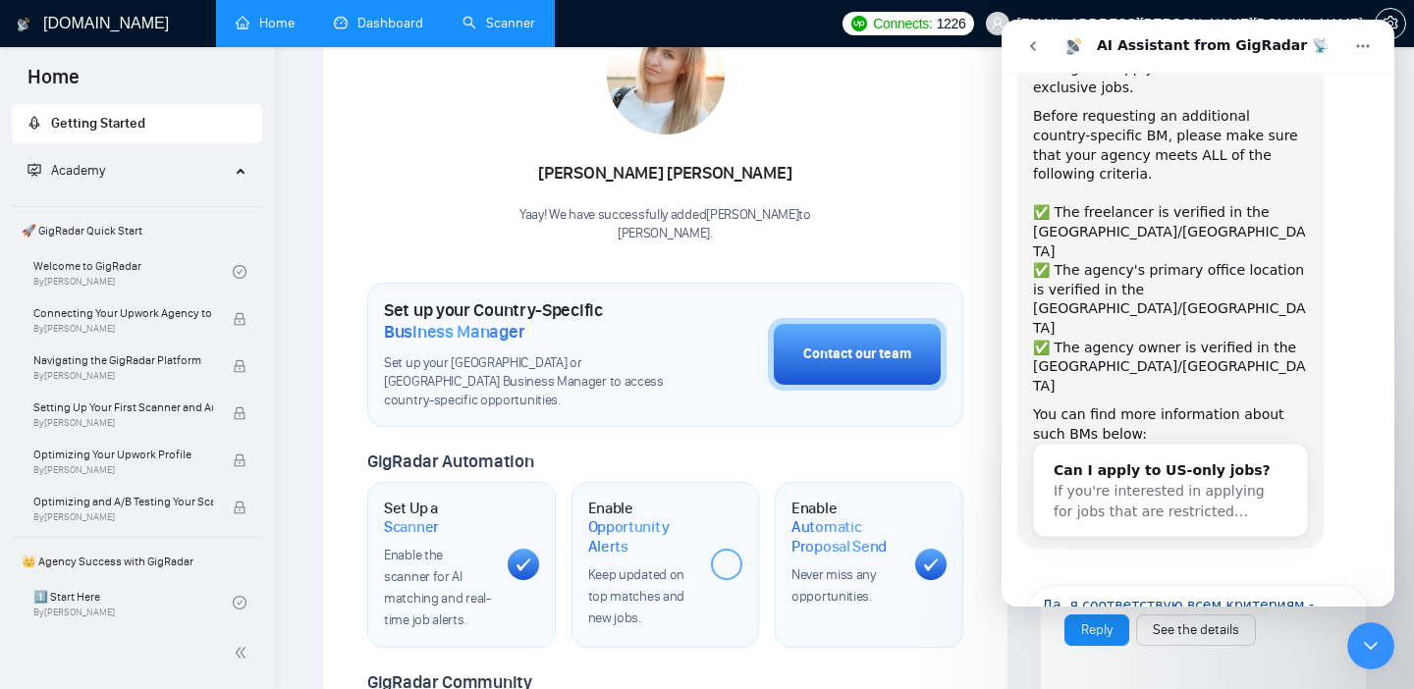
scroll to position [99, 0]
click at [1036, 48] on icon "go back" at bounding box center [1033, 46] width 16 height 16
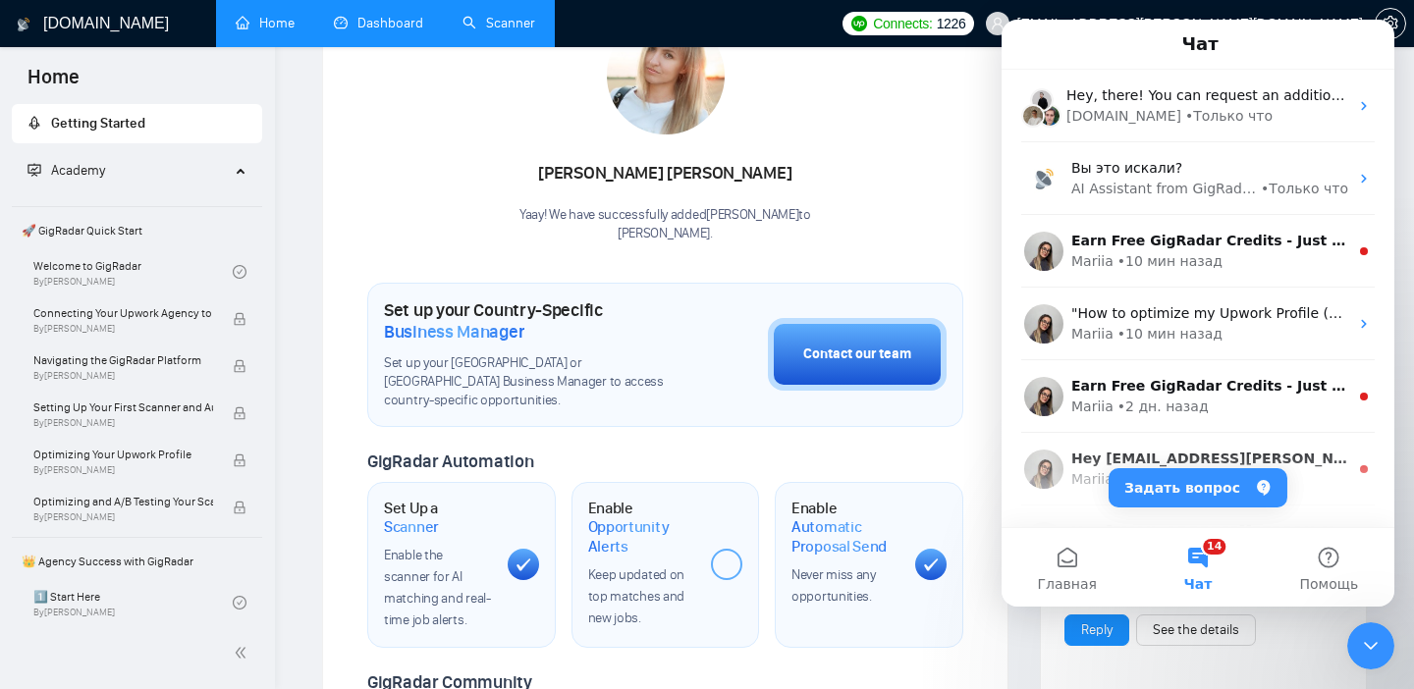
click at [842, 195] on div "Your Business Manager [PERSON_NAME]! We have successfully added [PERSON_NAME] t…" at bounding box center [665, 109] width 596 height 267
click at [1360, 649] on icon "Закрыть службу сообщений Intercom" at bounding box center [1371, 646] width 24 height 24
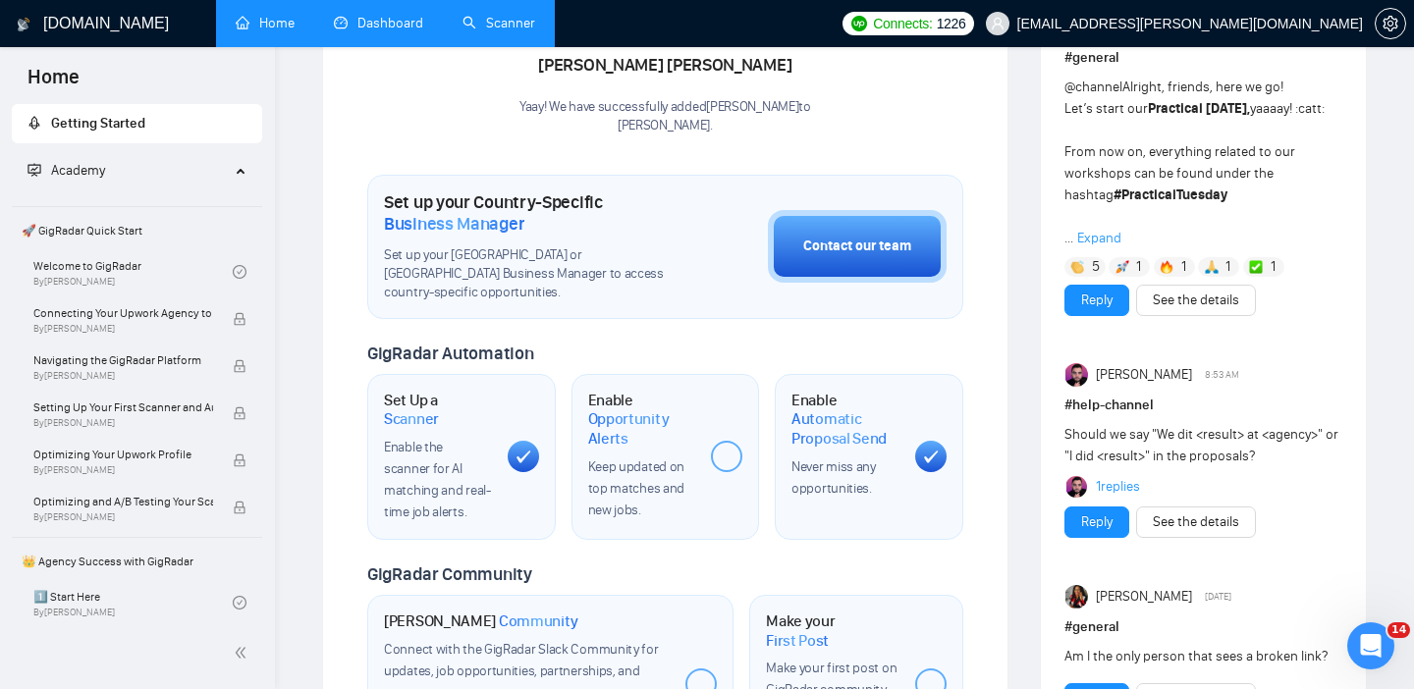
scroll to position [441, 0]
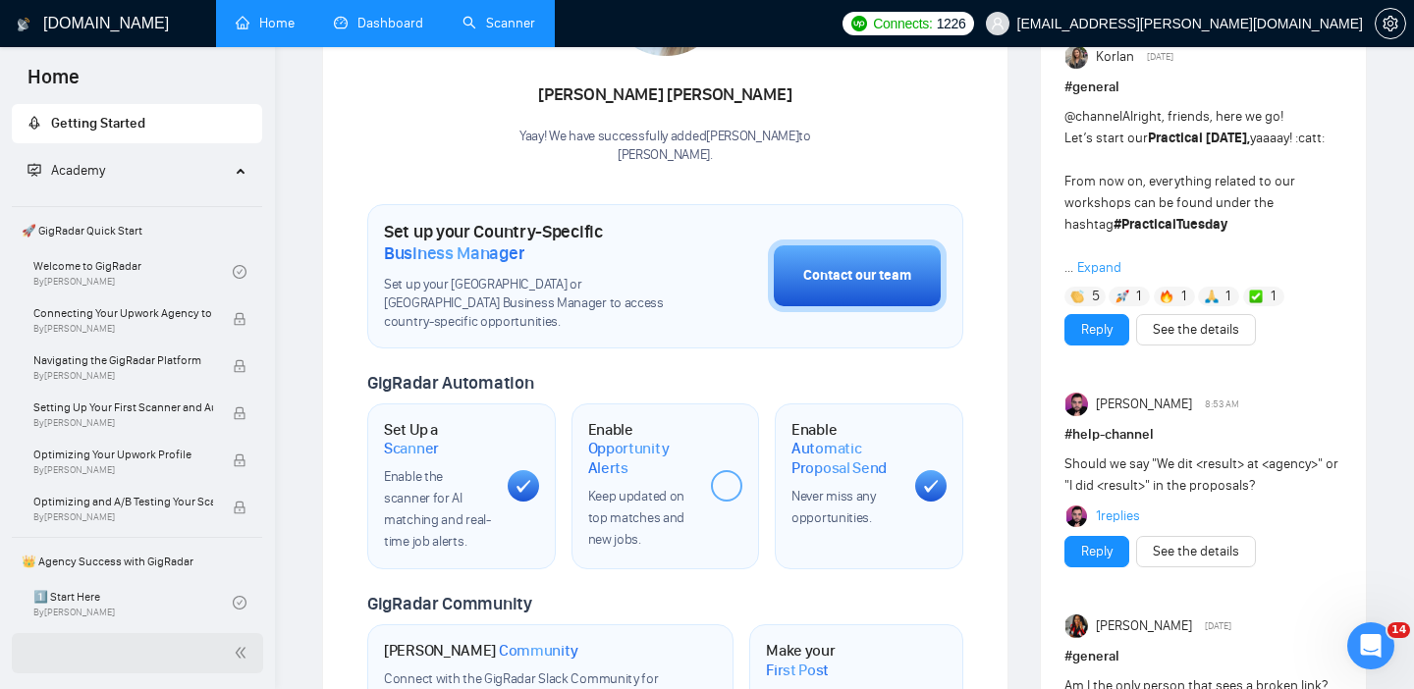
click at [234, 649] on icon "double-left" at bounding box center [241, 653] width 14 height 14
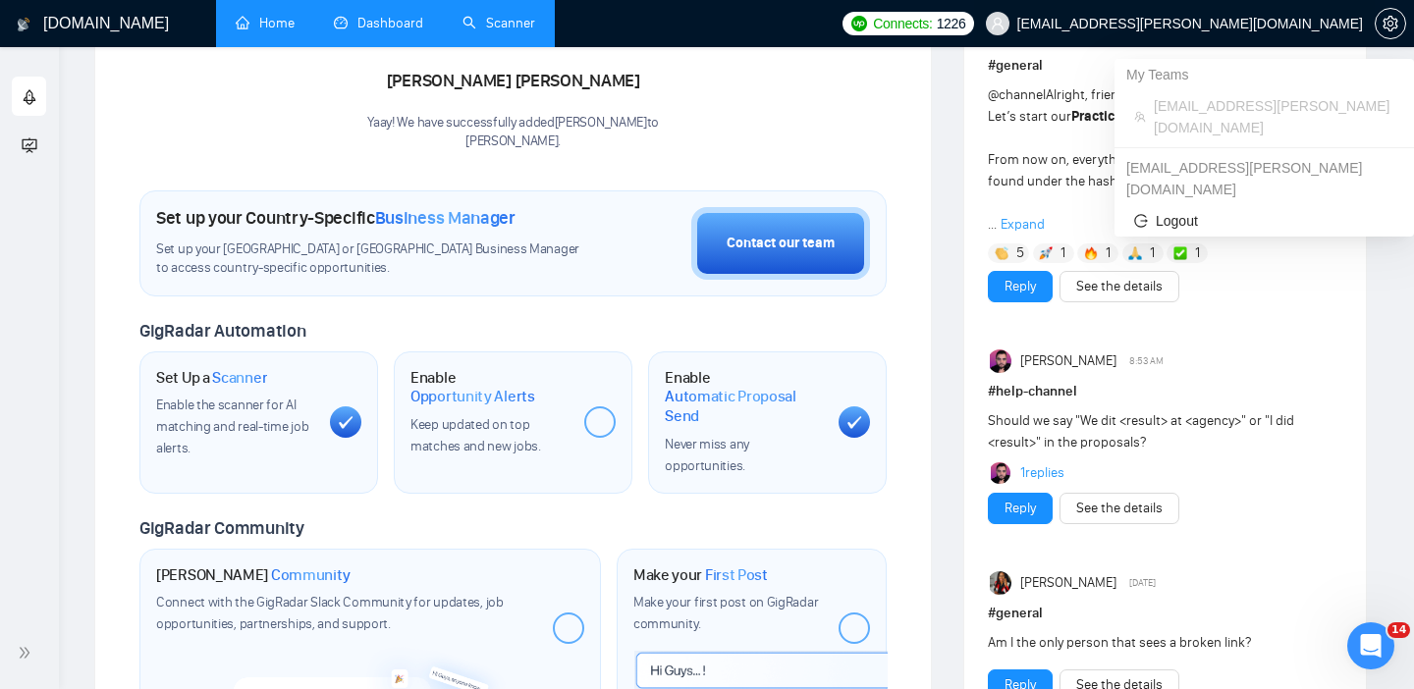
click at [1290, 24] on span "[EMAIL_ADDRESS][PERSON_NAME][DOMAIN_NAME]" at bounding box center [1190, 24] width 346 height 0
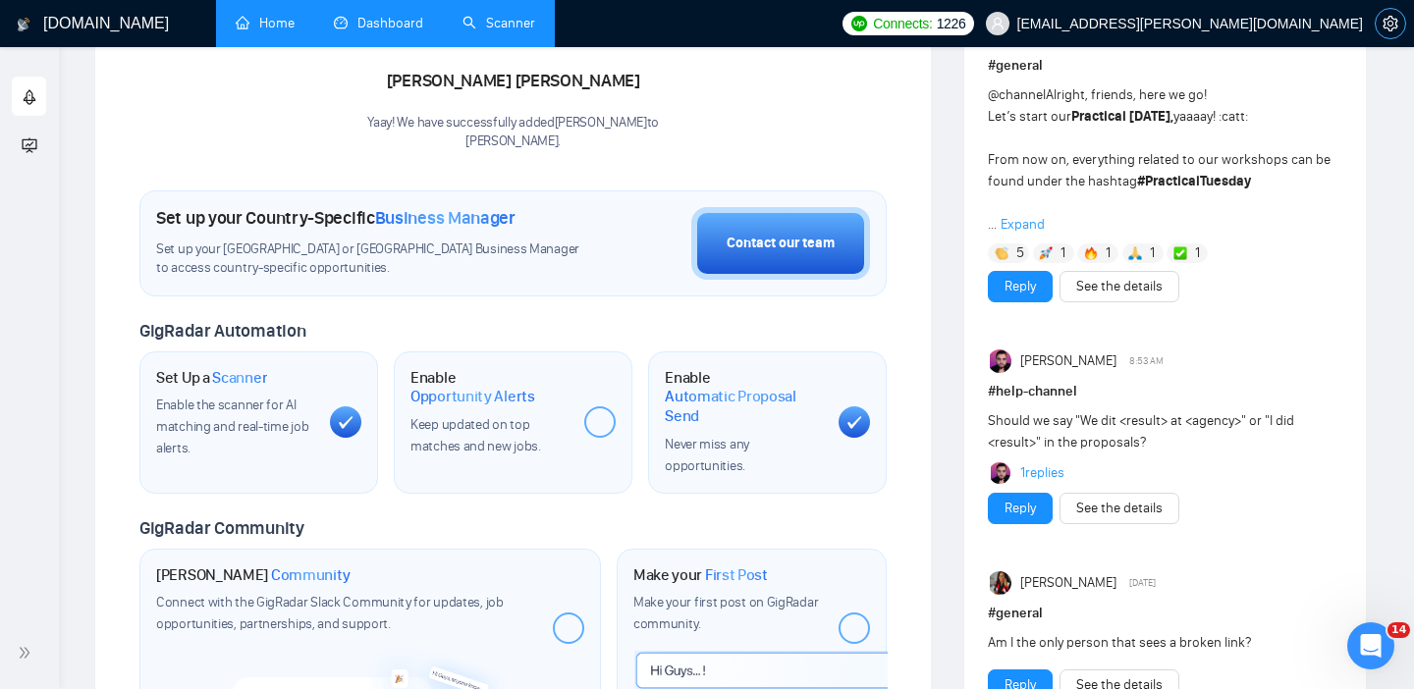
click at [1382, 30] on icon "setting" at bounding box center [1390, 24] width 16 height 16
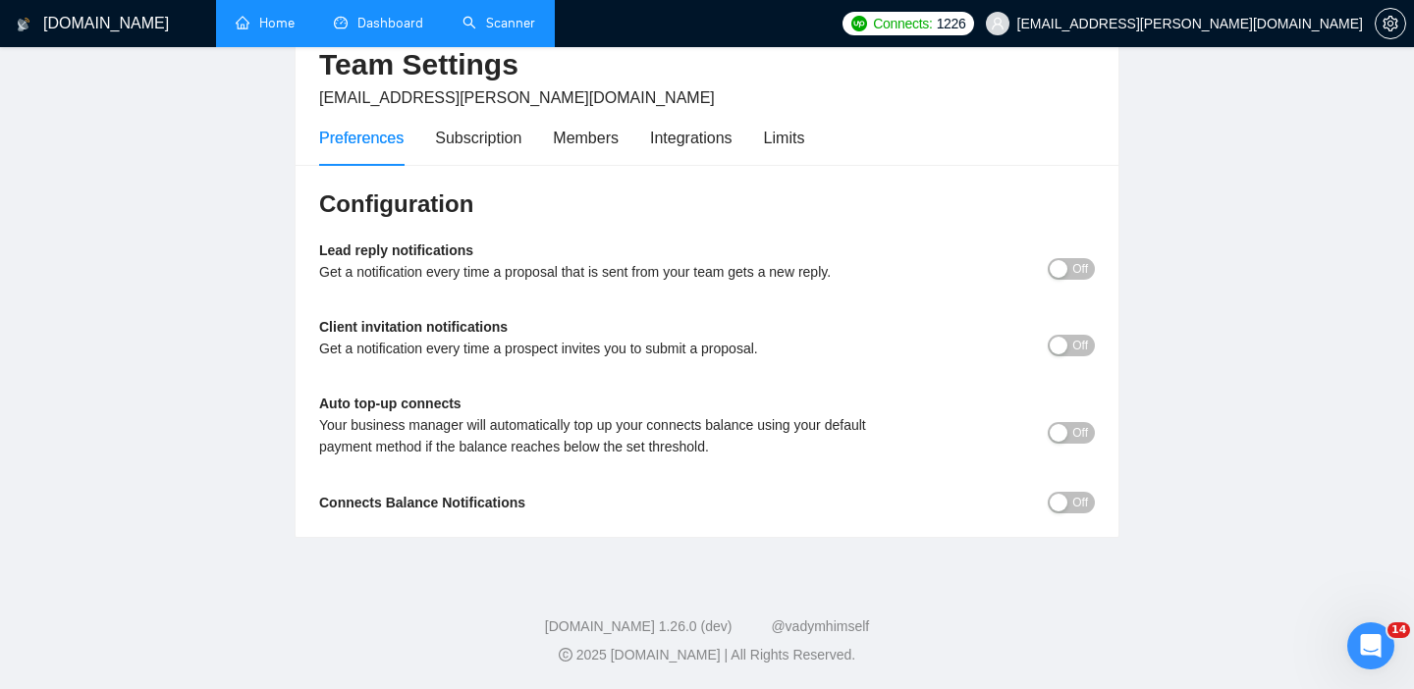
click at [1371, 633] on icon "Открыть службу сообщений Intercom" at bounding box center [1371, 646] width 32 height 32
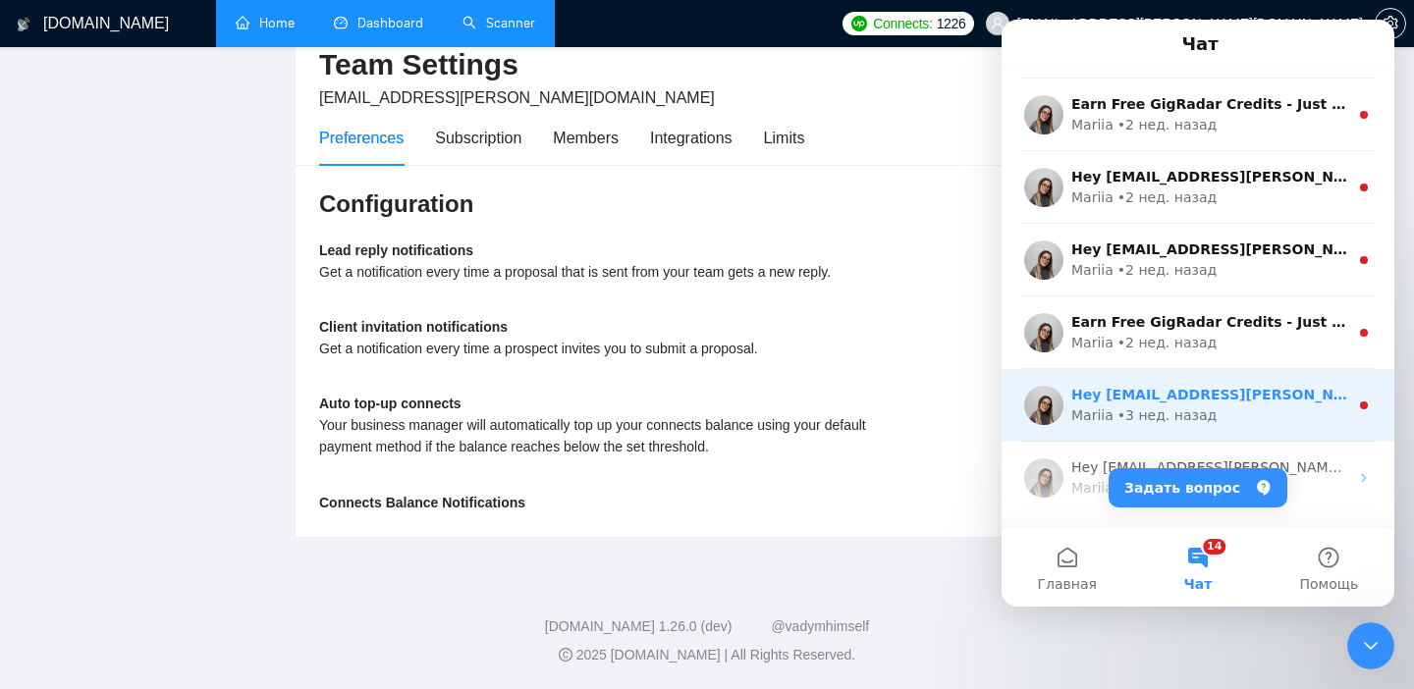
scroll to position [930, 0]
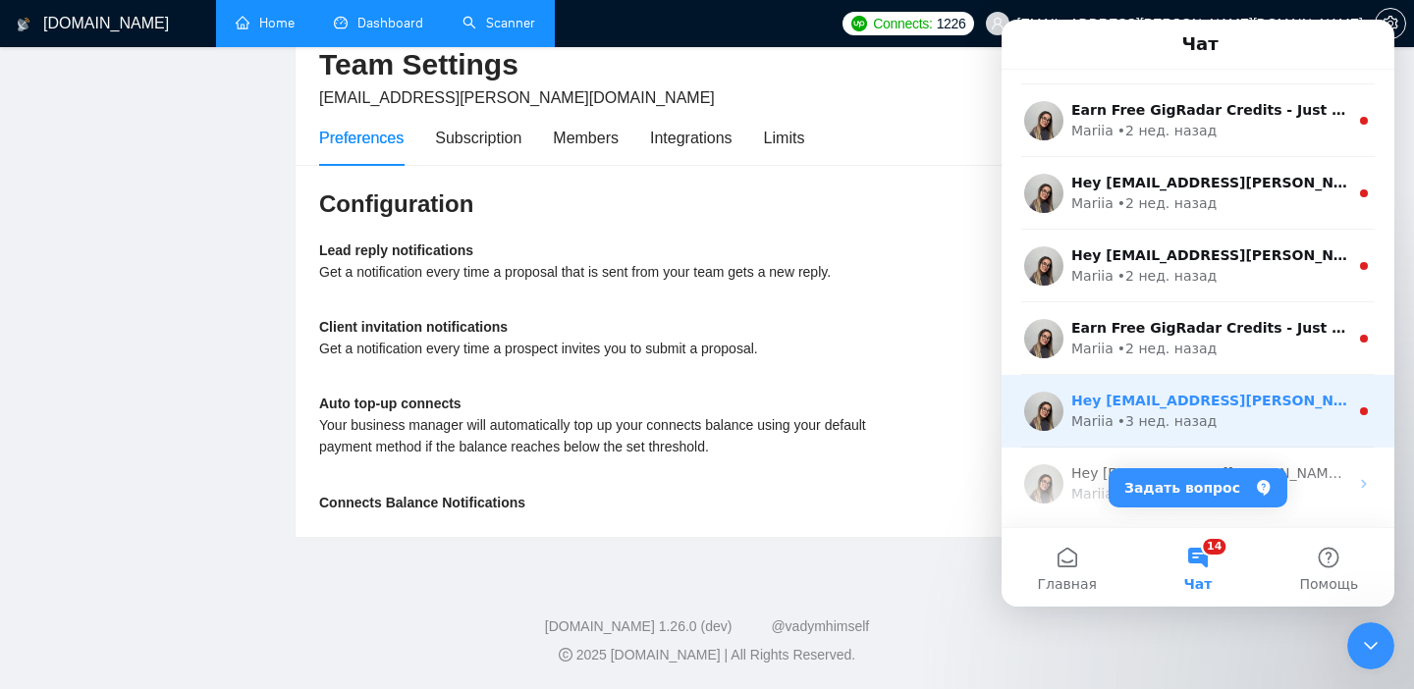
click at [1250, 412] on div "Mariia • 3 нед. назад" at bounding box center [1209, 421] width 277 height 21
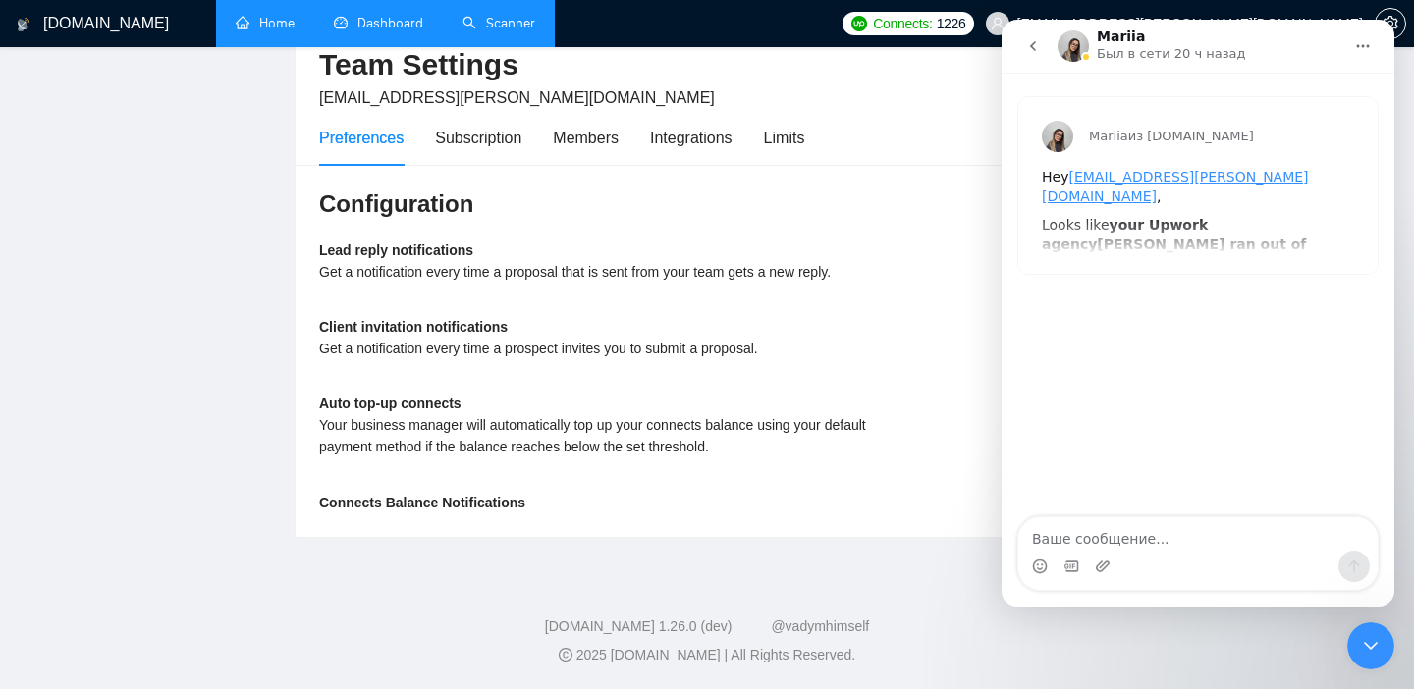
click at [1026, 46] on icon "go back" at bounding box center [1033, 46] width 16 height 16
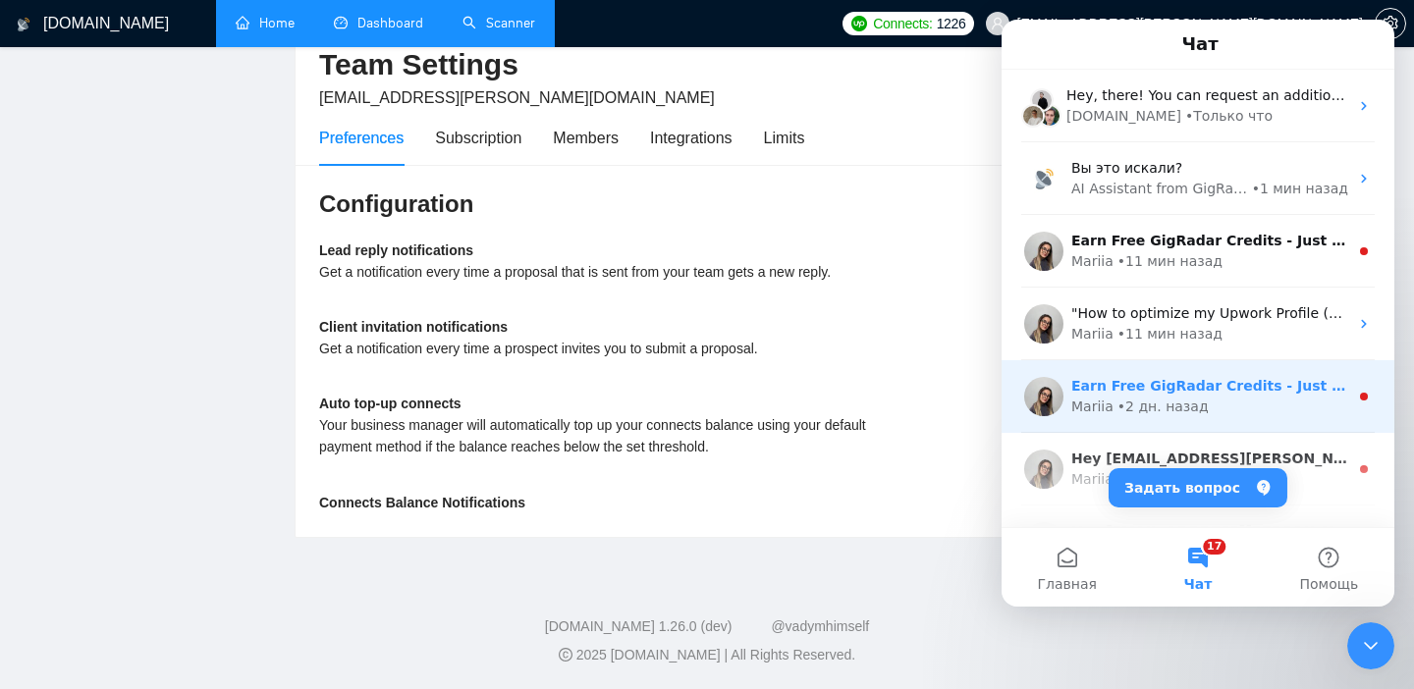
click at [1185, 407] on div "• 2 дн. назад" at bounding box center [1162, 407] width 91 height 21
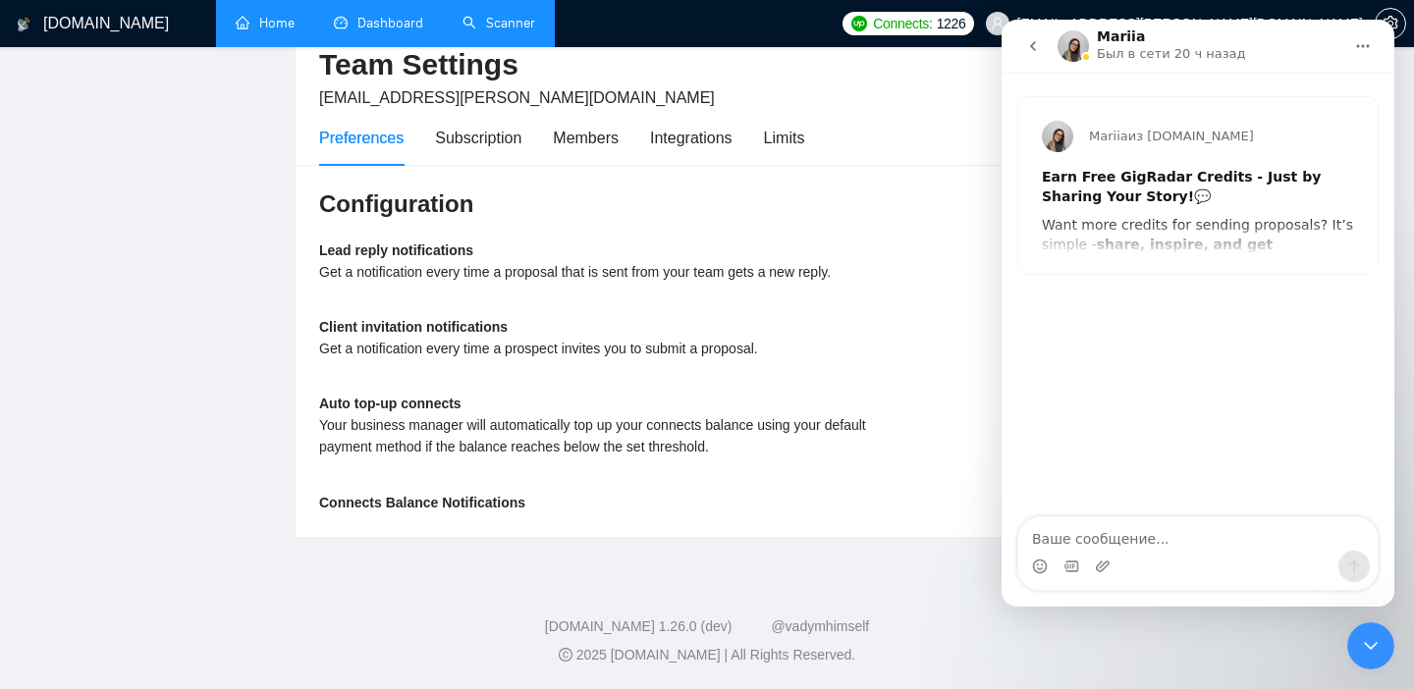
click at [1033, 49] on icon "go back" at bounding box center [1033, 46] width 16 height 16
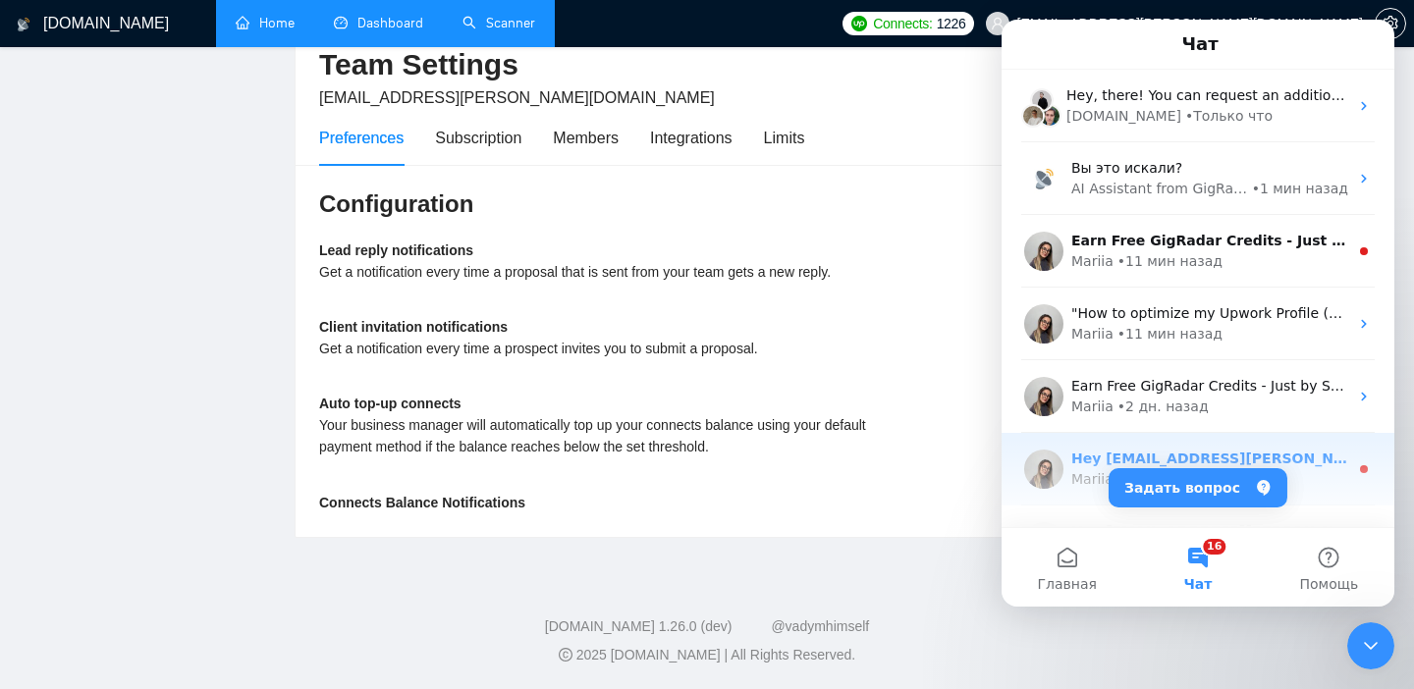
click at [1163, 450] on div "Hey [EMAIL_ADDRESS][PERSON_NAME][DOMAIN_NAME], Looks like your Upwork agency [P…" at bounding box center [1209, 459] width 277 height 21
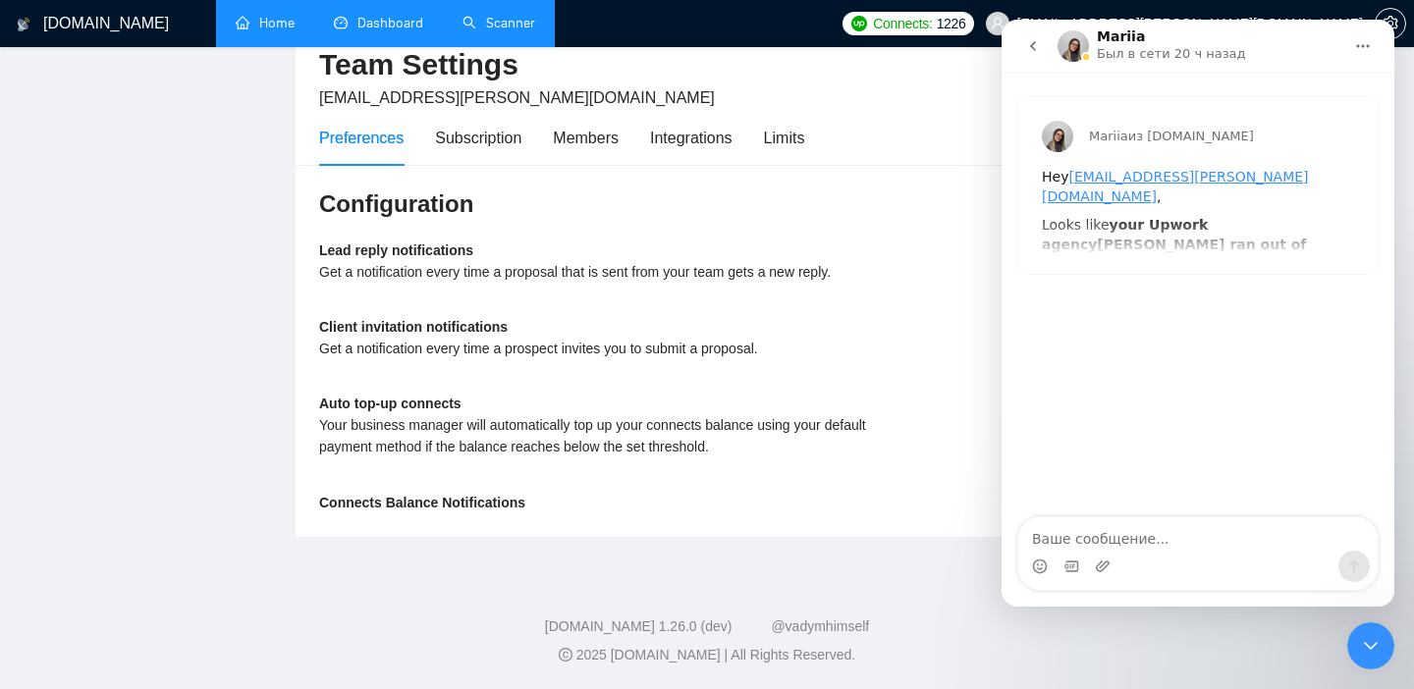
click at [1038, 52] on icon "go back" at bounding box center [1033, 46] width 16 height 16
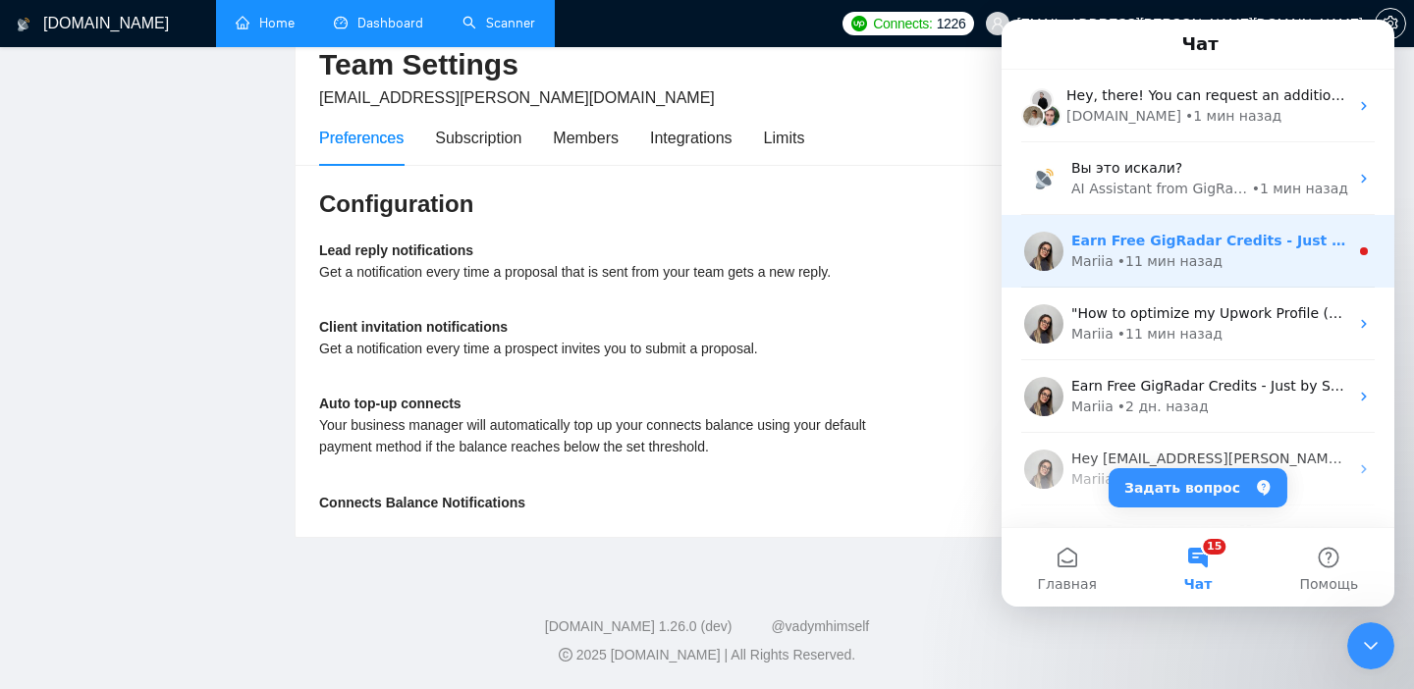
click at [1140, 268] on div "• 11 мин назад" at bounding box center [1169, 261] width 105 height 21
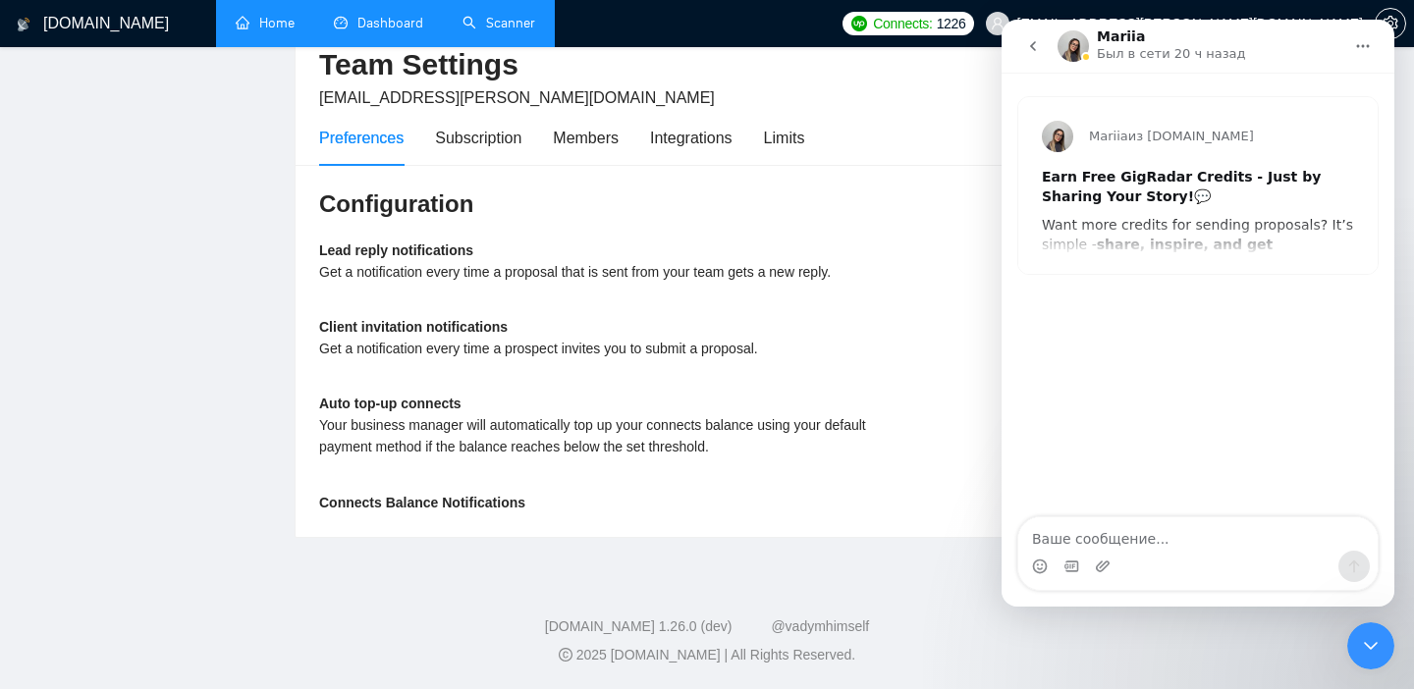
click at [1033, 45] on icon "go back" at bounding box center [1033, 46] width 16 height 16
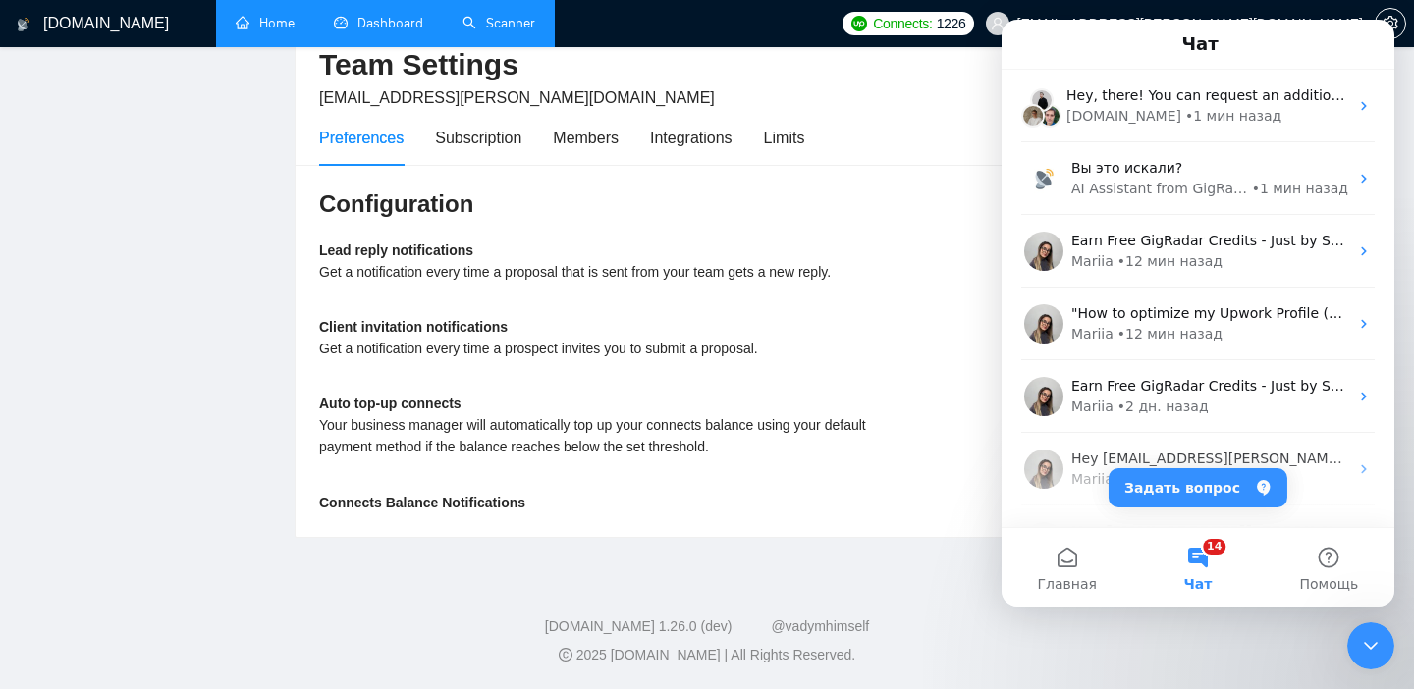
click at [1196, 555] on button "14 Чат" at bounding box center [1197, 567] width 131 height 79
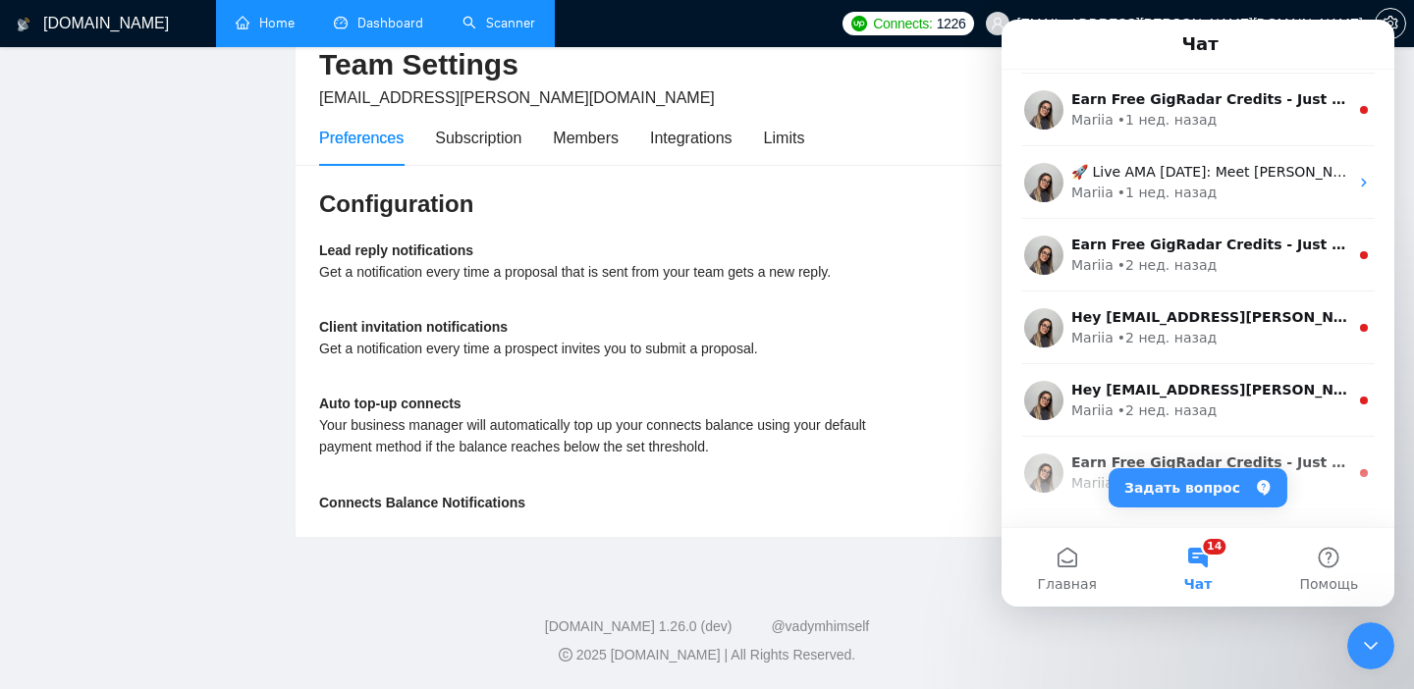
scroll to position [1082, 0]
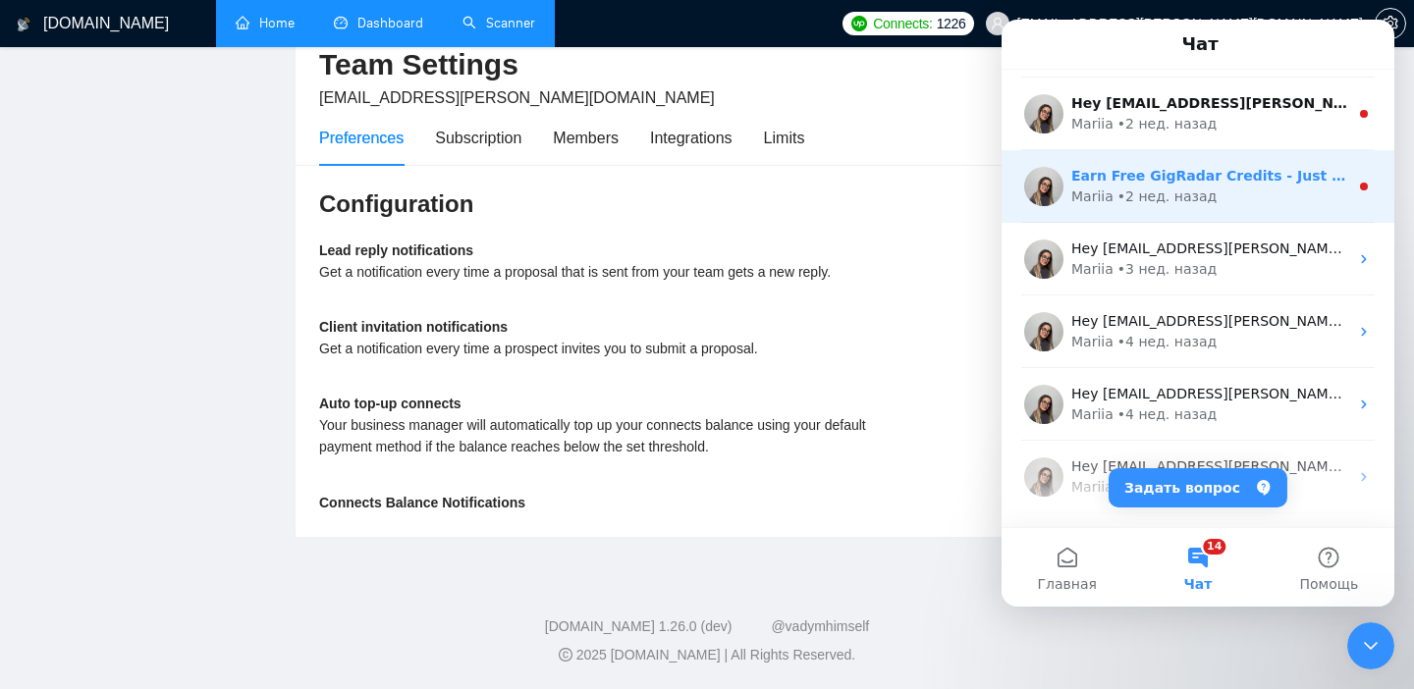
click at [1160, 199] on div "• 2 нед. назад" at bounding box center [1166, 197] width 99 height 21
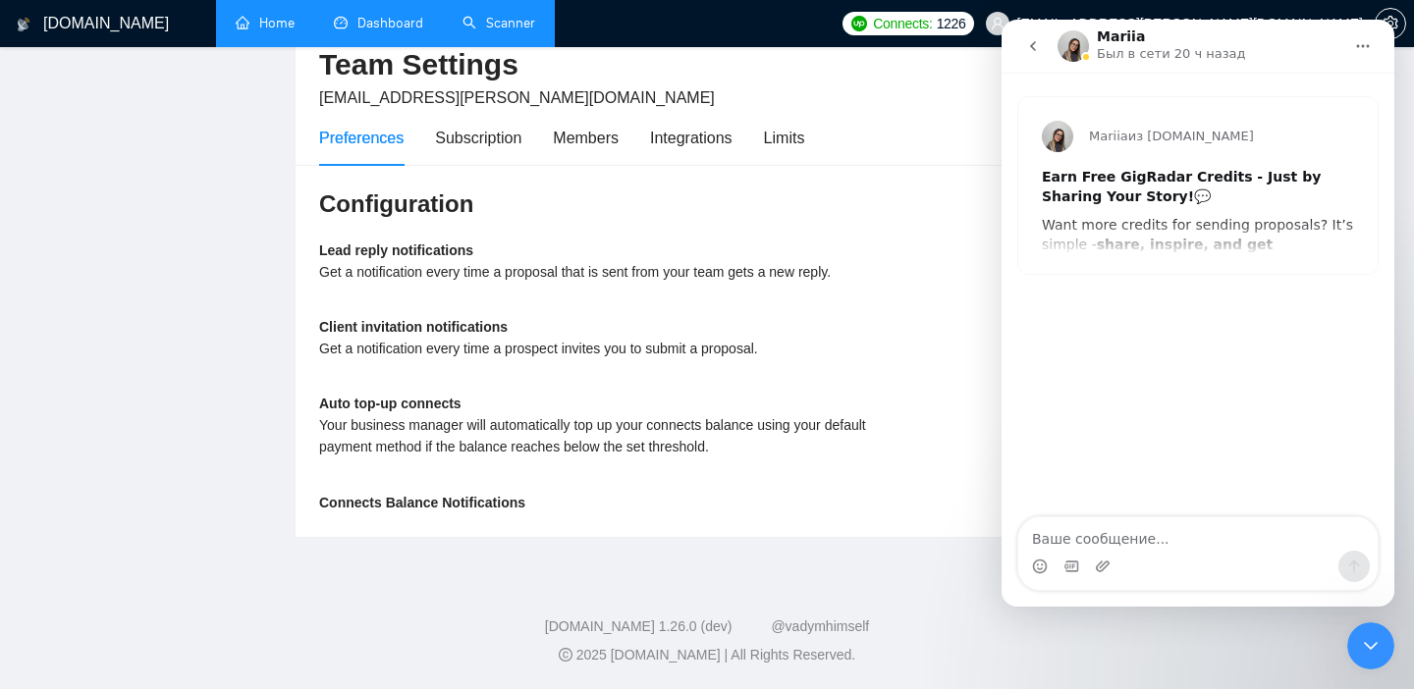
click at [1035, 43] on icon "go back" at bounding box center [1033, 46] width 16 height 16
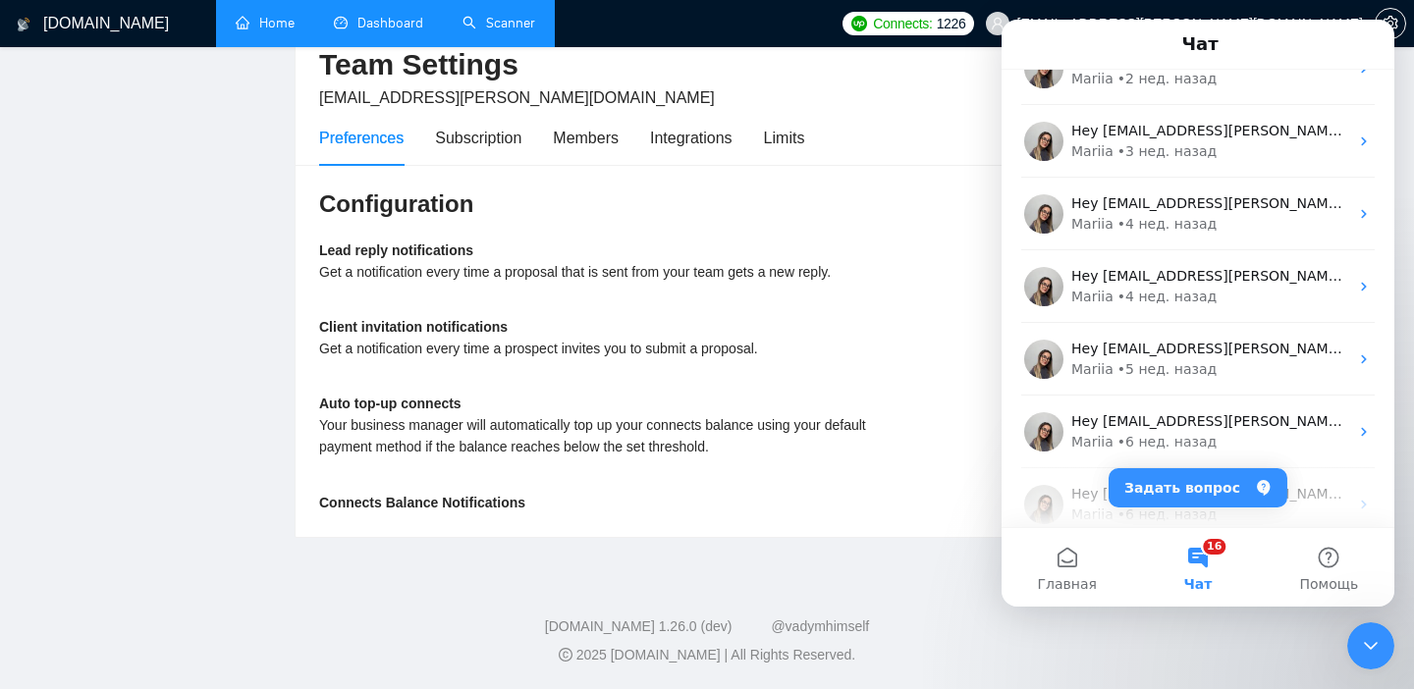
scroll to position [1341, 0]
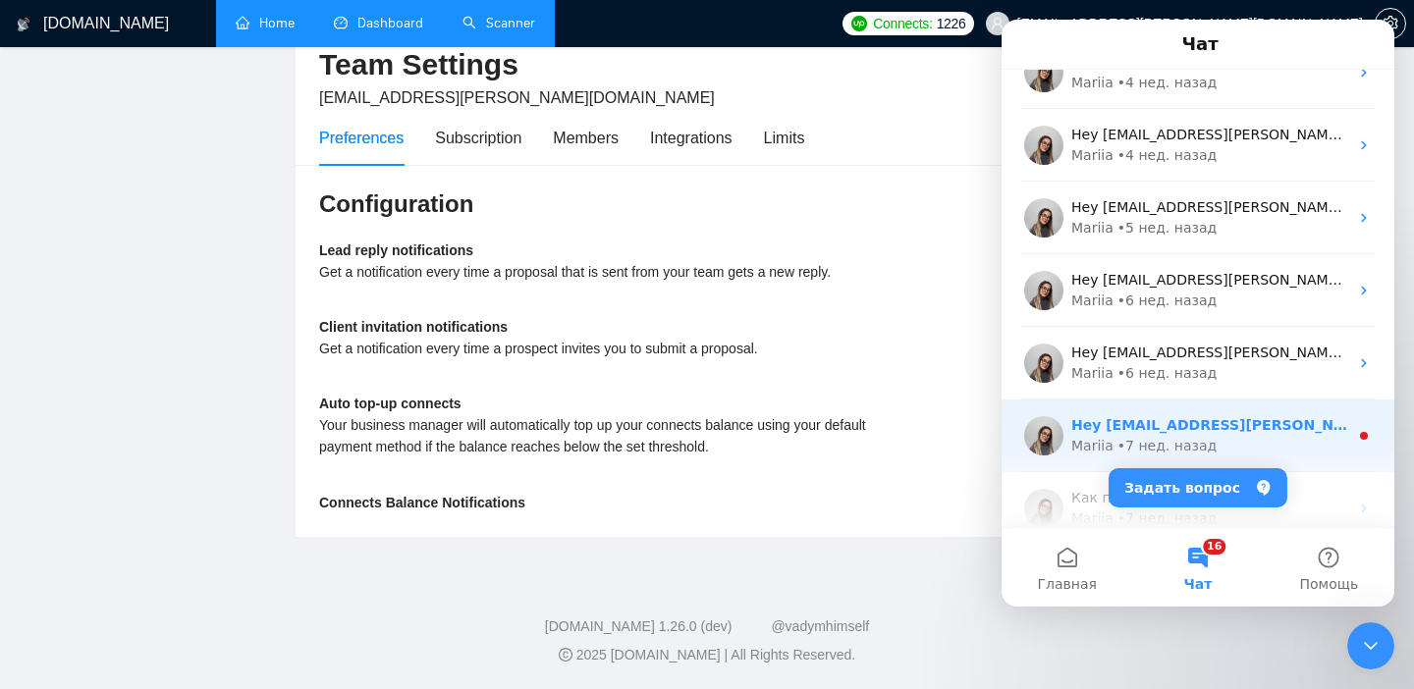
click at [1247, 437] on div "Mariia • 7 нед. назад" at bounding box center [1209, 446] width 277 height 21
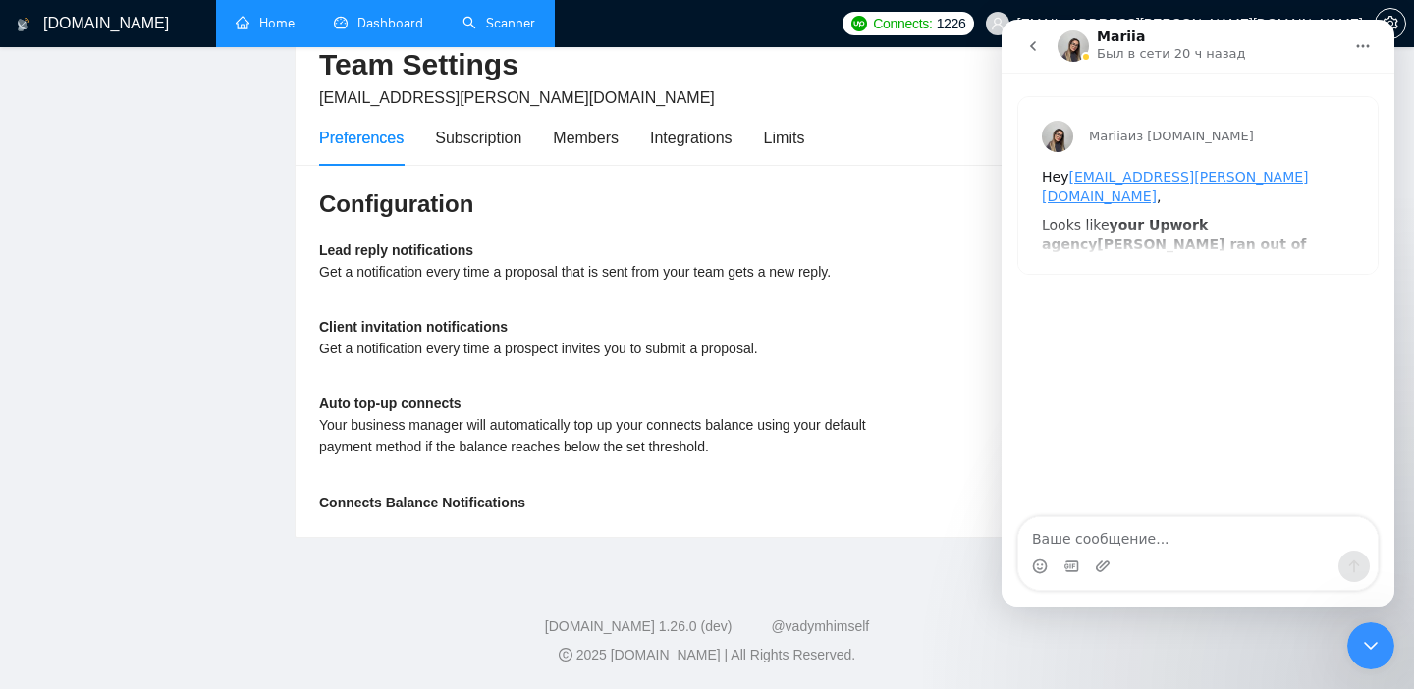
click at [1030, 39] on icon "go back" at bounding box center [1033, 46] width 16 height 16
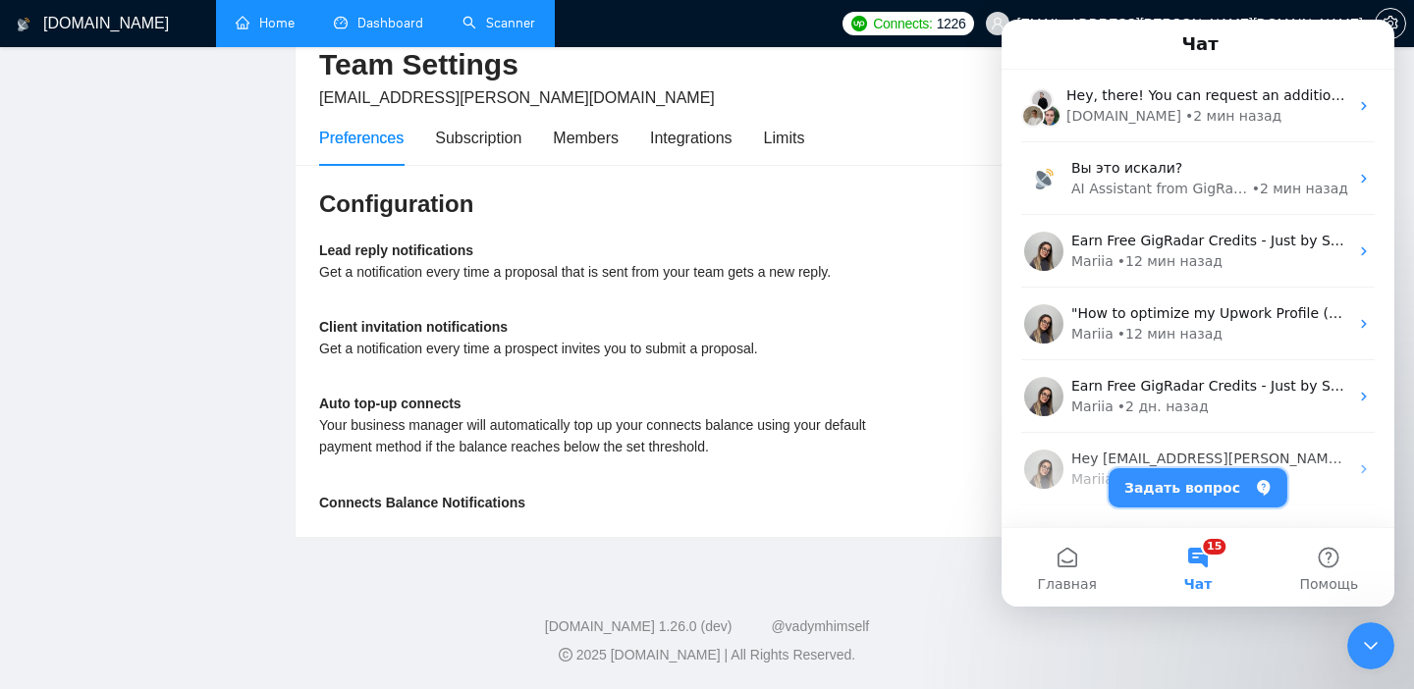
click at [1196, 474] on button "Задать вопрос" at bounding box center [1197, 487] width 179 height 39
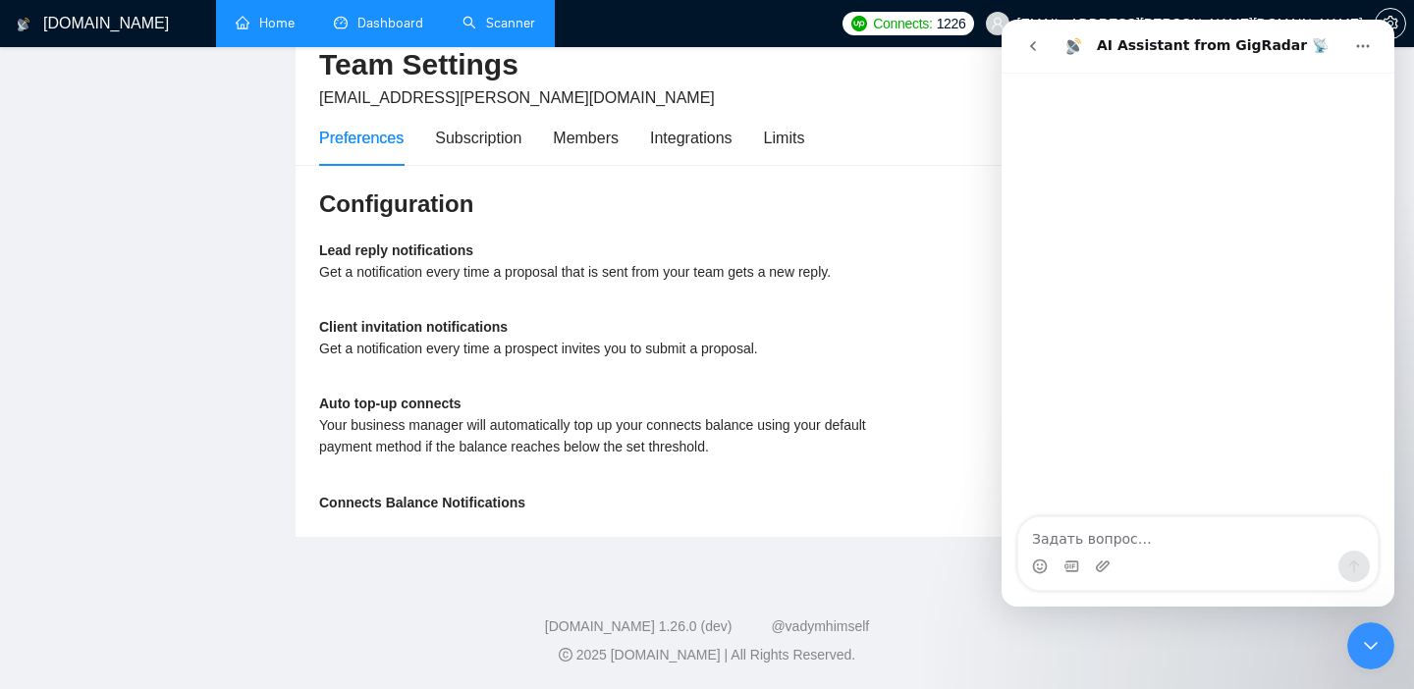
click at [1023, 53] on button "go back" at bounding box center [1032, 45] width 37 height 37
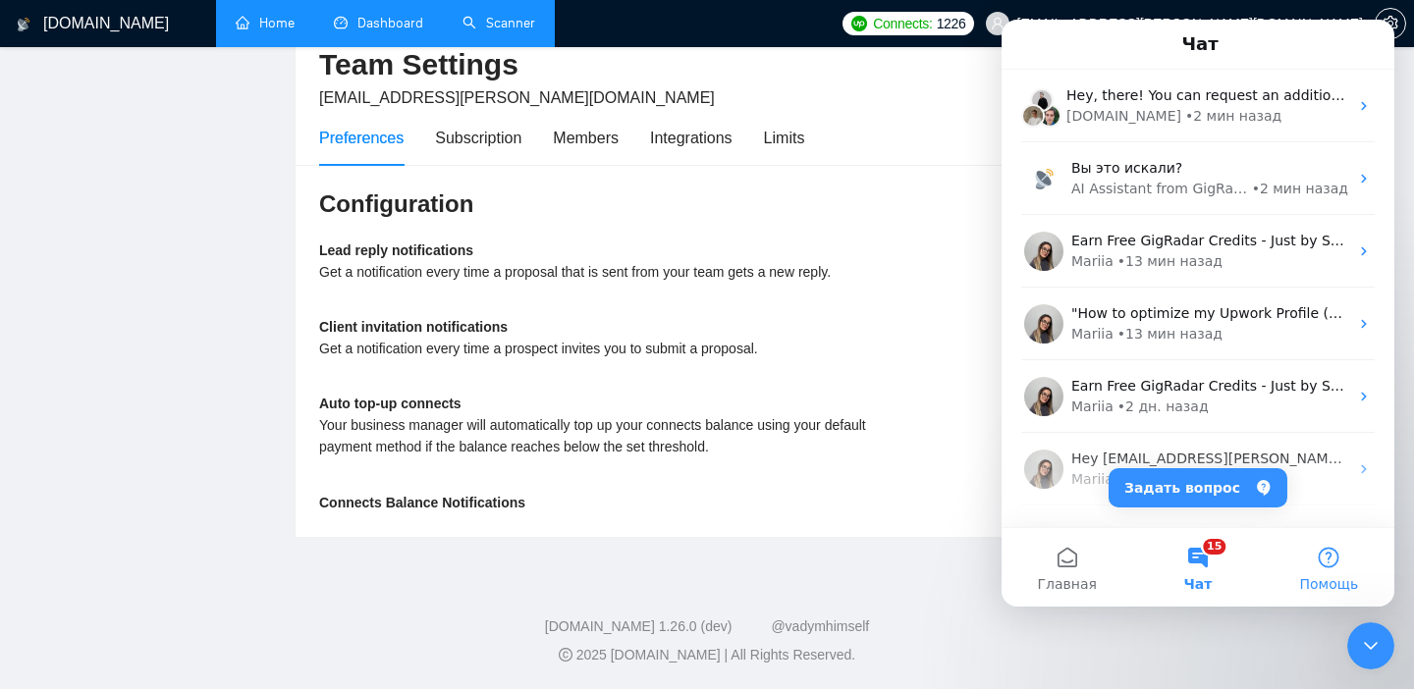
click at [1323, 558] on button "Помощь" at bounding box center [1329, 567] width 131 height 79
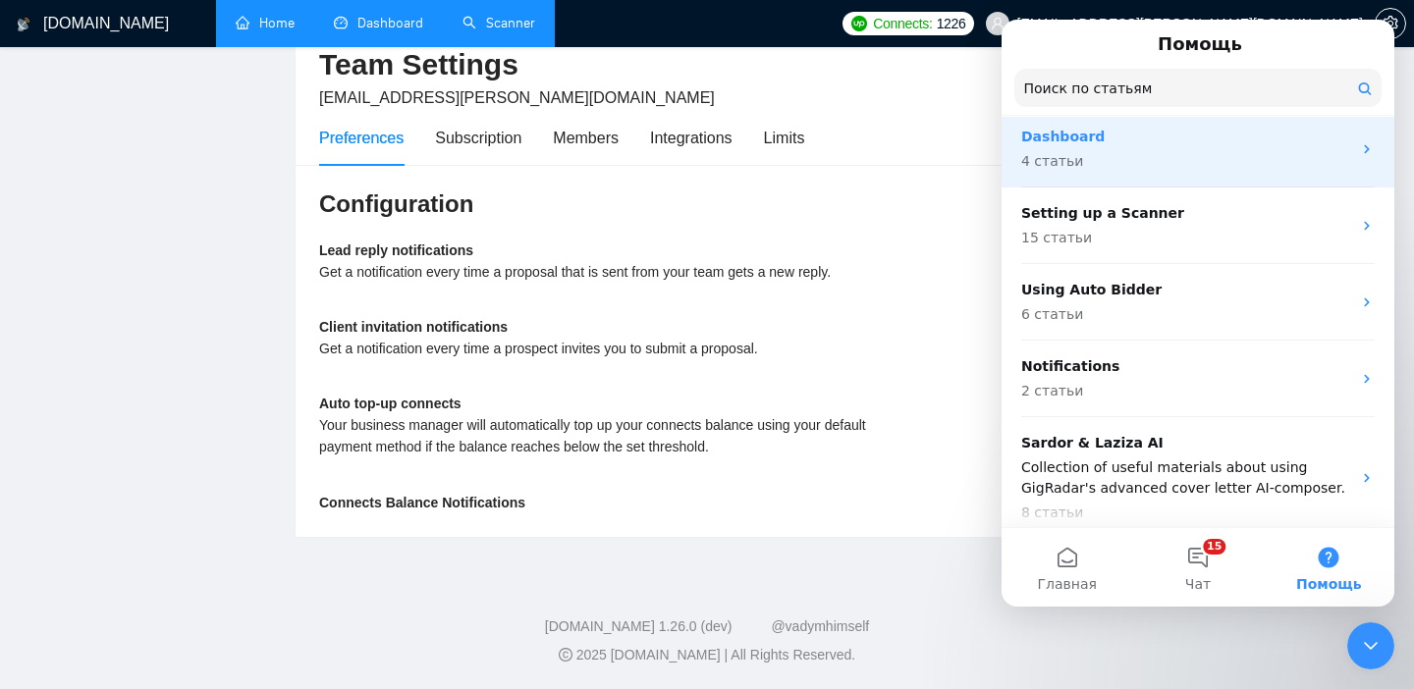
scroll to position [379, 0]
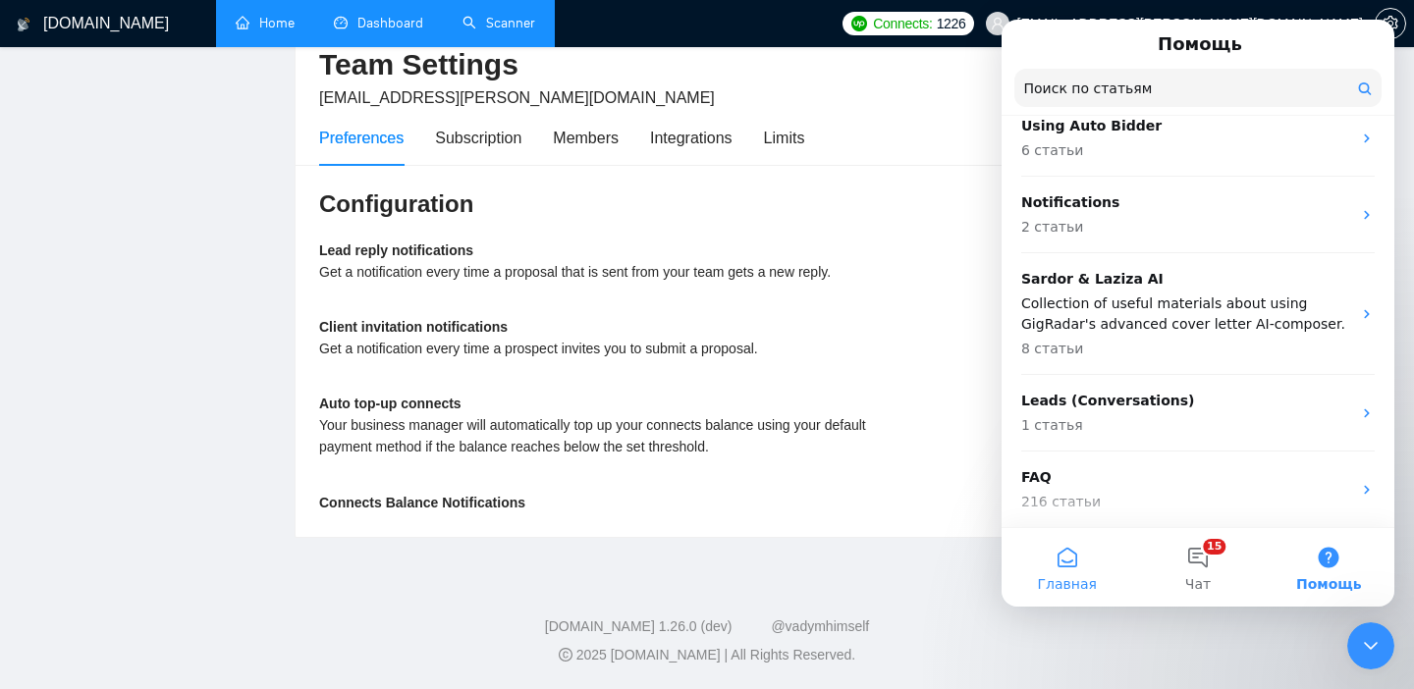
click at [1058, 579] on span "Главная" at bounding box center [1066, 584] width 59 height 14
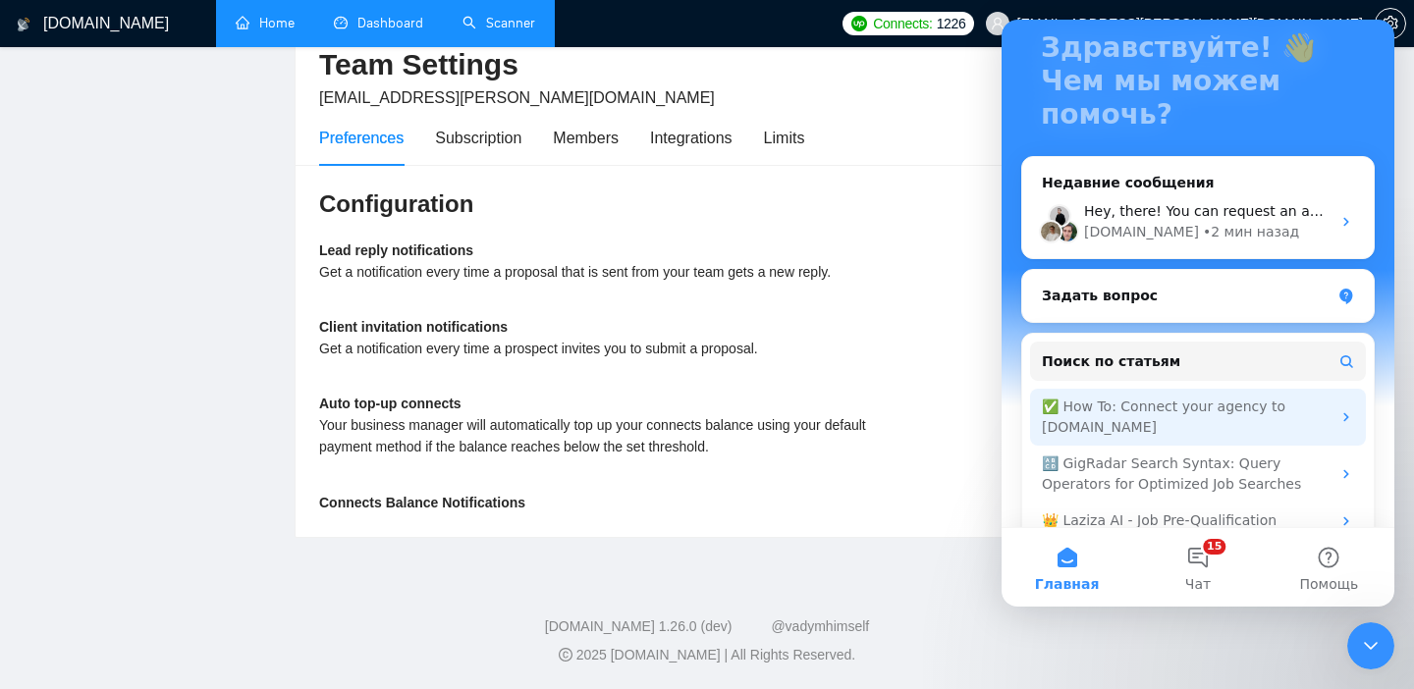
scroll to position [194, 0]
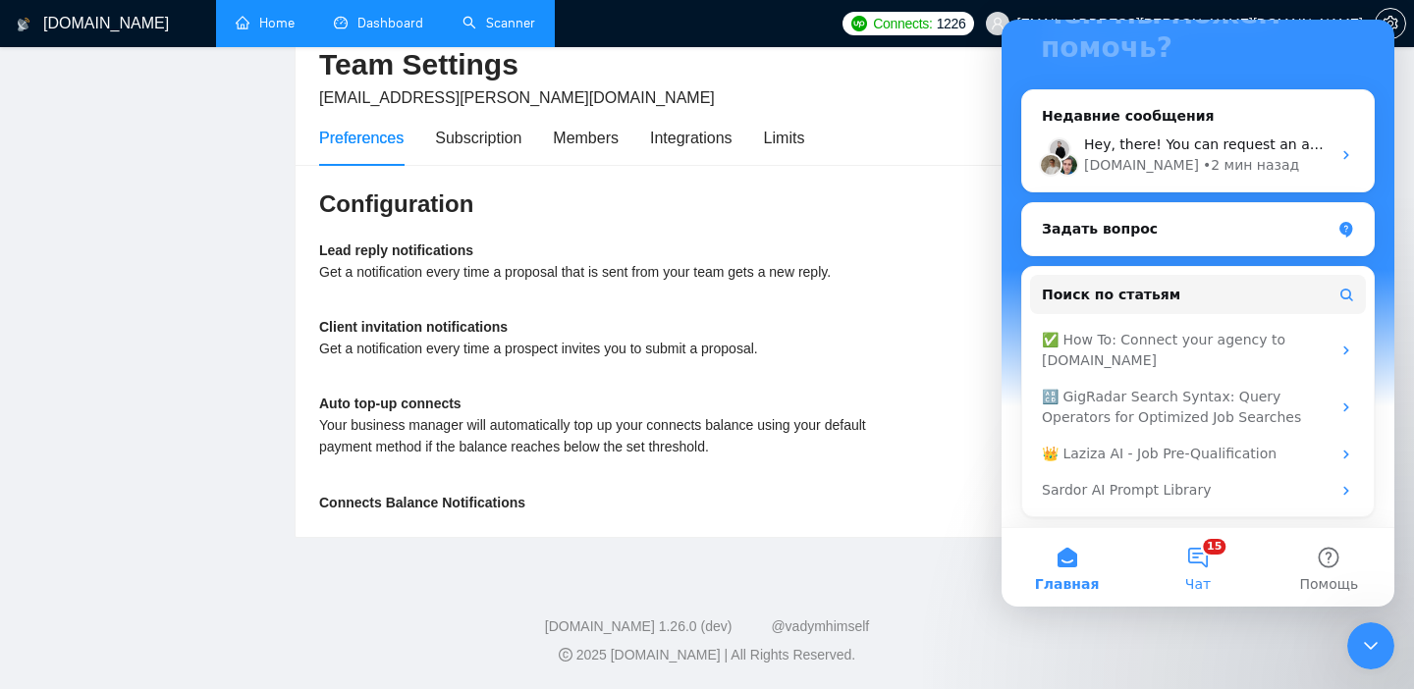
click at [1188, 577] on span "Чат" at bounding box center [1198, 584] width 26 height 14
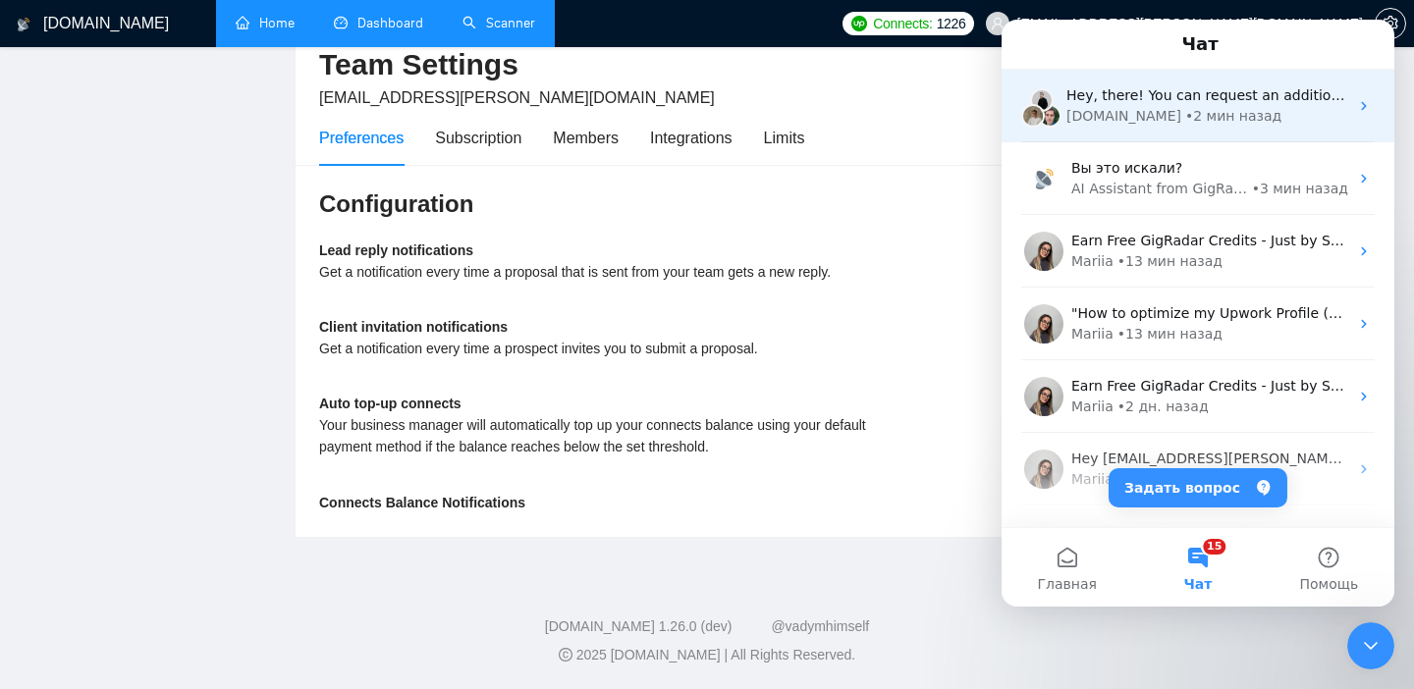
click at [1157, 138] on div "Hey, there! You can request an additional Business Manager to apply for US or U…" at bounding box center [1197, 106] width 393 height 73
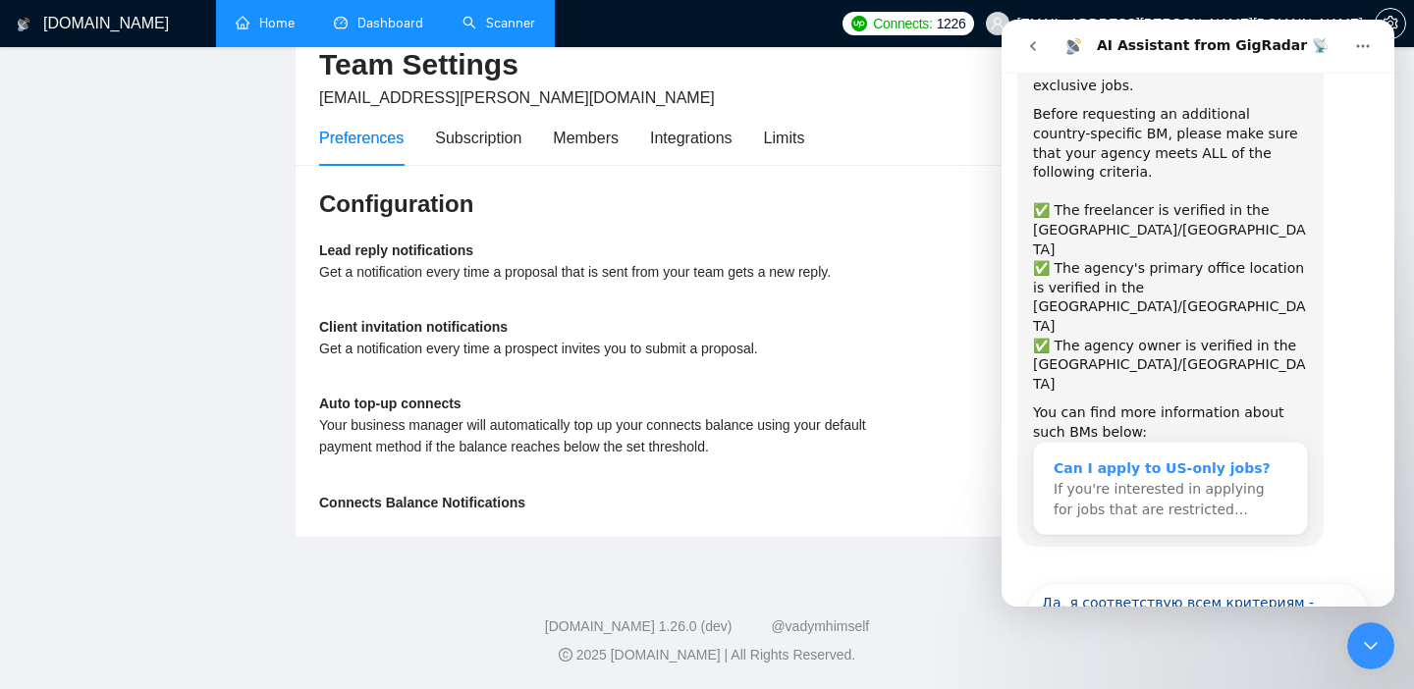
scroll to position [0, 0]
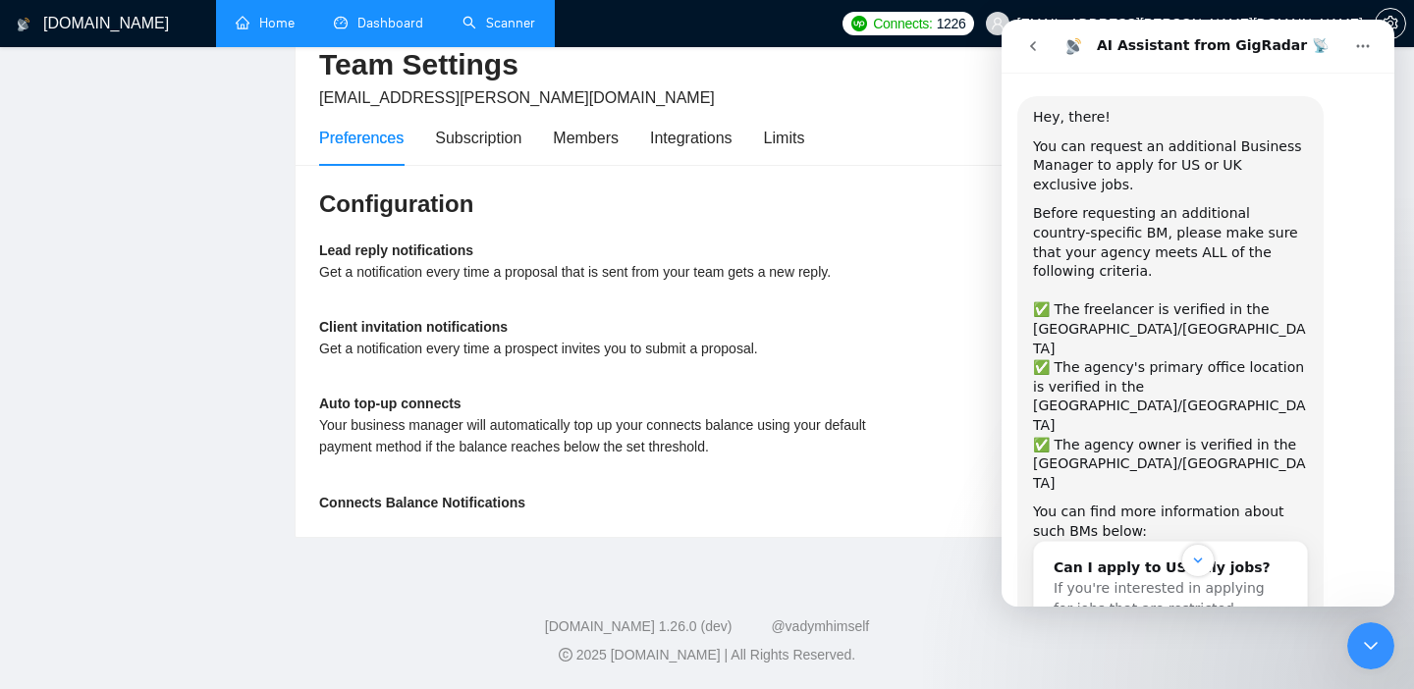
click at [1037, 35] on button "go back" at bounding box center [1032, 45] width 37 height 37
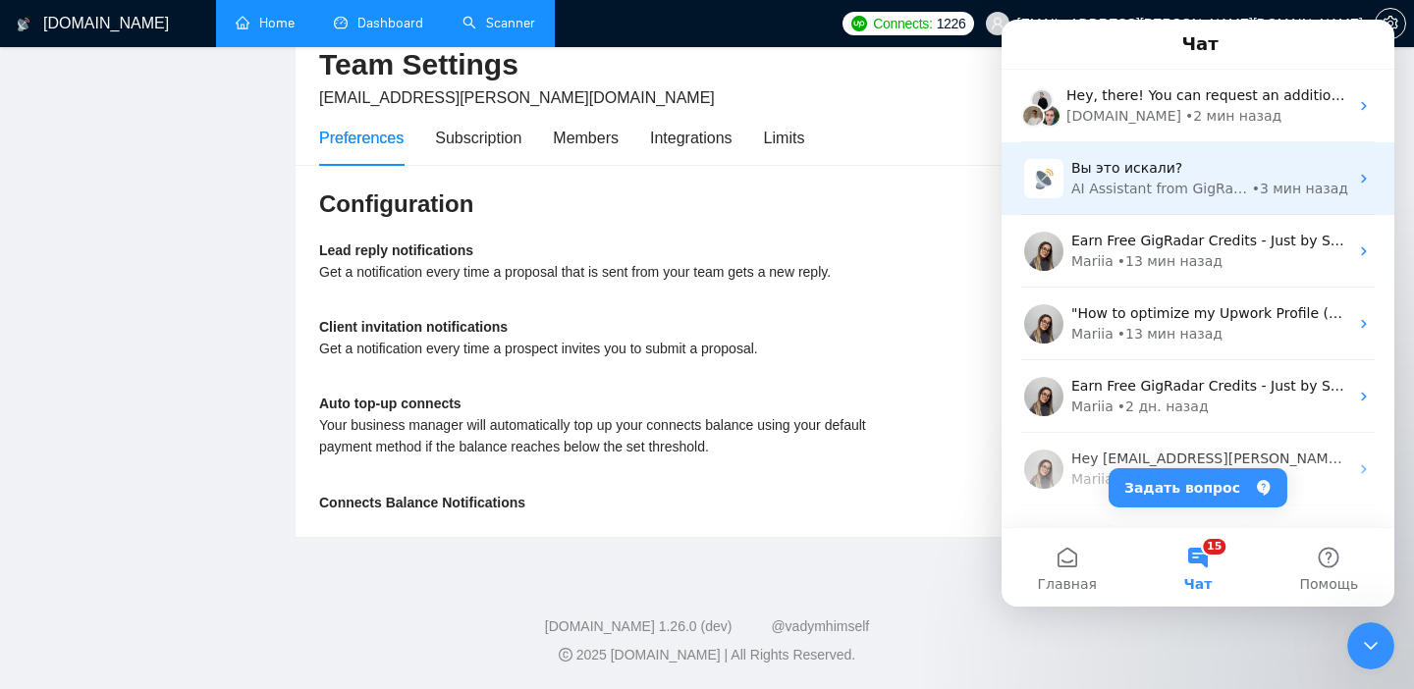
click at [1108, 191] on div "AI Assistant from GigRadar 📡" at bounding box center [1159, 189] width 177 height 21
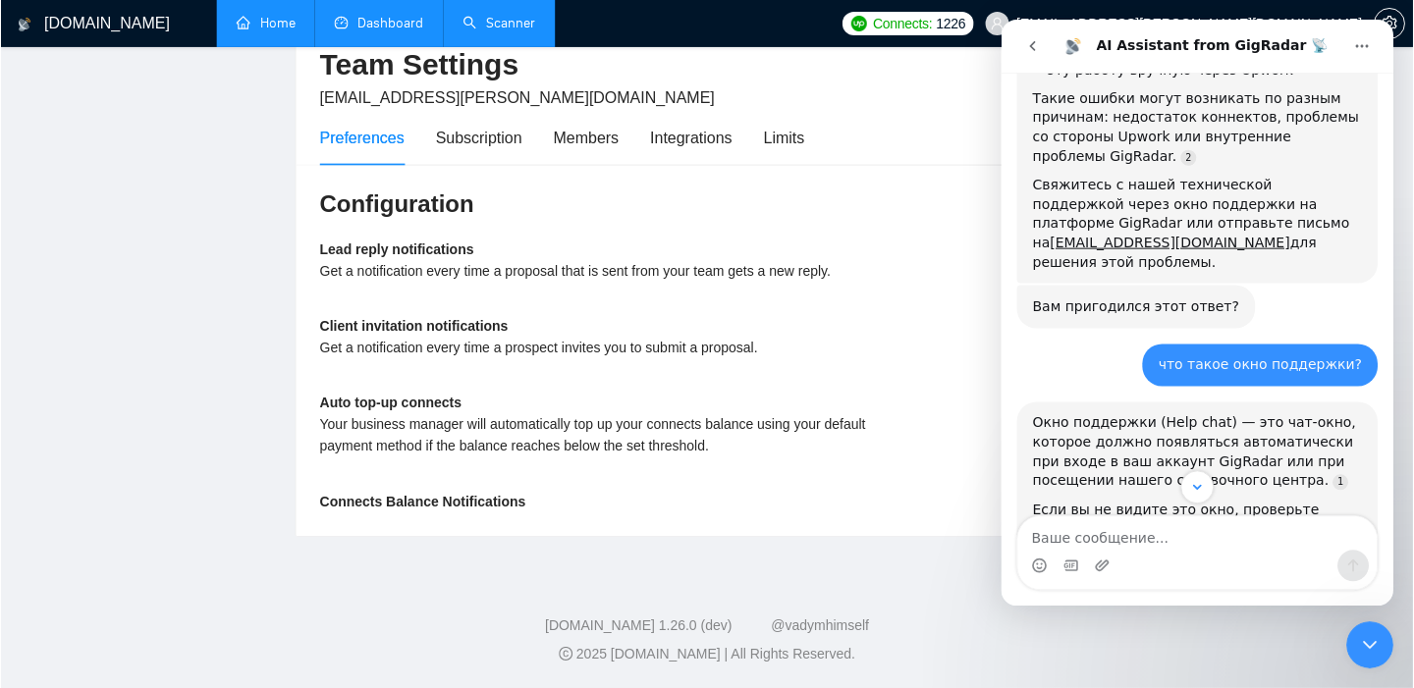
scroll to position [549, 0]
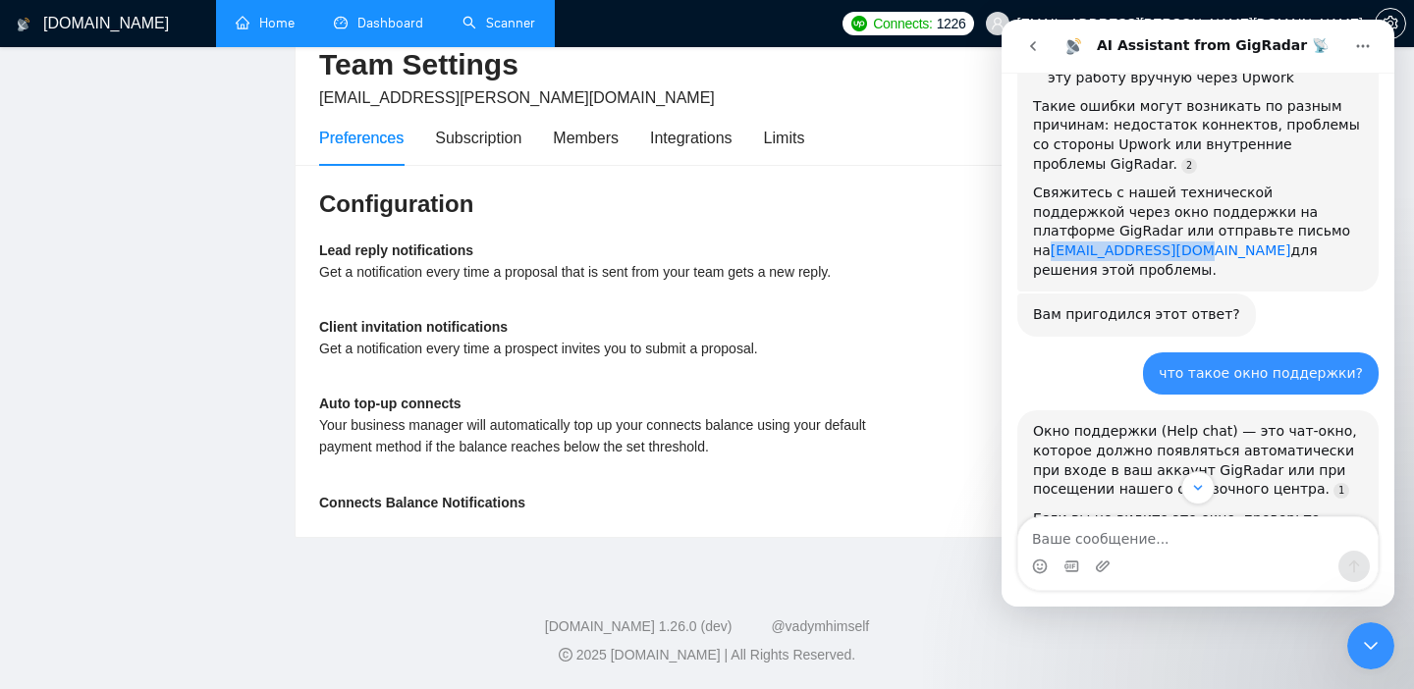
copy link "[EMAIL_ADDRESS][DOMAIN_NAME]"
click at [934, 257] on div "Off" at bounding box center [998, 268] width 194 height 23
click at [504, 22] on link "Scanner" at bounding box center [498, 23] width 73 height 17
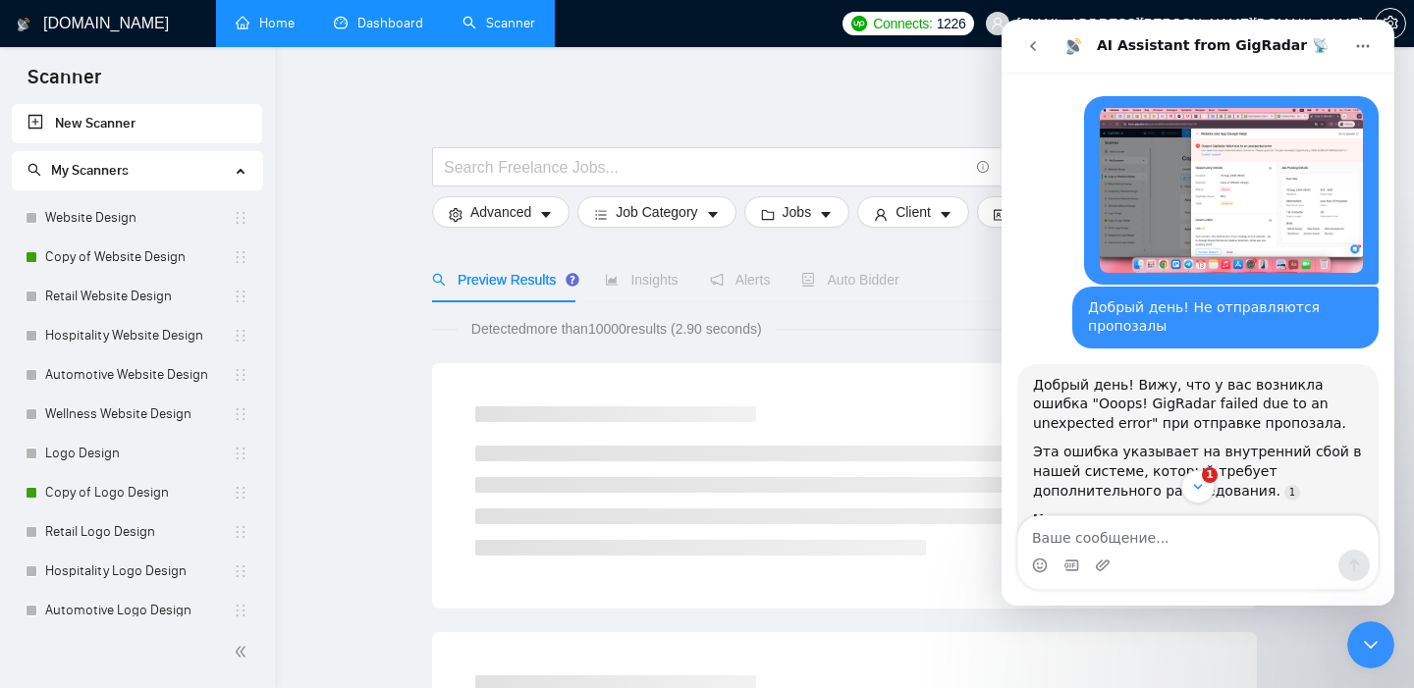
click at [1194, 235] on img "kseniia@brandon-archibald.com говорит…" at bounding box center [1231, 190] width 263 height 165
